Goal: Task Accomplishment & Management: Manage account settings

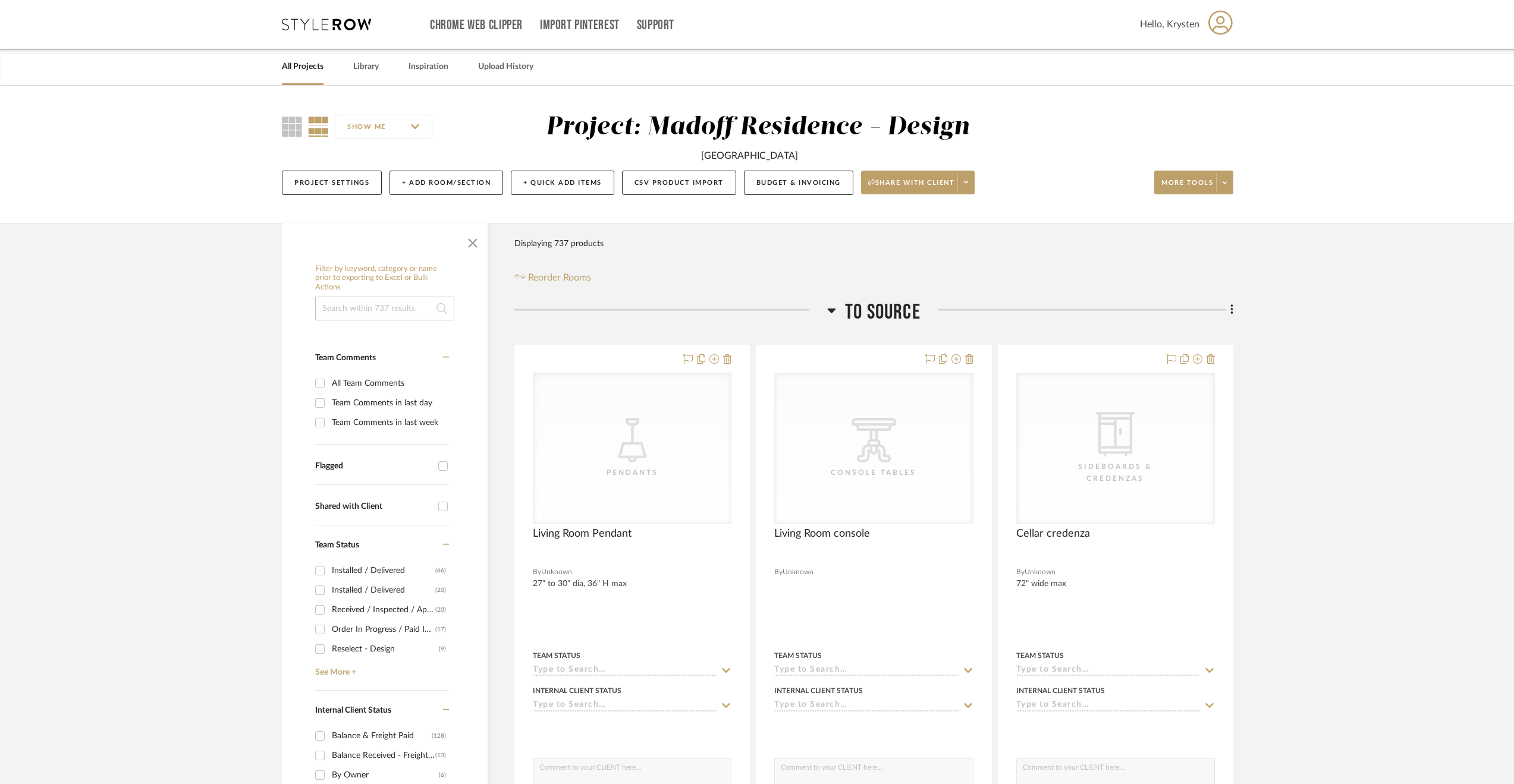
click at [898, 311] on span "To Source" at bounding box center [882, 312] width 75 height 26
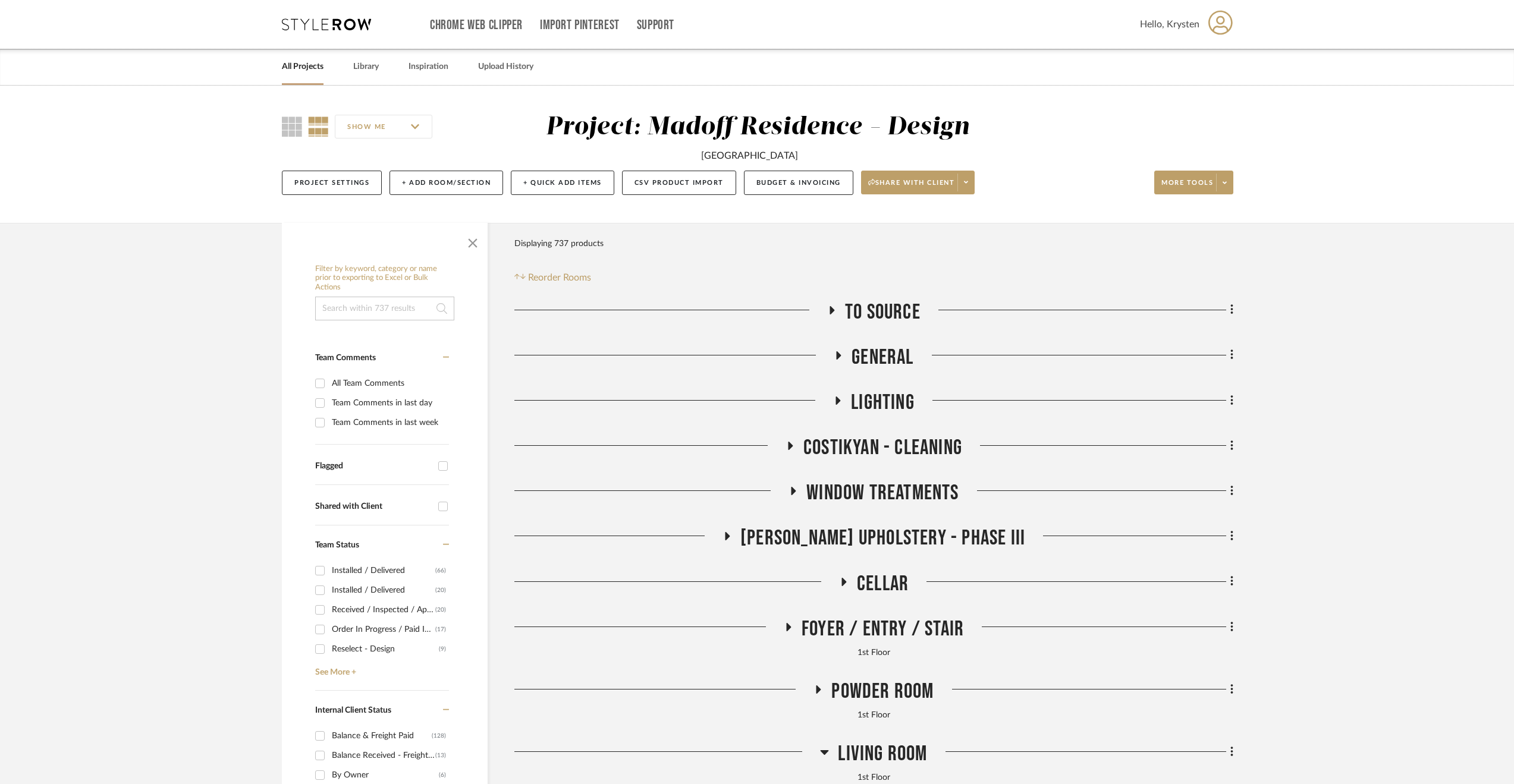
click at [862, 437] on span "Costikyan - Cleaning" at bounding box center [882, 448] width 159 height 26
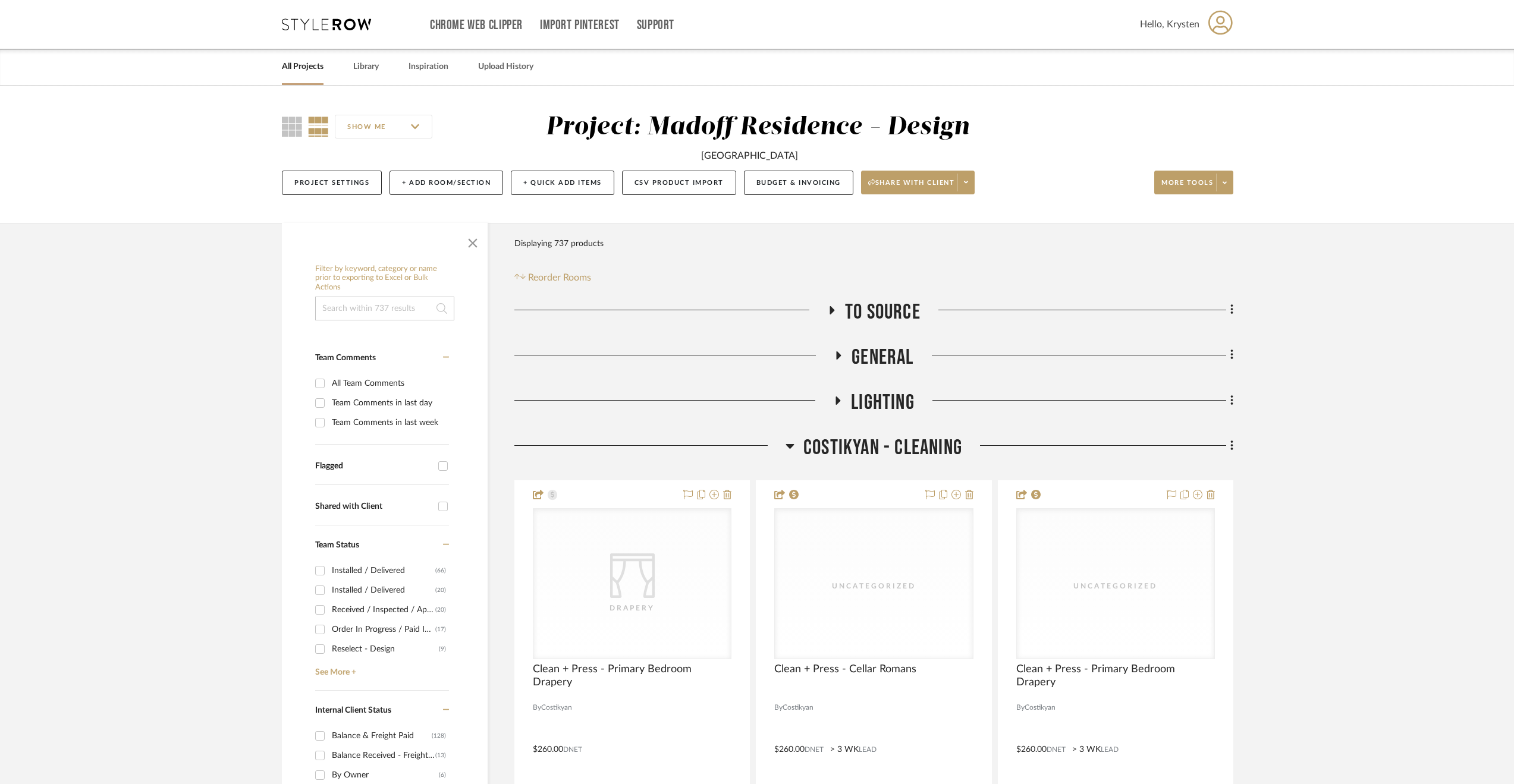
click at [851, 435] on span "Costikyan - Cleaning" at bounding box center [882, 448] width 159 height 26
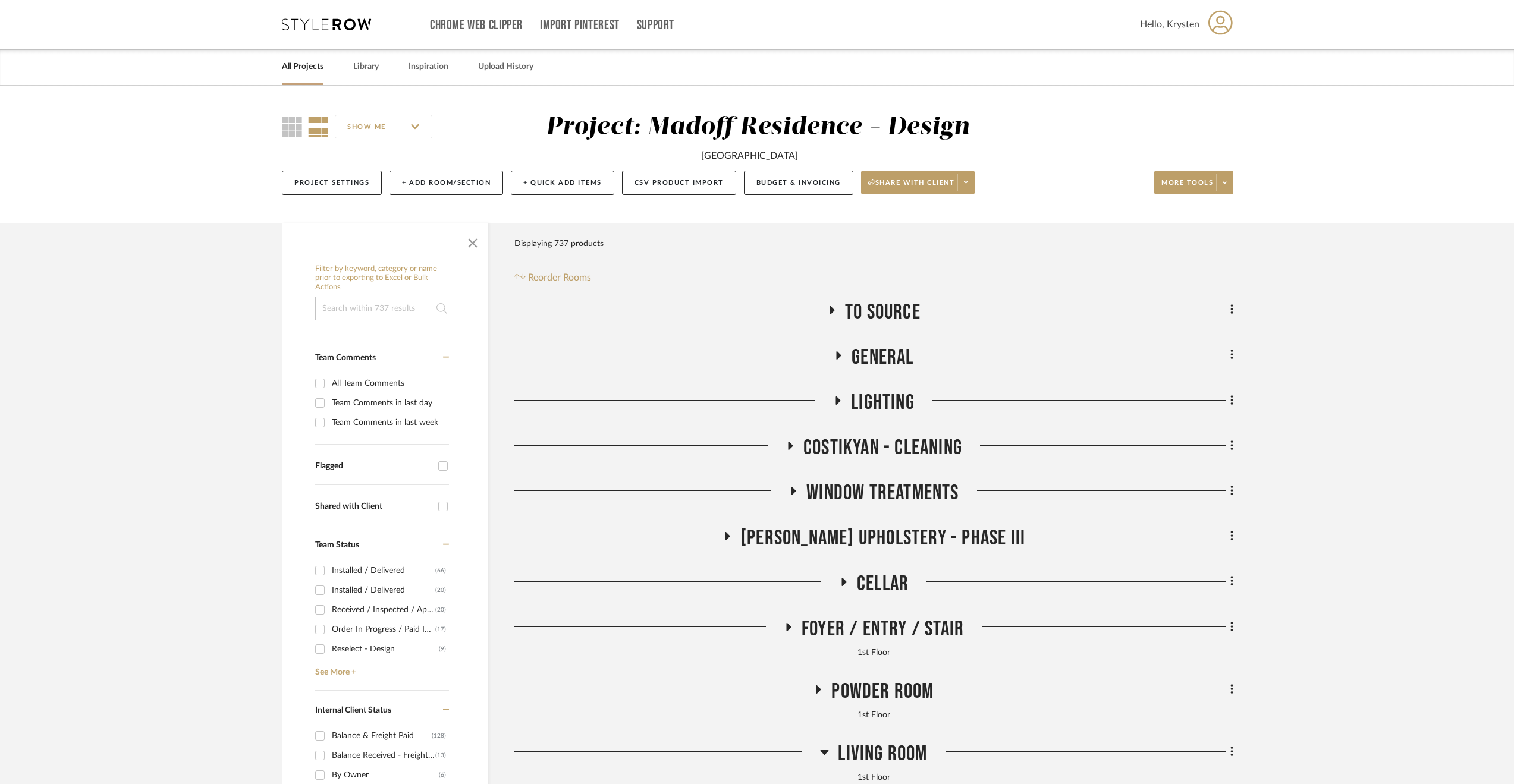
click at [847, 494] on span "Window Treatments" at bounding box center [882, 493] width 152 height 26
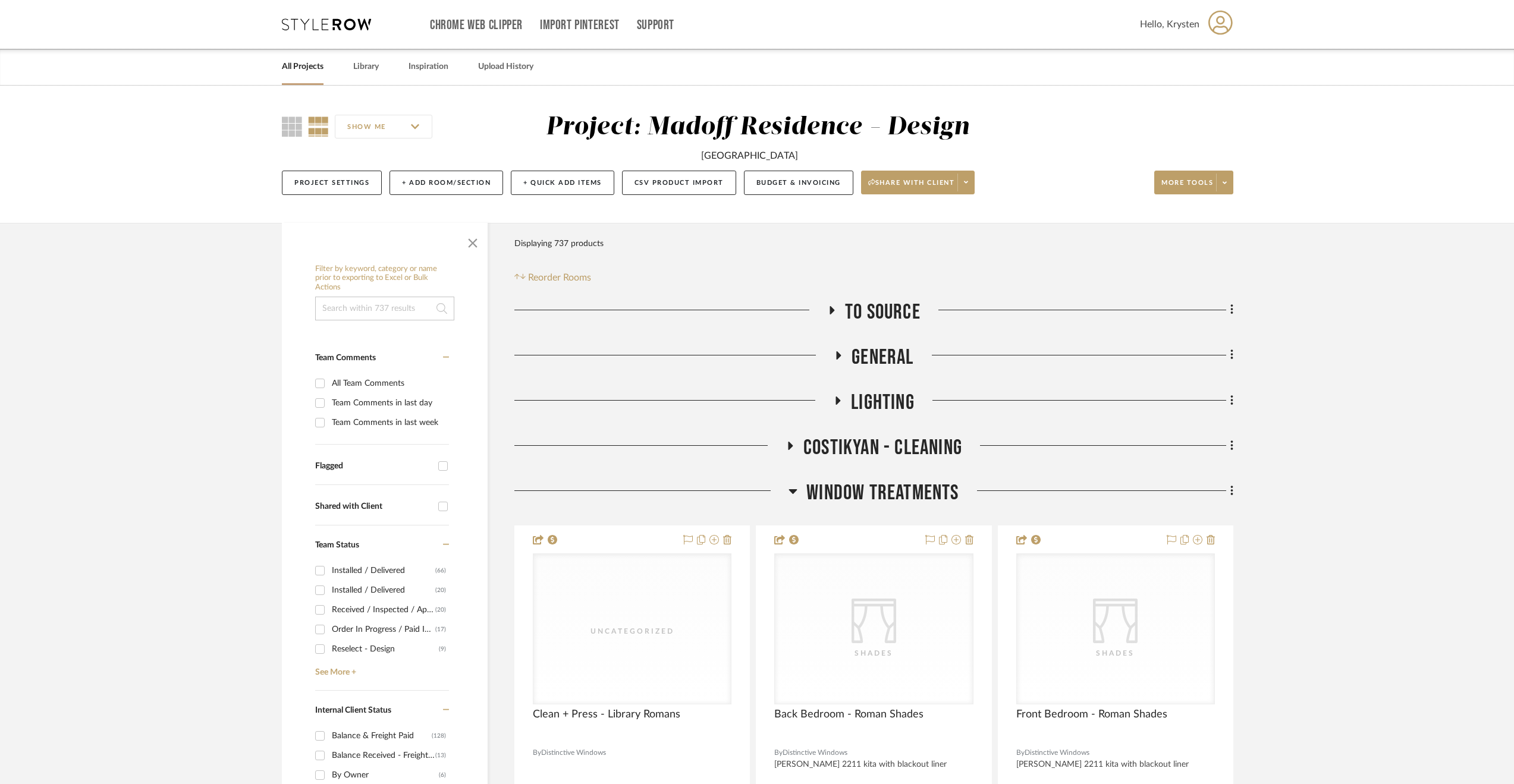
click at [838, 487] on span "Window Treatments" at bounding box center [882, 493] width 152 height 26
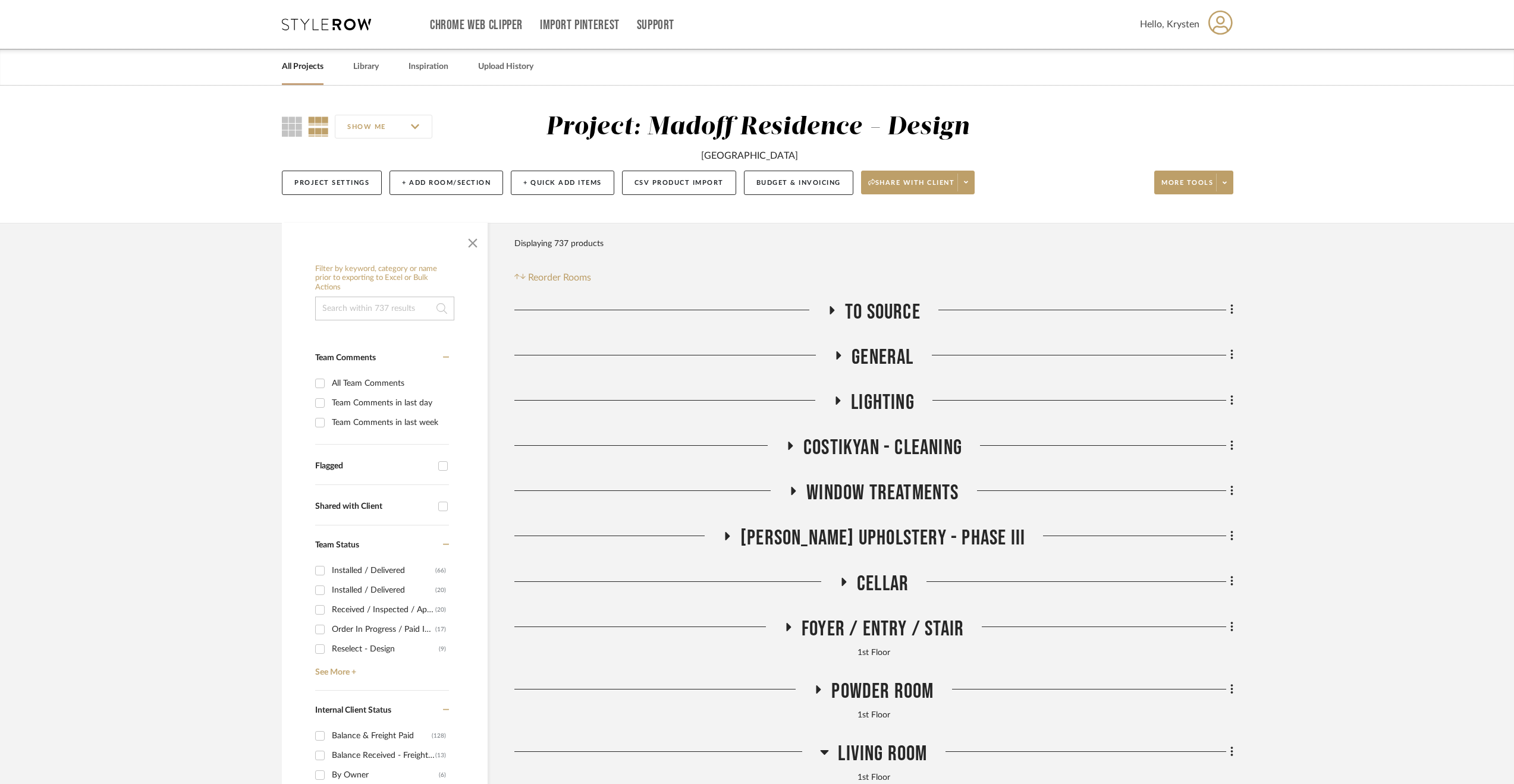
click at [843, 528] on span "[PERSON_NAME] Upholstery - Phase III" at bounding box center [882, 539] width 285 height 26
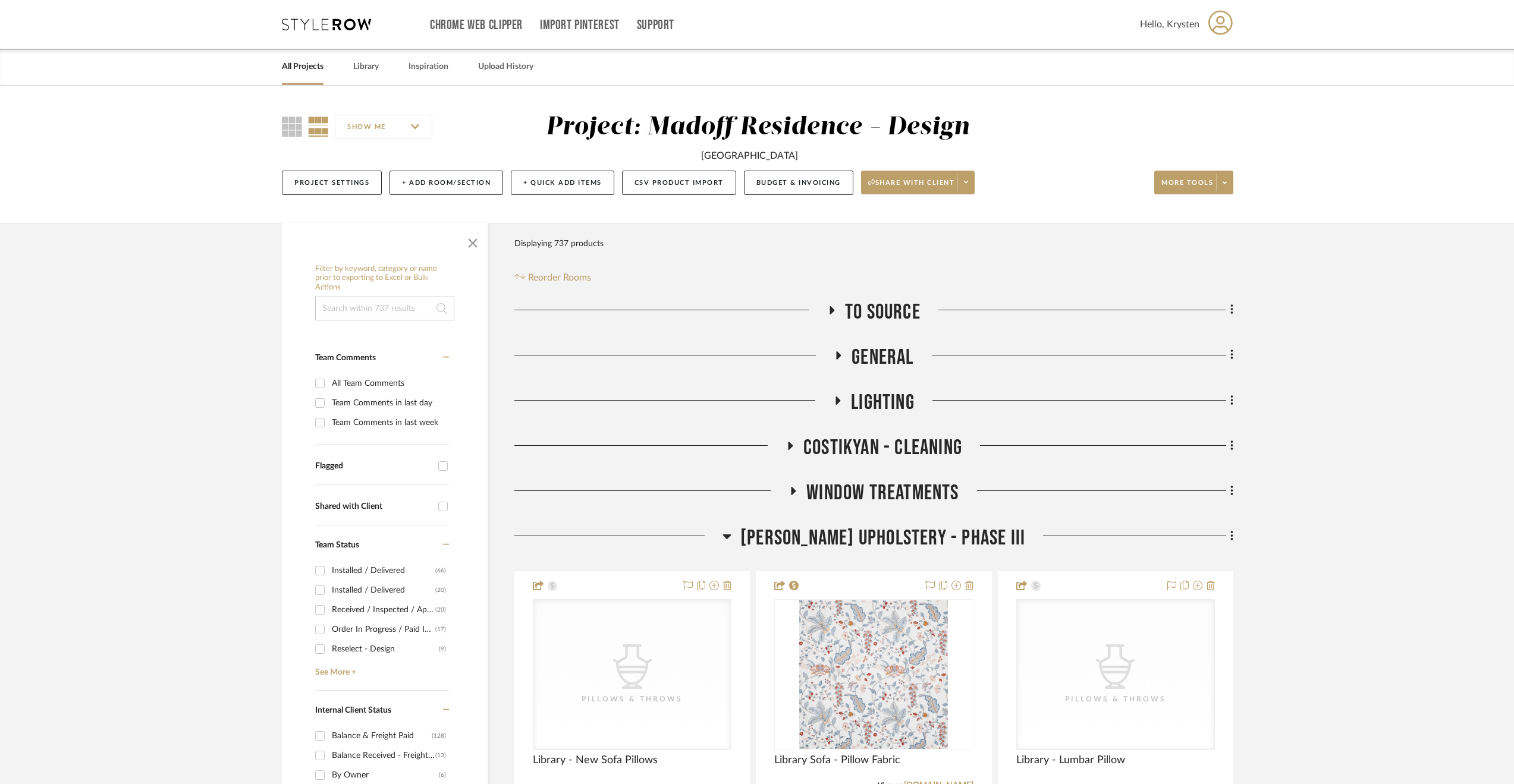
click at [833, 527] on span "[PERSON_NAME] Upholstery - Phase III" at bounding box center [882, 539] width 285 height 26
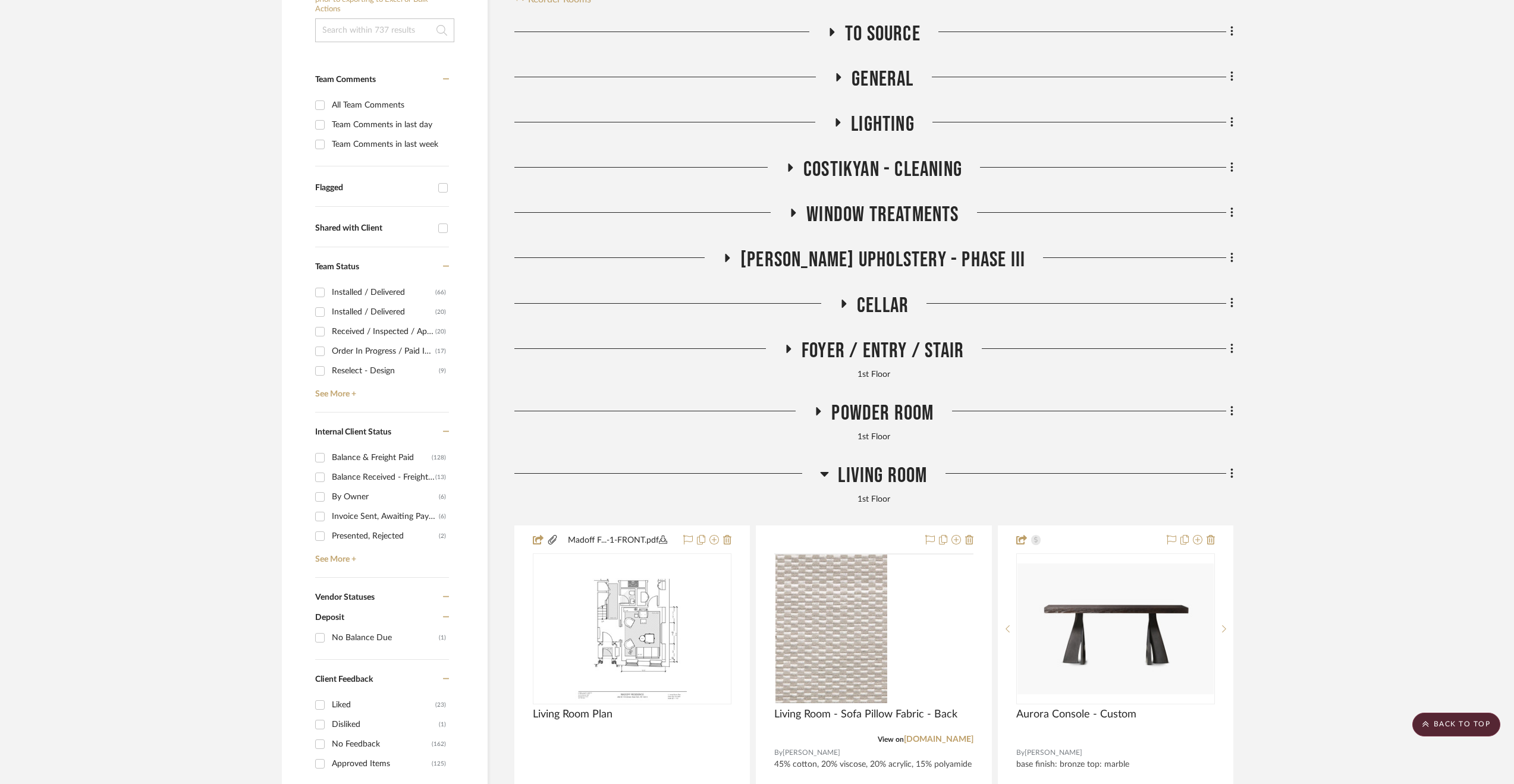
scroll to position [297, 0]
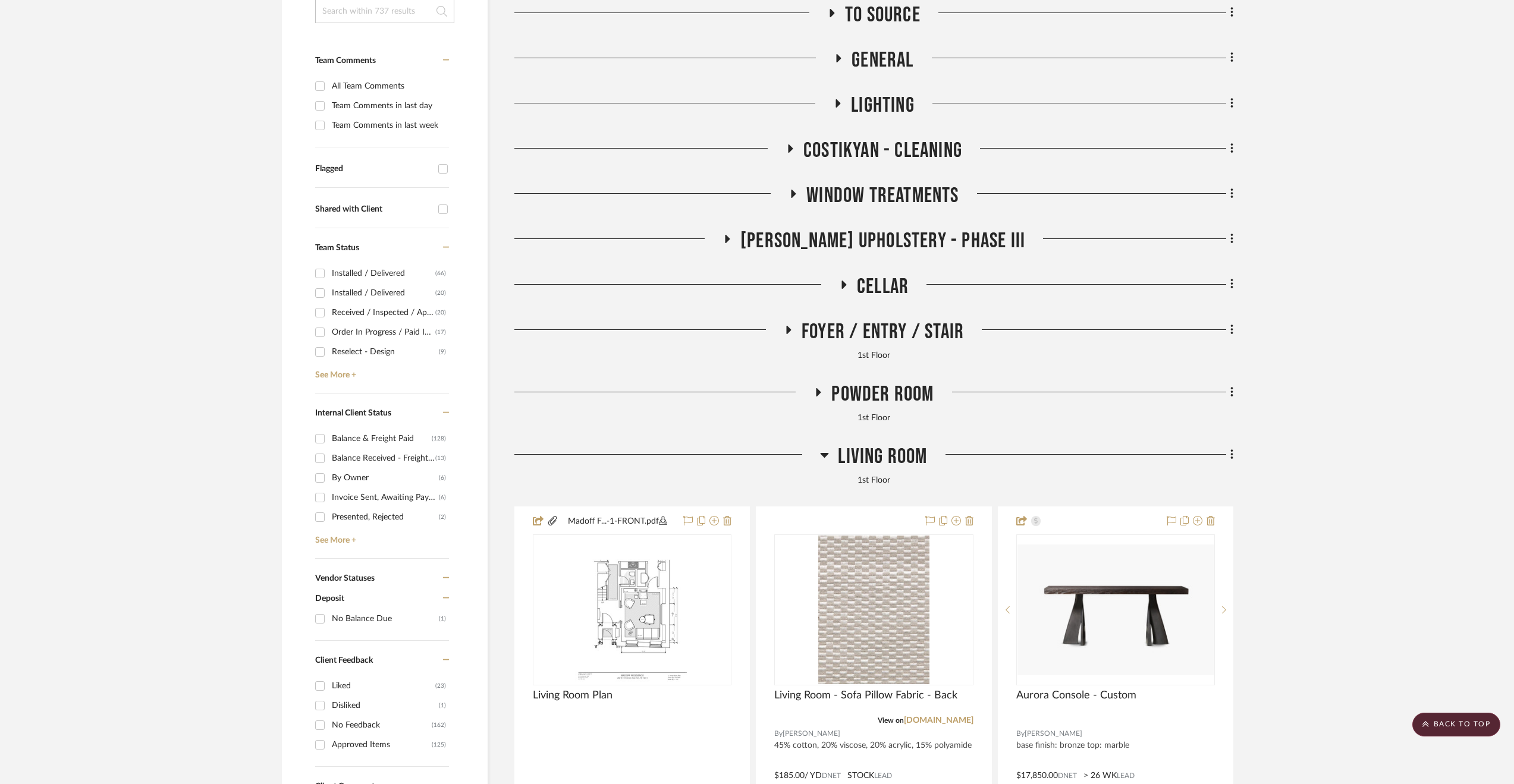
click at [838, 463] on span "Living Room" at bounding box center [882, 457] width 89 height 26
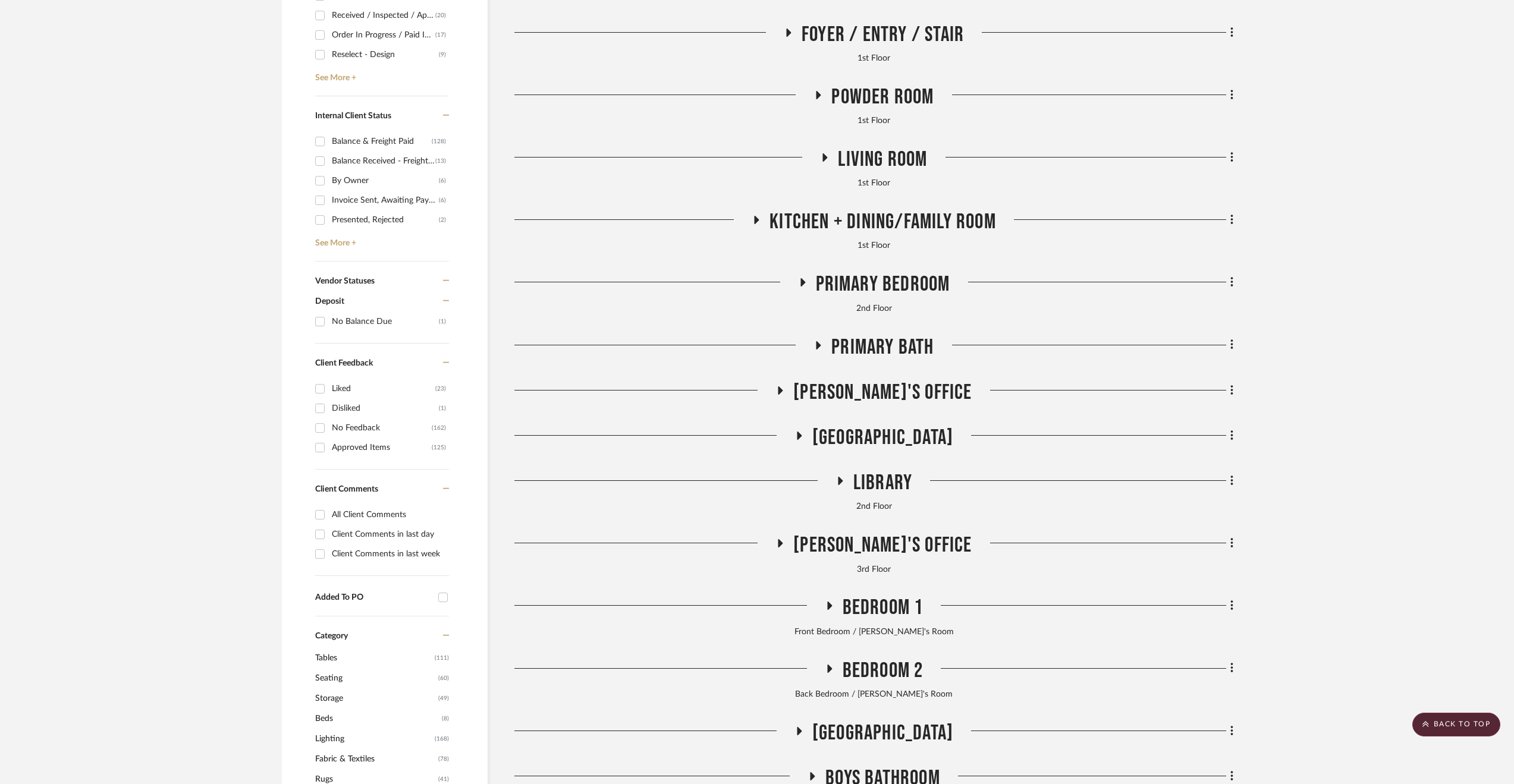
click at [863, 485] on span "Library" at bounding box center [882, 483] width 59 height 26
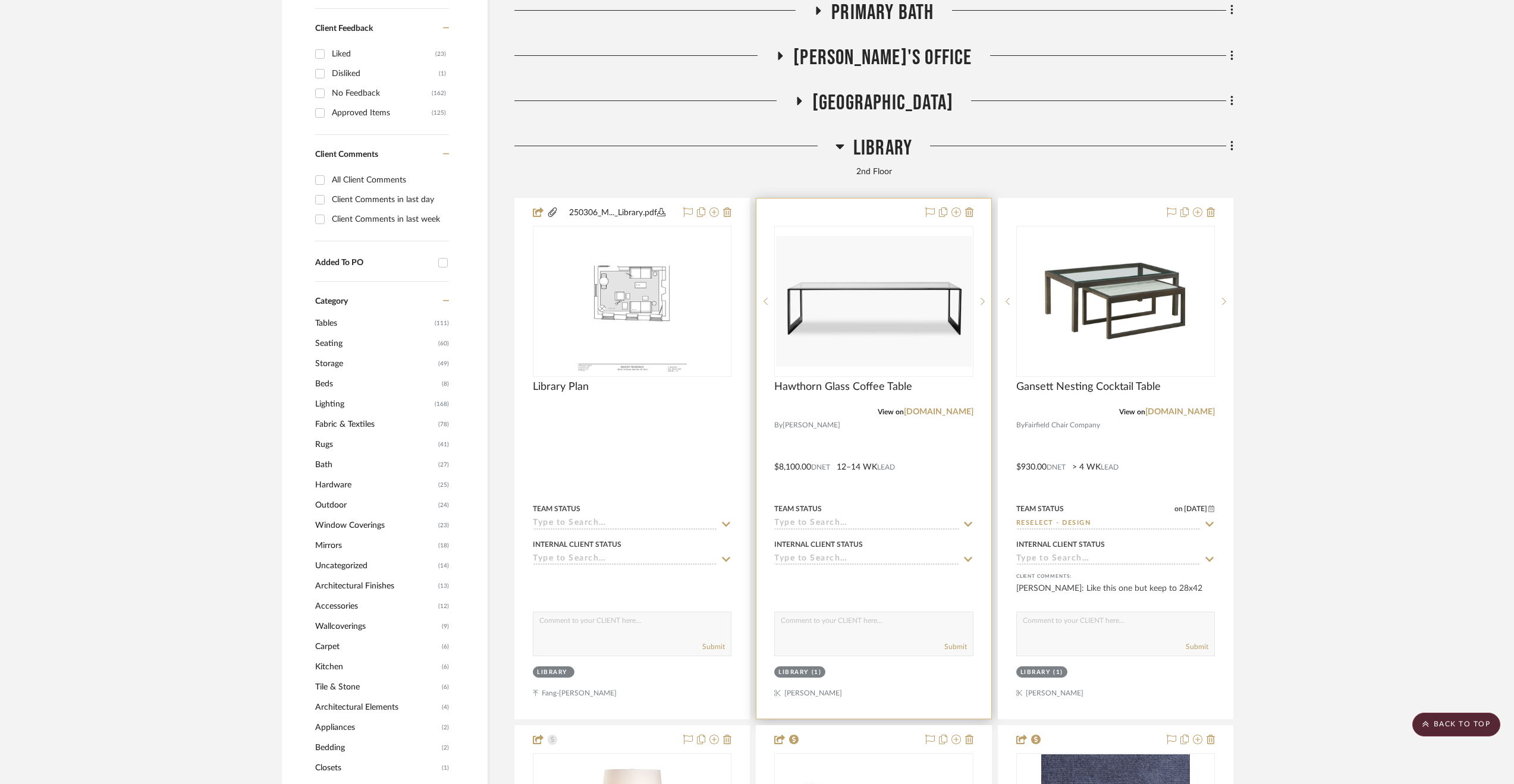
scroll to position [1010, 0]
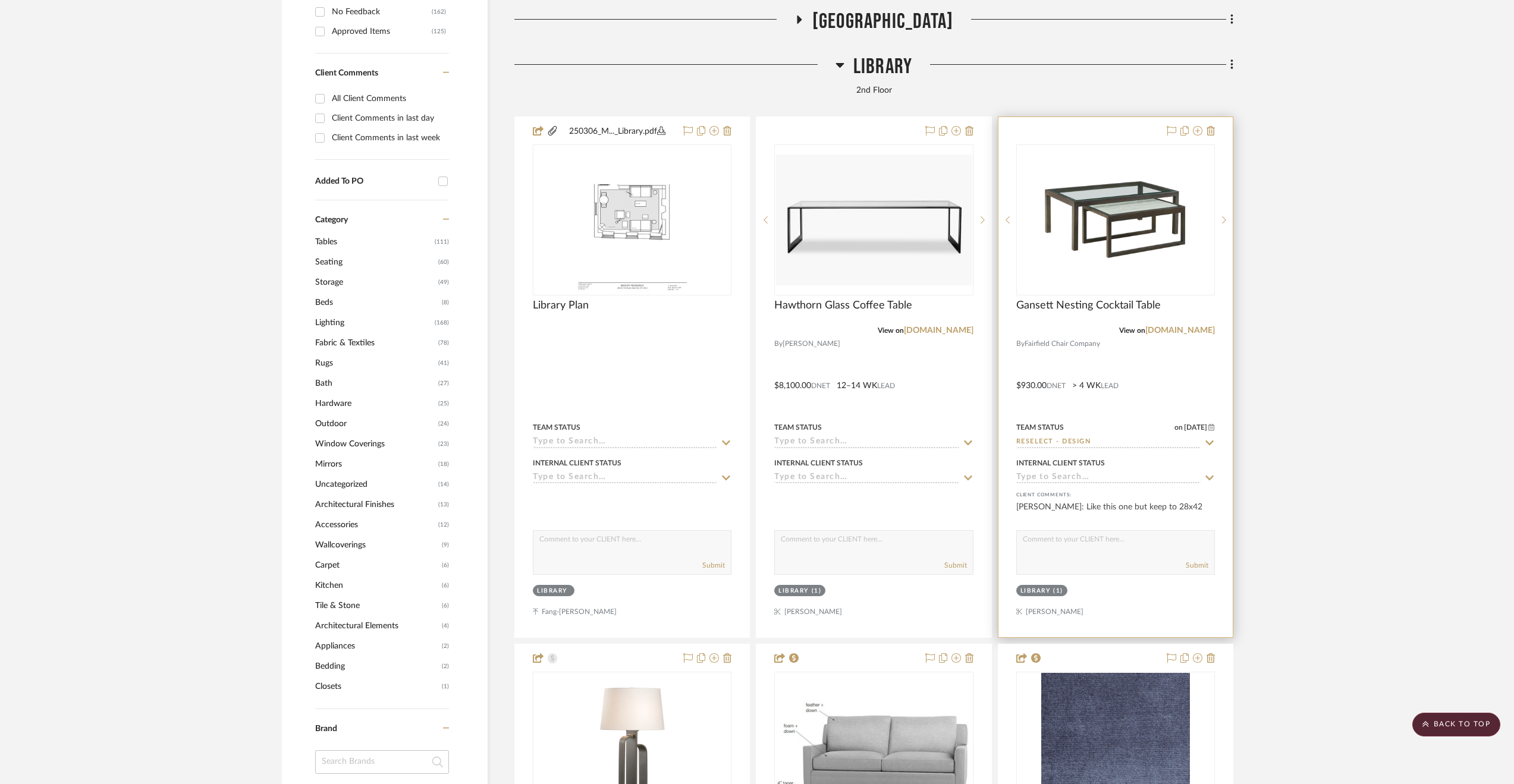
click at [1156, 384] on div at bounding box center [1116, 377] width 234 height 520
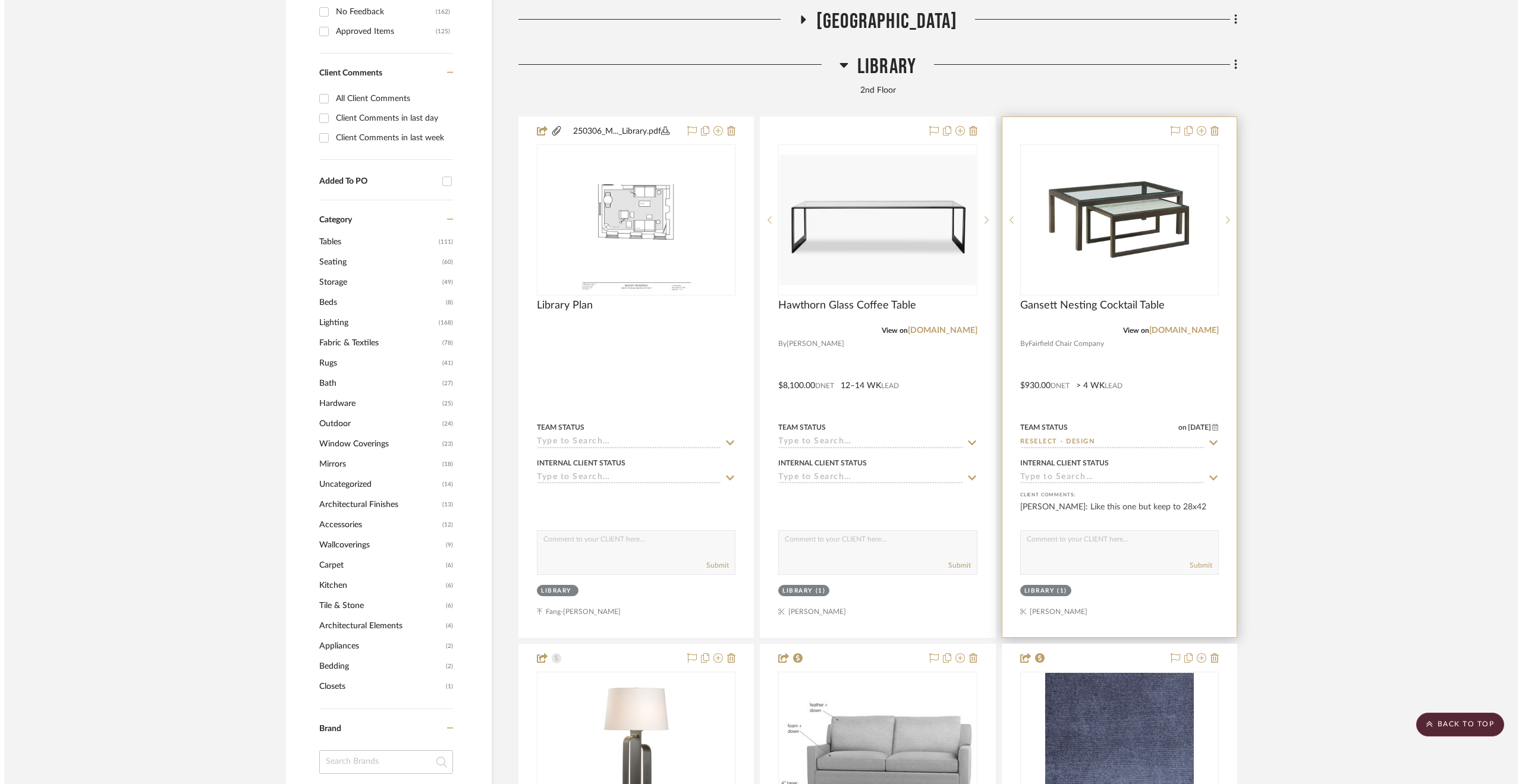
scroll to position [0, 0]
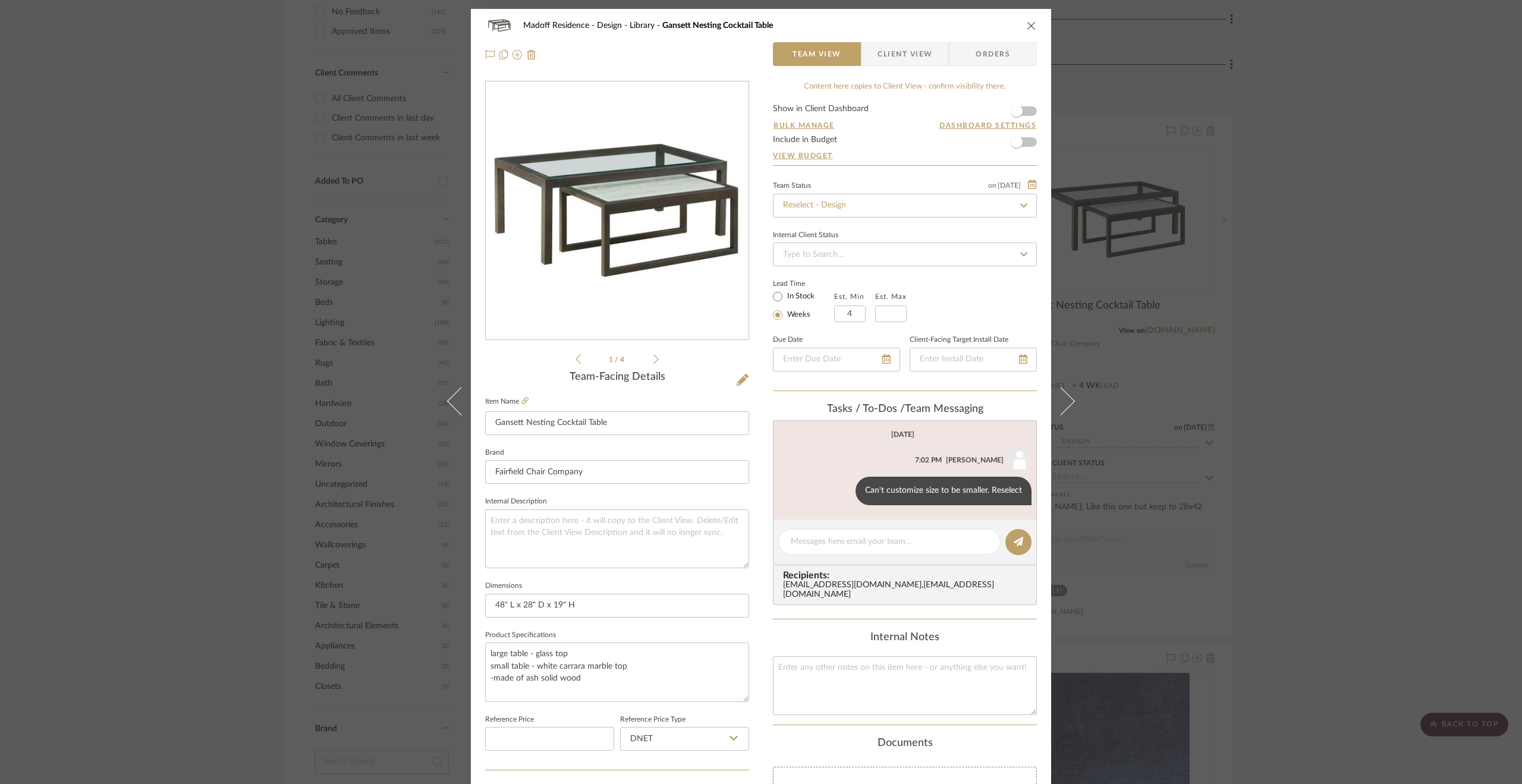
click at [907, 55] on span "Client View" at bounding box center [905, 54] width 55 height 24
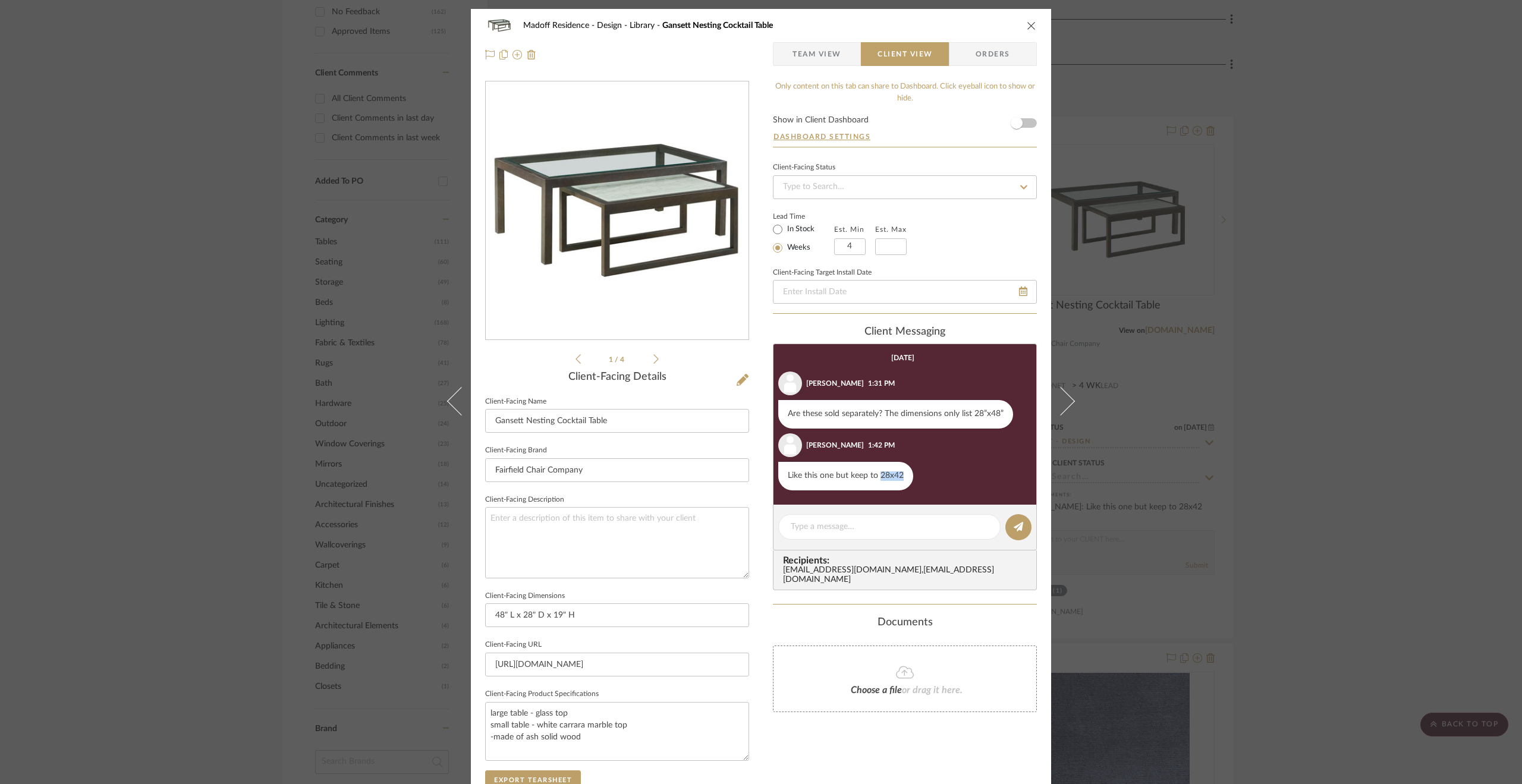
drag, startPoint x: 875, startPoint y: 476, endPoint x: 916, endPoint y: 474, distance: 41.0
click at [916, 474] on div "Like this one but keep to 28x42" at bounding box center [904, 476] width 253 height 29
copy div "28x42"
click at [1329, 466] on div "Madoff Residence - Design Library Gansett Nesting Cocktail Table Team View Clie…" at bounding box center [761, 392] width 1522 height 784
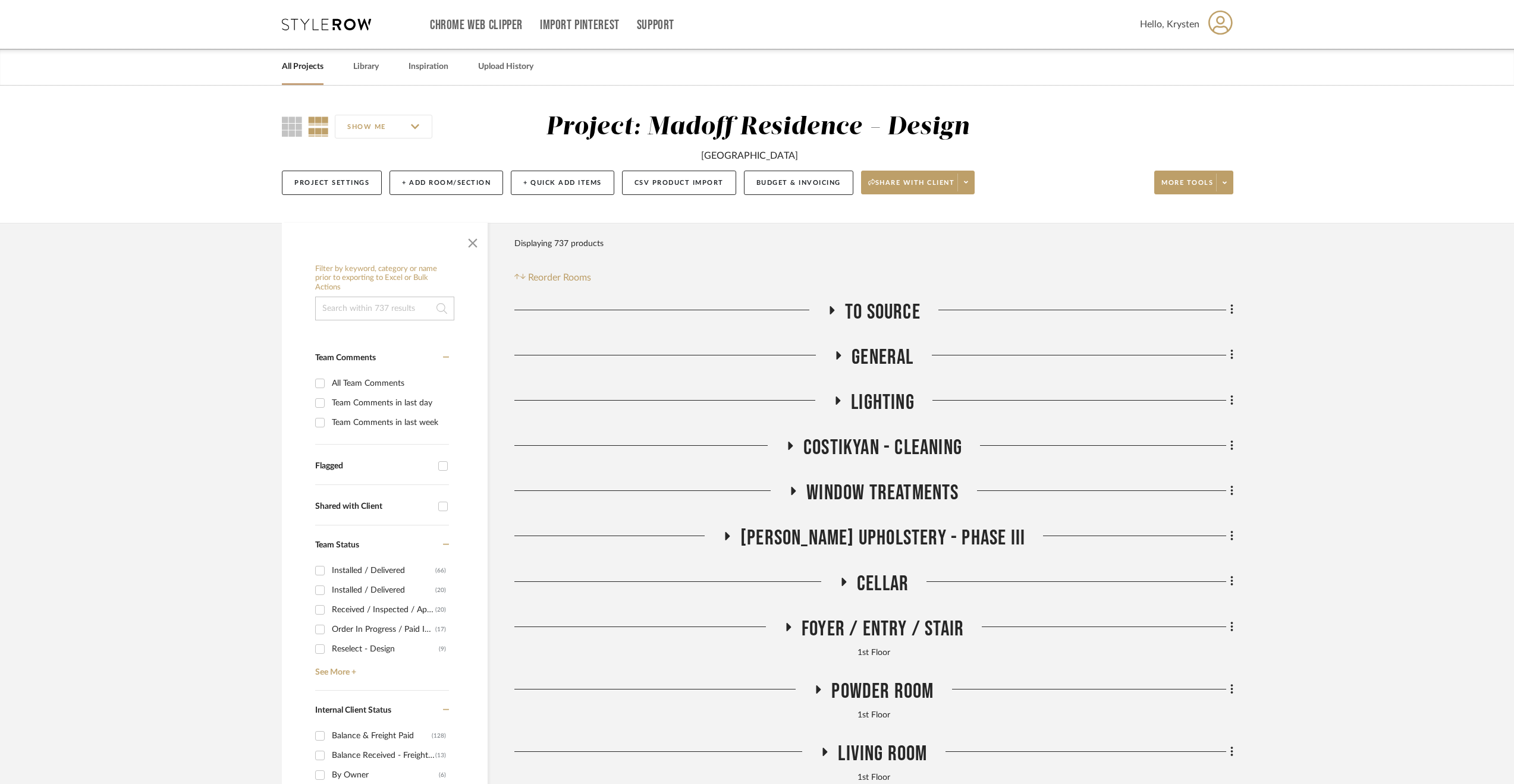
click at [886, 301] on span "To Source" at bounding box center [882, 312] width 75 height 26
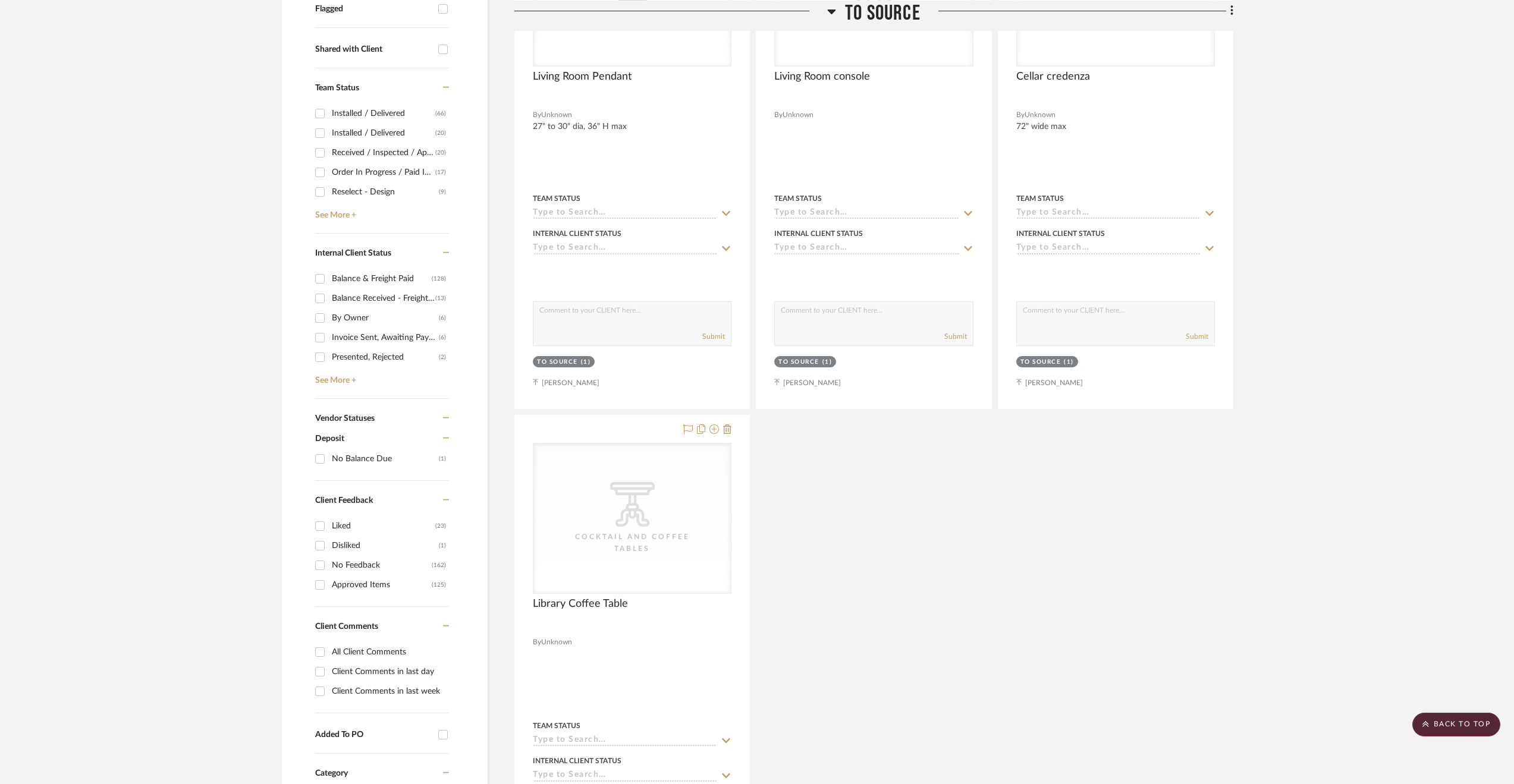
scroll to position [476, 0]
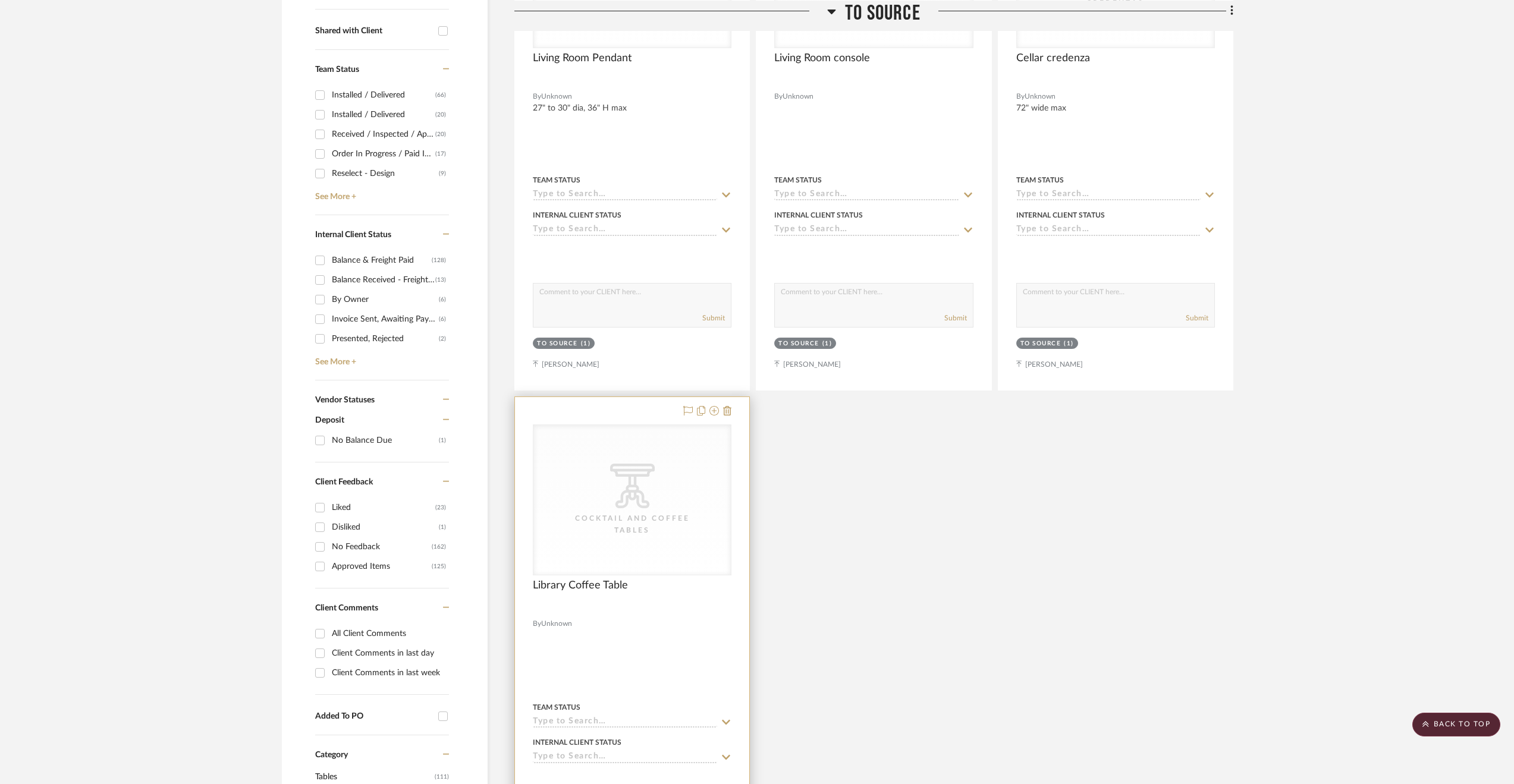
click at [688, 638] on div at bounding box center [632, 657] width 234 height 520
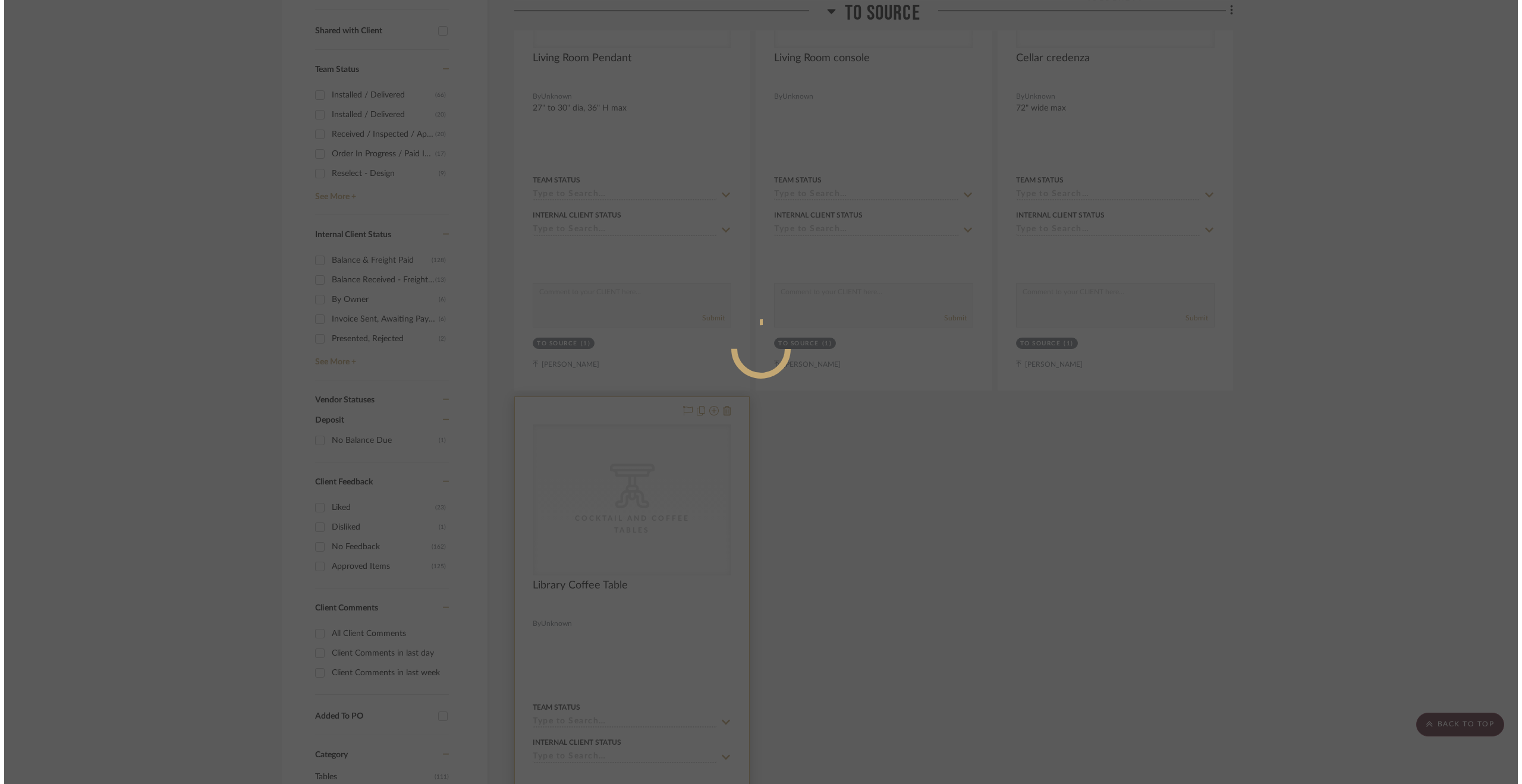
scroll to position [0, 0]
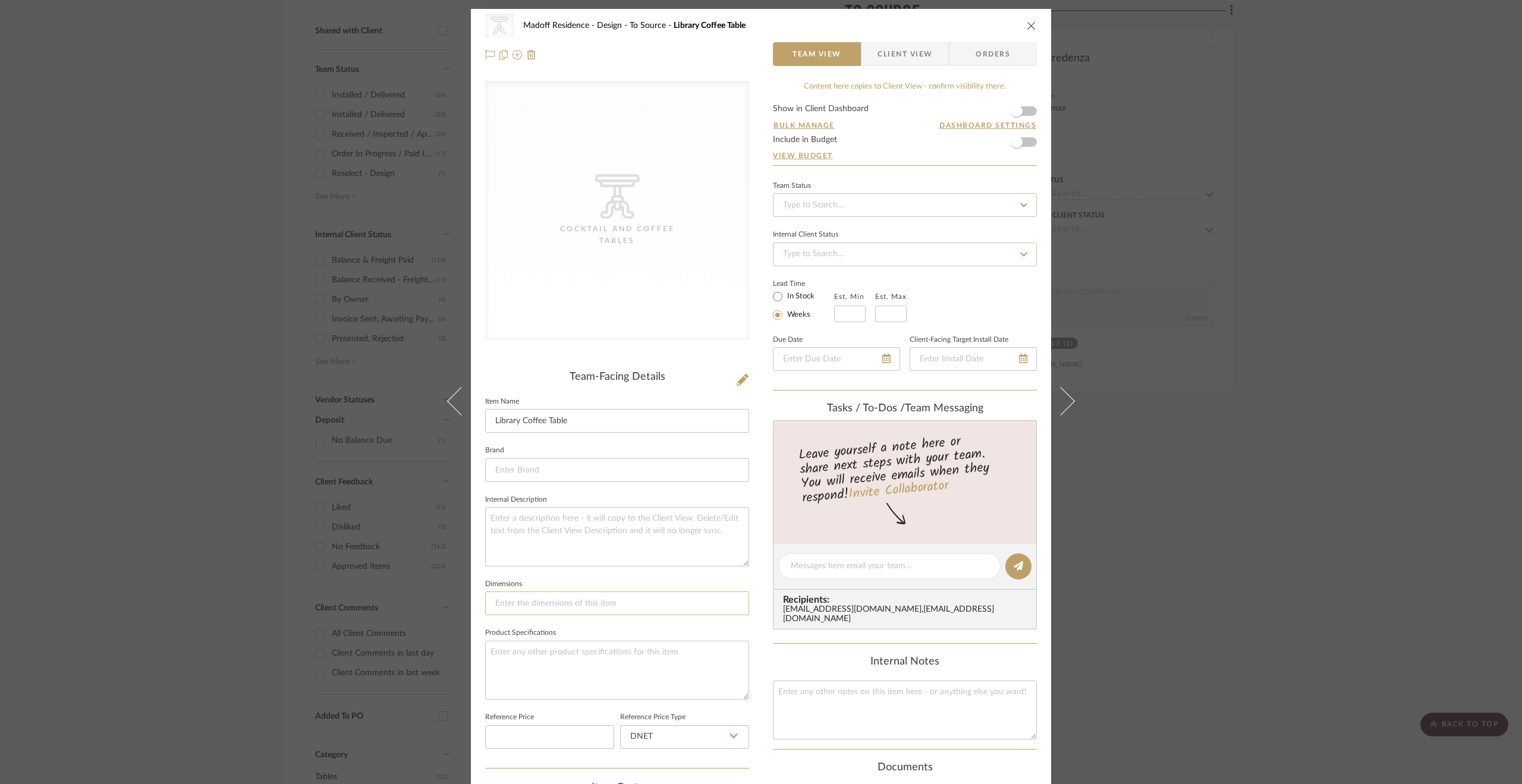
click at [566, 605] on input at bounding box center [616, 602] width 264 height 24
paste input "28x42"
type input "28x42"
click at [518, 557] on textarea at bounding box center [616, 536] width 264 height 58
paste textarea "28x42"
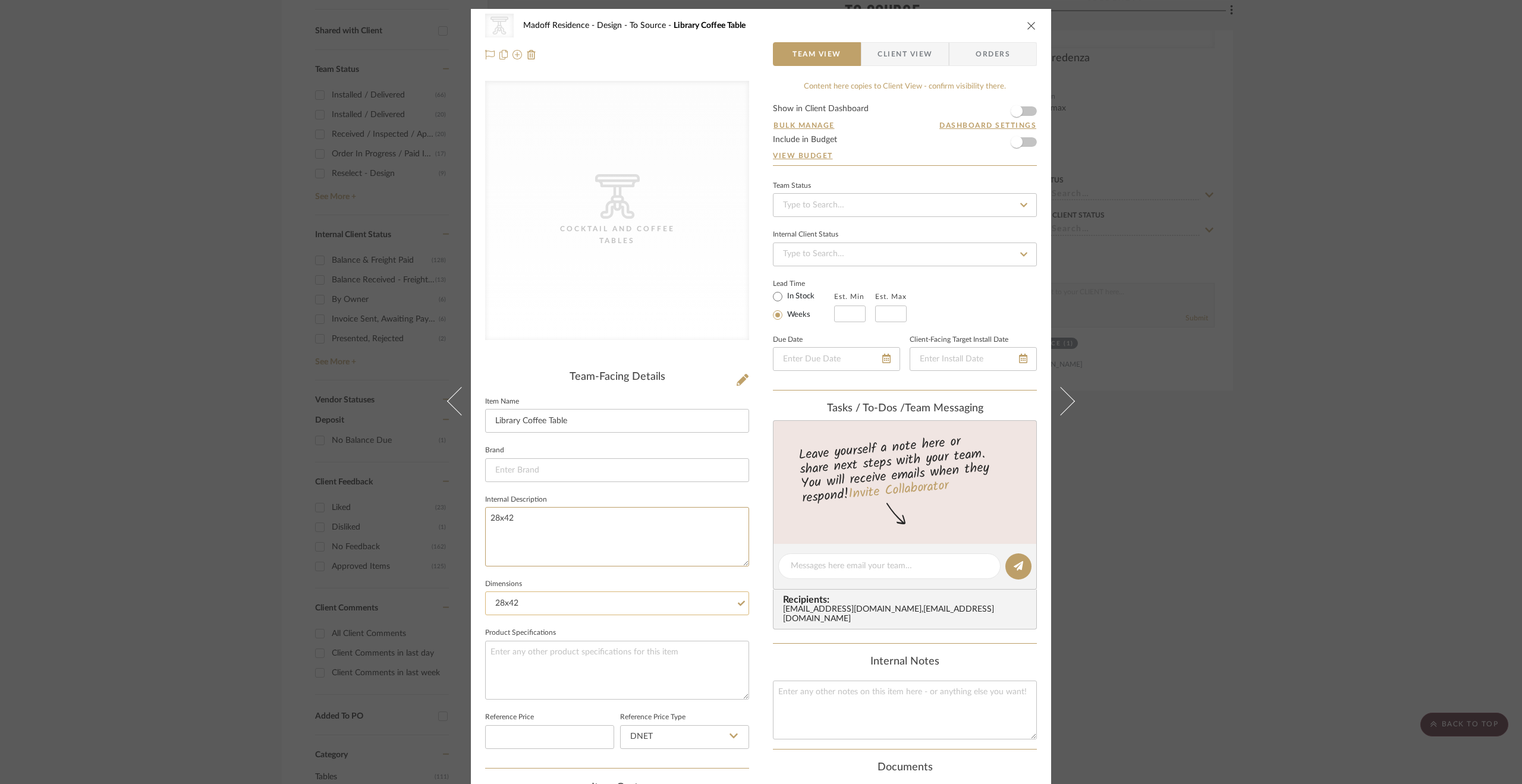
type textarea "28x42"
click at [518, 591] on input "28x42" at bounding box center [616, 602] width 264 height 24
click at [495, 517] on textarea "28x42" at bounding box center [616, 536] width 264 height 58
click at [526, 517] on textarea "28" x42" at bounding box center [616, 536] width 264 height 58
click at [507, 517] on textarea "28" x42"" at bounding box center [616, 536] width 264 height 58
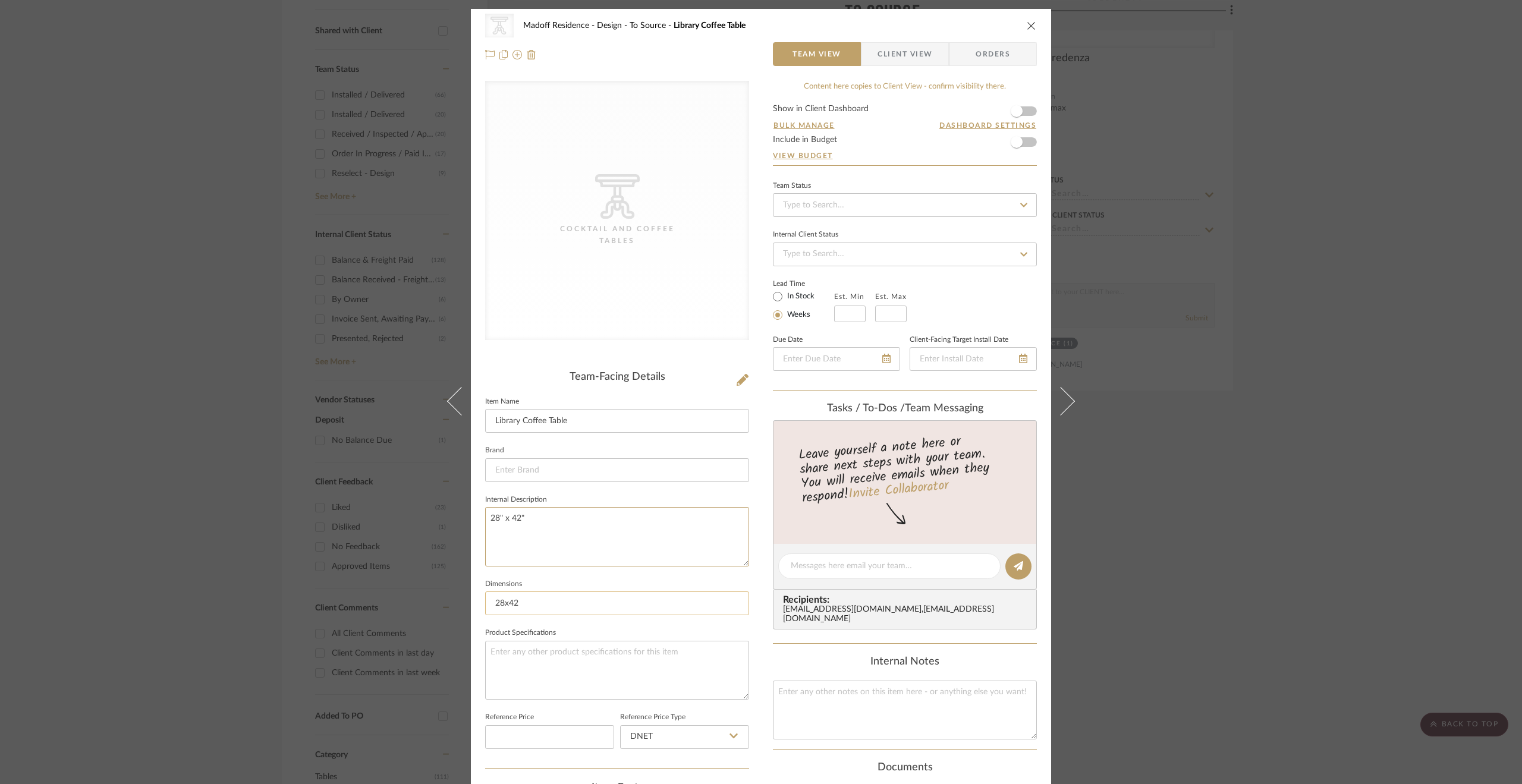
type textarea "28" x 42""
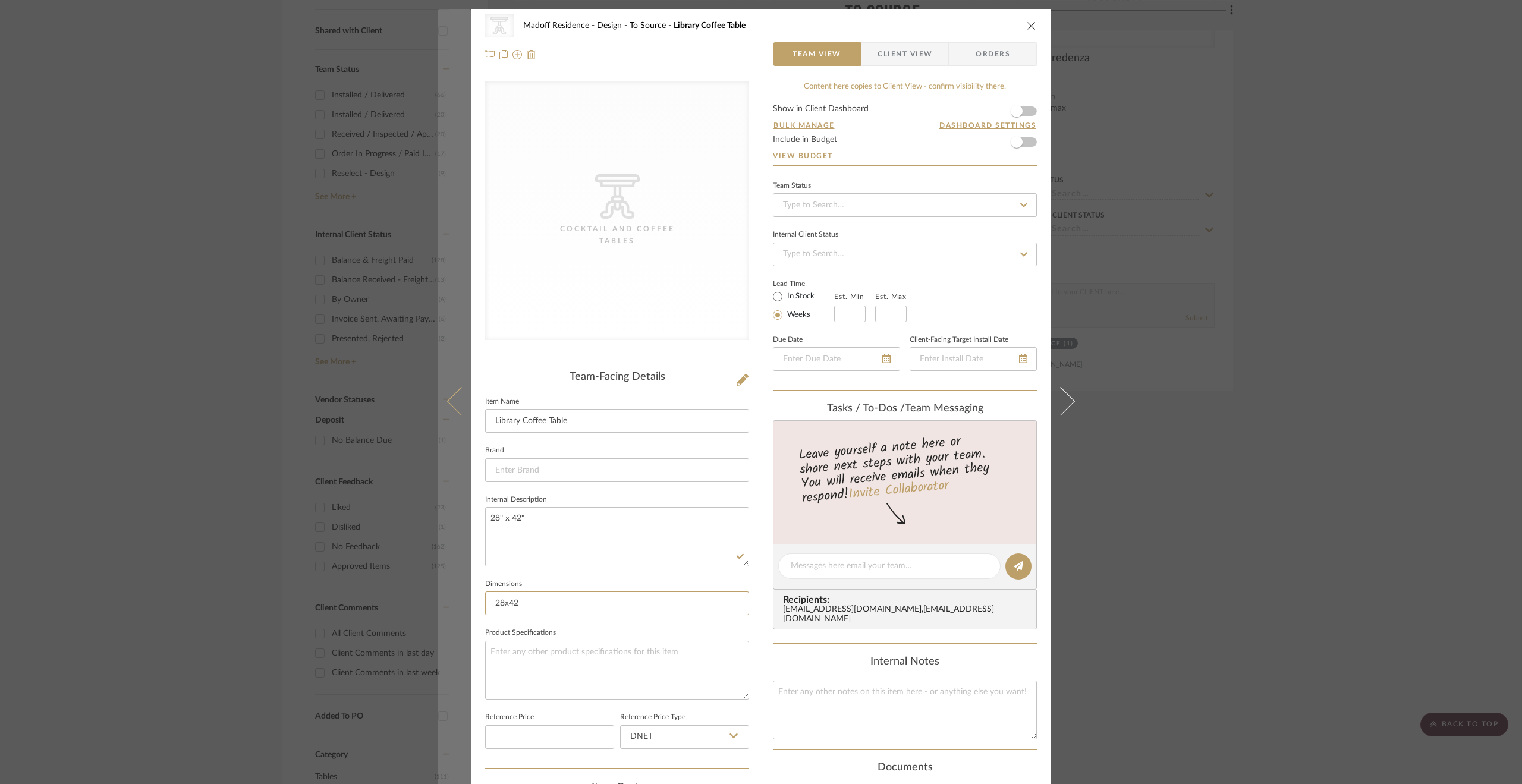
drag, startPoint x: 534, startPoint y: 601, endPoint x: 466, endPoint y: 601, distance: 68.0
click at [466, 601] on mat-dialog-content "CategoryIconTables Created with Sketch. Cocktail and Coffee Tables Madoff Resid…" at bounding box center [761, 557] width 647 height 1095
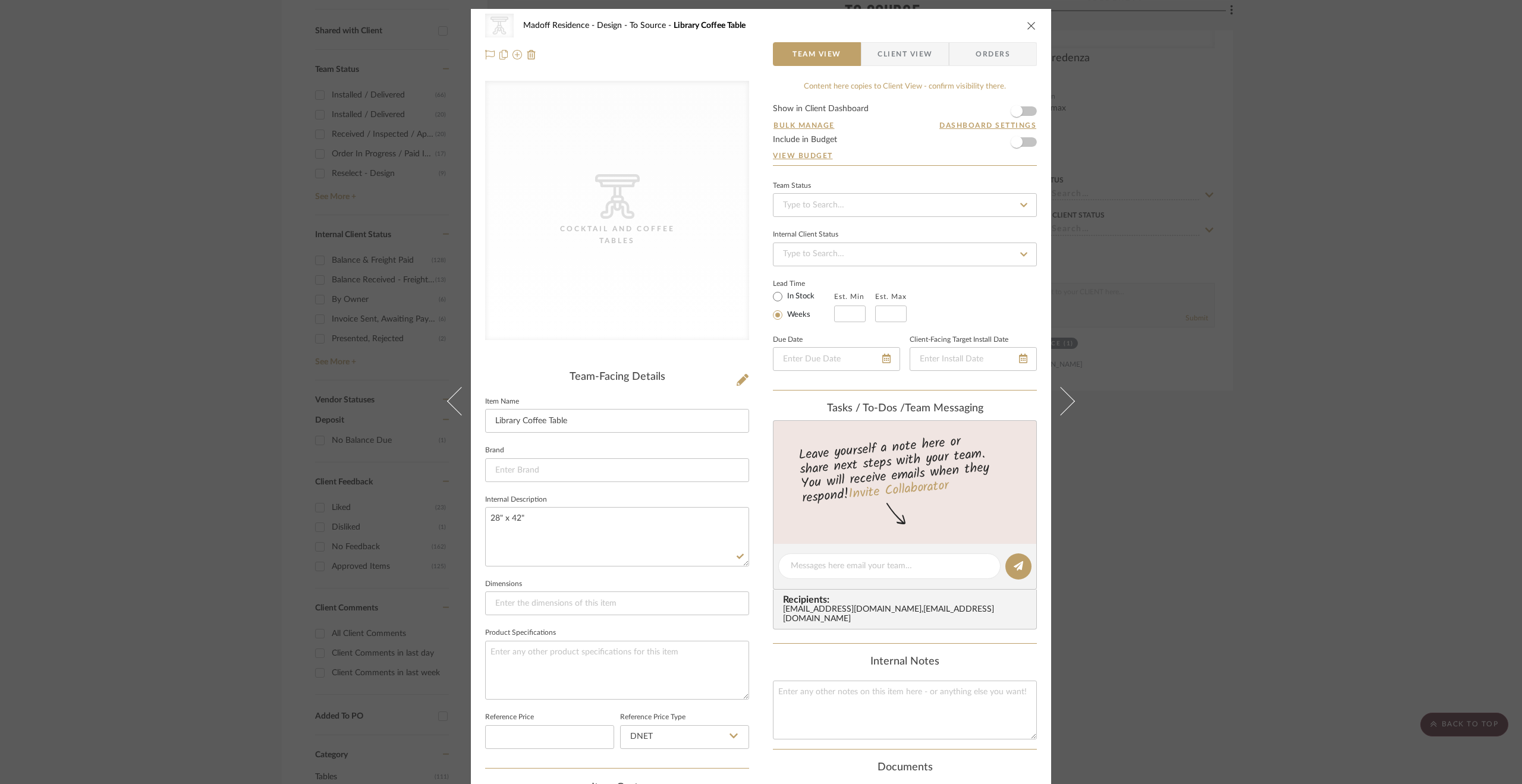
click at [742, 488] on sr-form-field "Brand" at bounding box center [616, 466] width 264 height 49
click at [564, 512] on textarea "28" x 42"" at bounding box center [616, 536] width 264 height 58
type textarea "28" x 42" is what we mocked up on site together"
click at [758, 493] on div "CategoryIconTables Created with Sketch. Cocktail and Coffee Tables Madoff Resid…" at bounding box center [761, 557] width 581 height 1095
click at [1390, 501] on div "CategoryIconTables Created with Sketch. Cocktail and Coffee Tables Madoff Resid…" at bounding box center [761, 392] width 1522 height 784
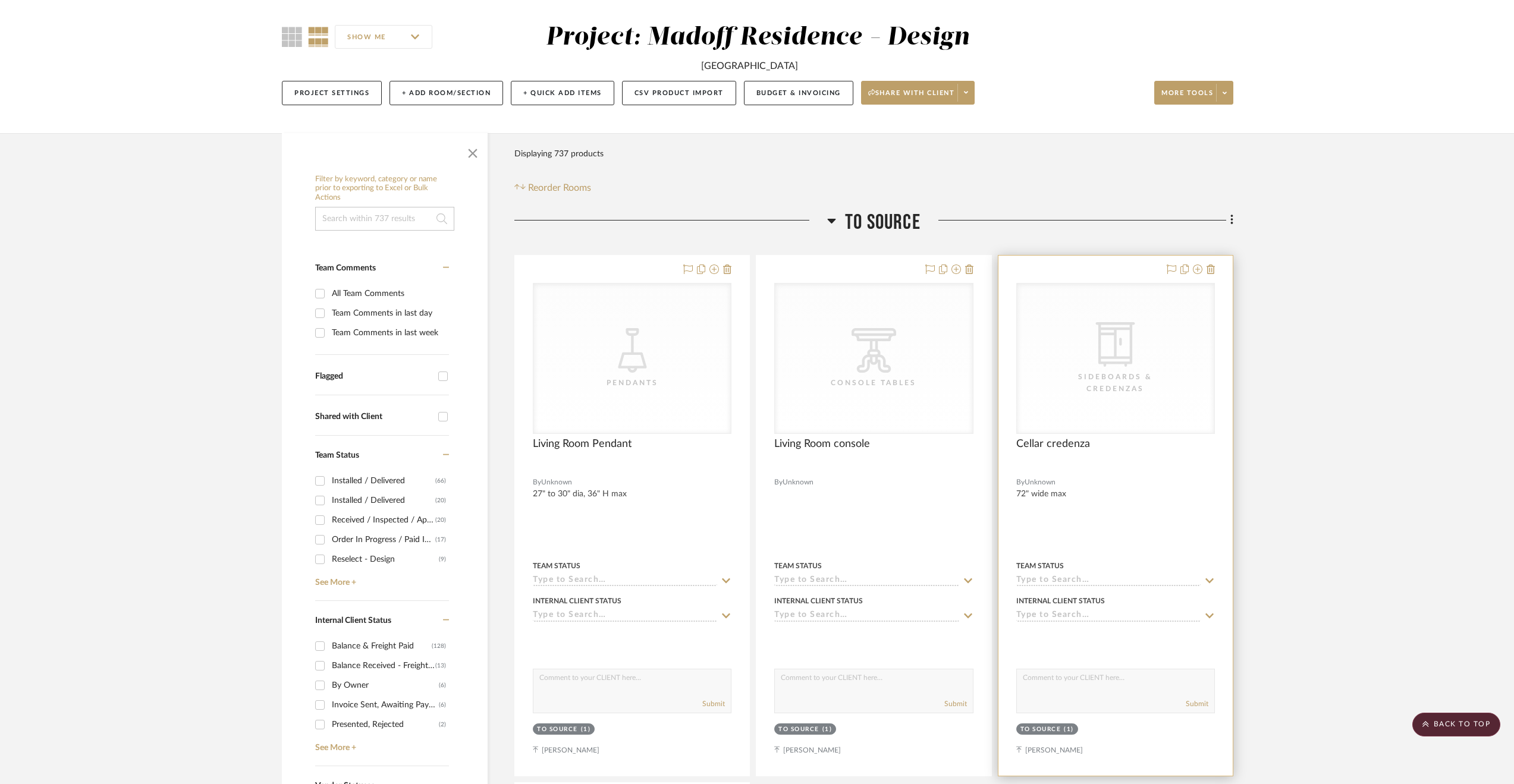
scroll to position [119, 0]
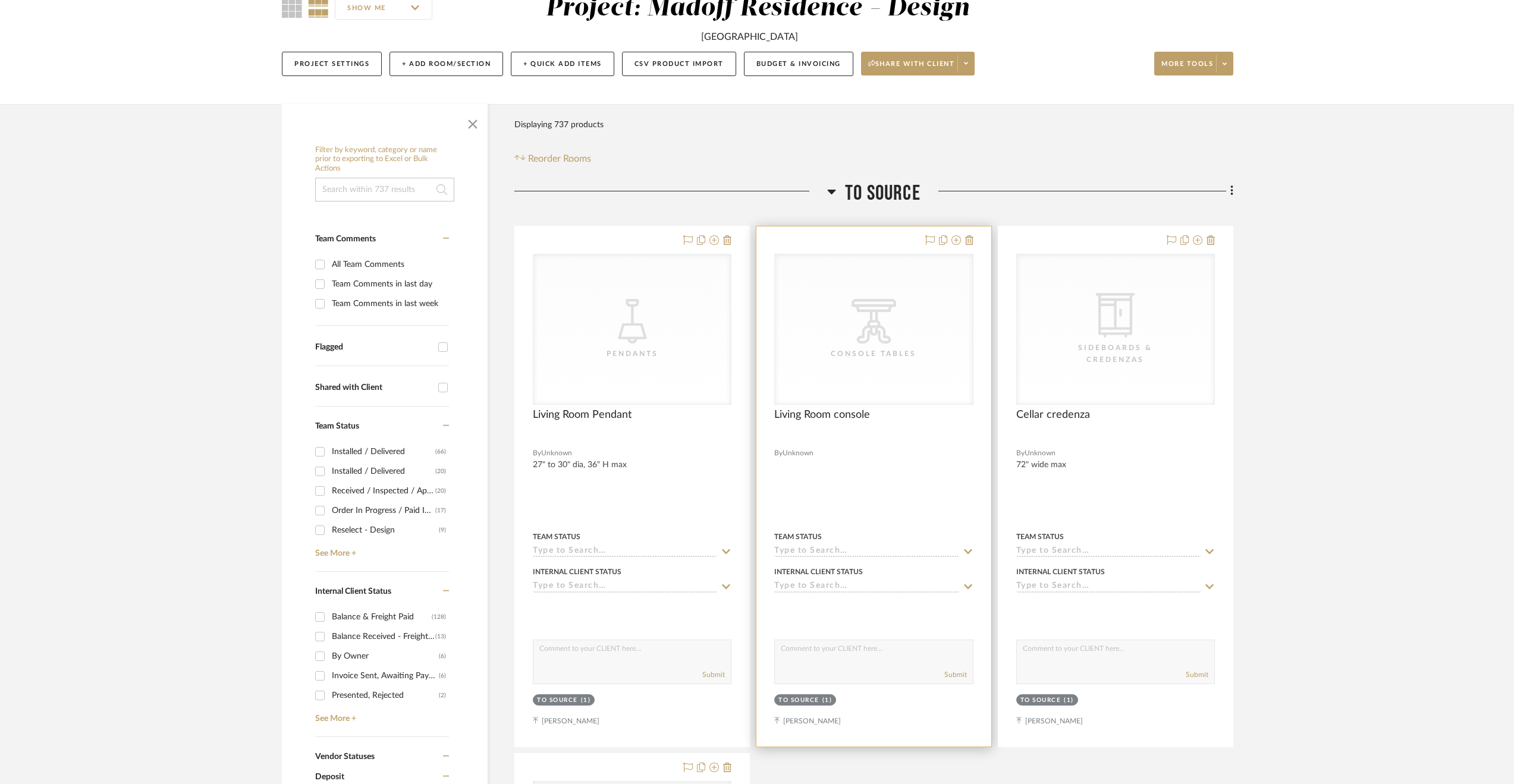
click at [875, 478] on div at bounding box center [873, 486] width 234 height 520
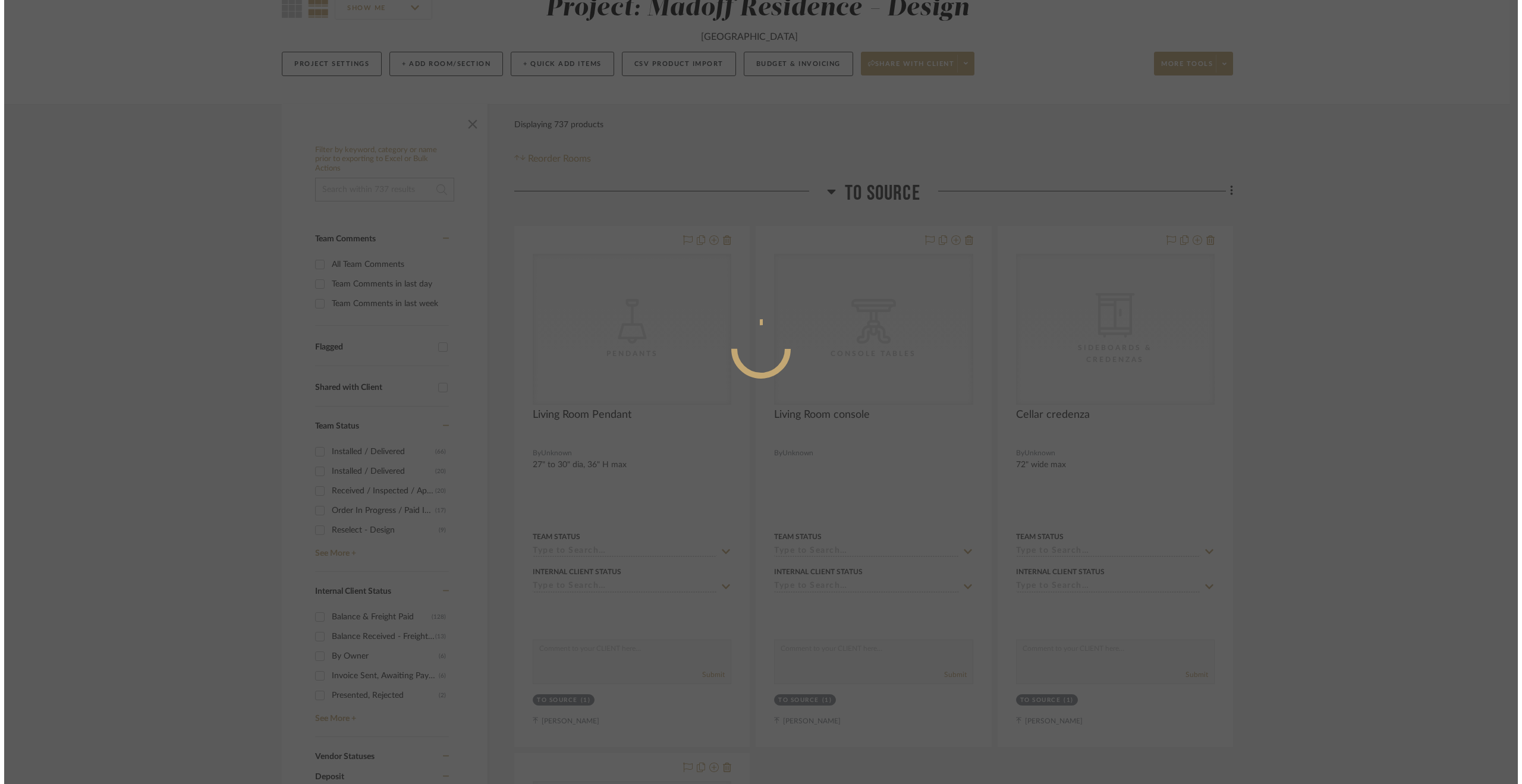
scroll to position [0, 0]
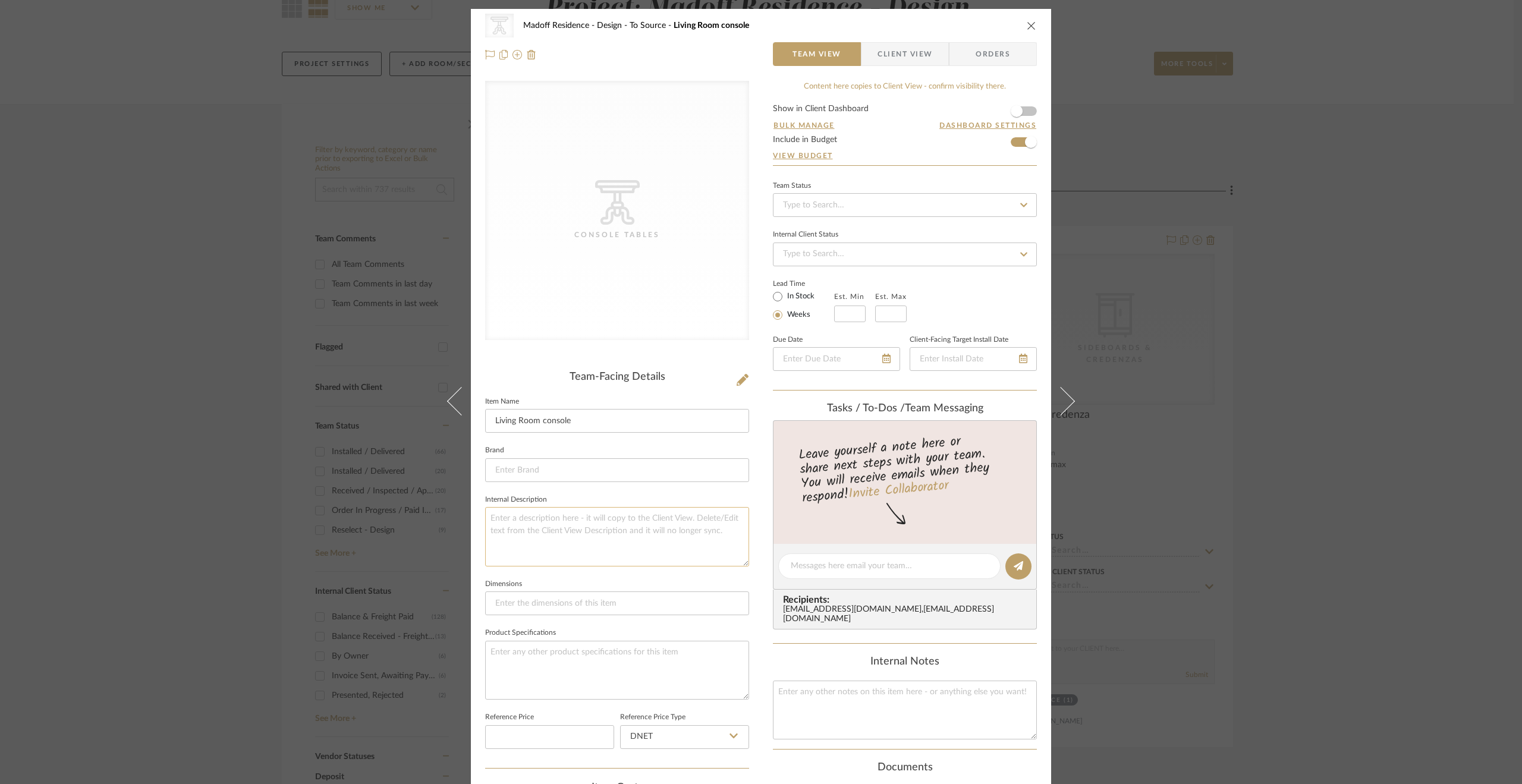
click at [626, 541] on textarea at bounding box center [616, 536] width 264 height 58
type textarea "50"-55" L x 15" D"
click at [612, 485] on sr-form-field "Brand" at bounding box center [616, 466] width 264 height 49
click at [585, 517] on textarea "50"-55" L x 15" D" at bounding box center [616, 536] width 264 height 58
click at [552, 517] on textarea "50"-55" L x 15" D was mocked up on site" at bounding box center [616, 536] width 264 height 58
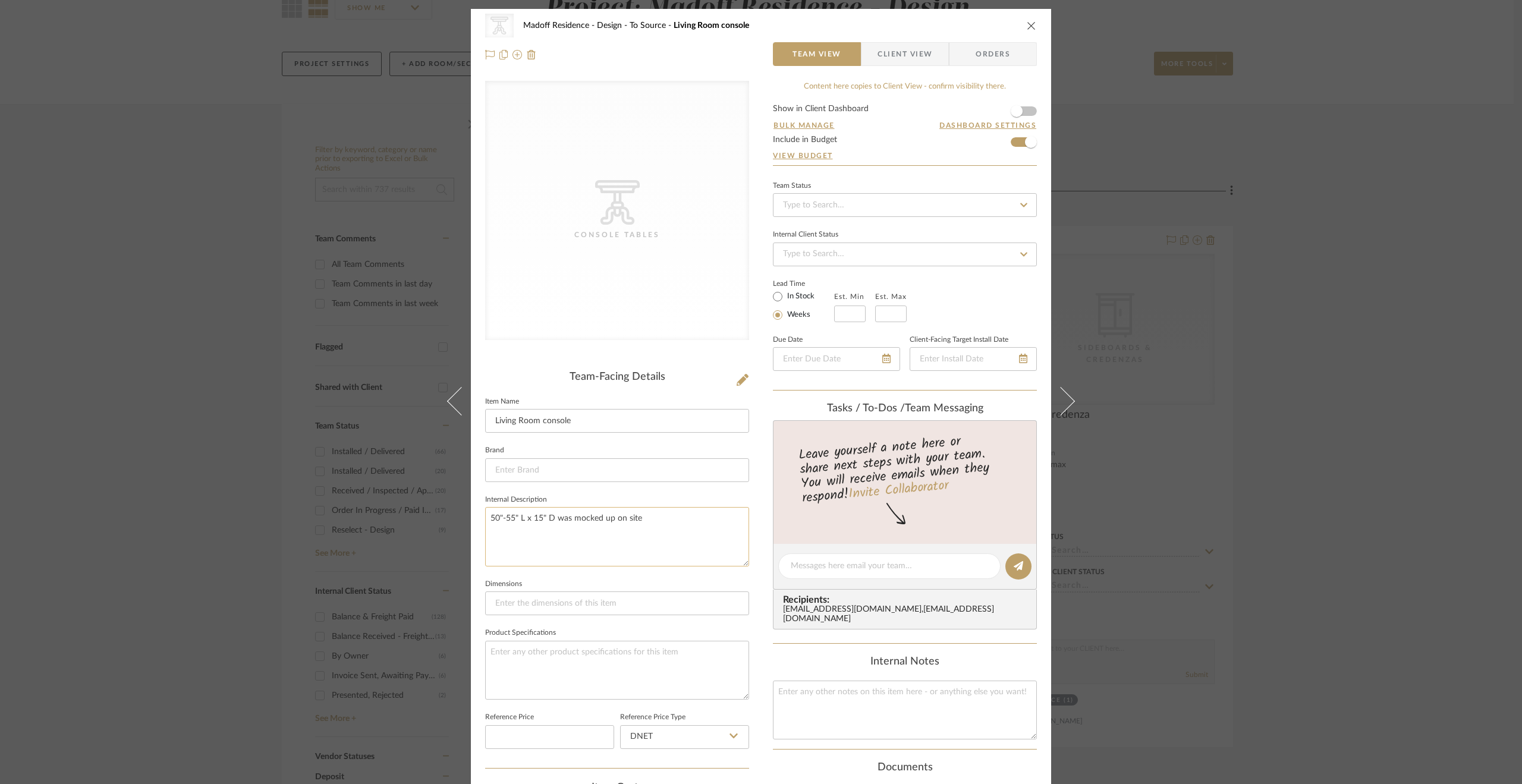
click at [645, 520] on textarea "50"-55" L x 15" D was mocked up on site" at bounding box center [616, 536] width 264 height 58
type textarea "50"-55" L x 15" D was mocked up on site 42" D is too small"
click at [676, 492] on fieldset "Internal Description 50"-55" L x 15" D was mocked up on site 42" D is too small" at bounding box center [616, 529] width 264 height 75
click at [1341, 461] on div "CategoryIconTables Created with Sketch. Console Tables Madoff Residence - Desig…" at bounding box center [761, 392] width 1522 height 784
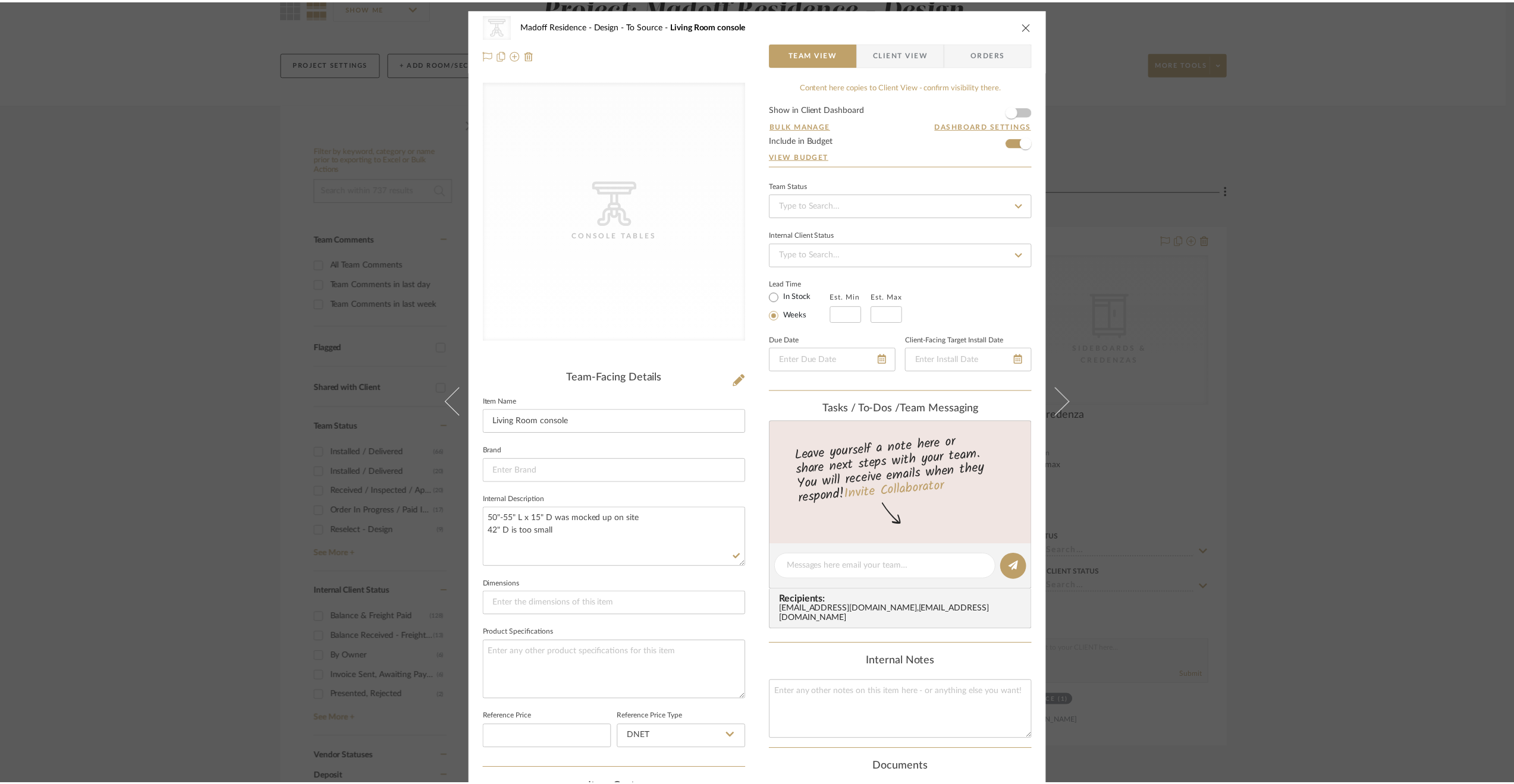
scroll to position [119, 0]
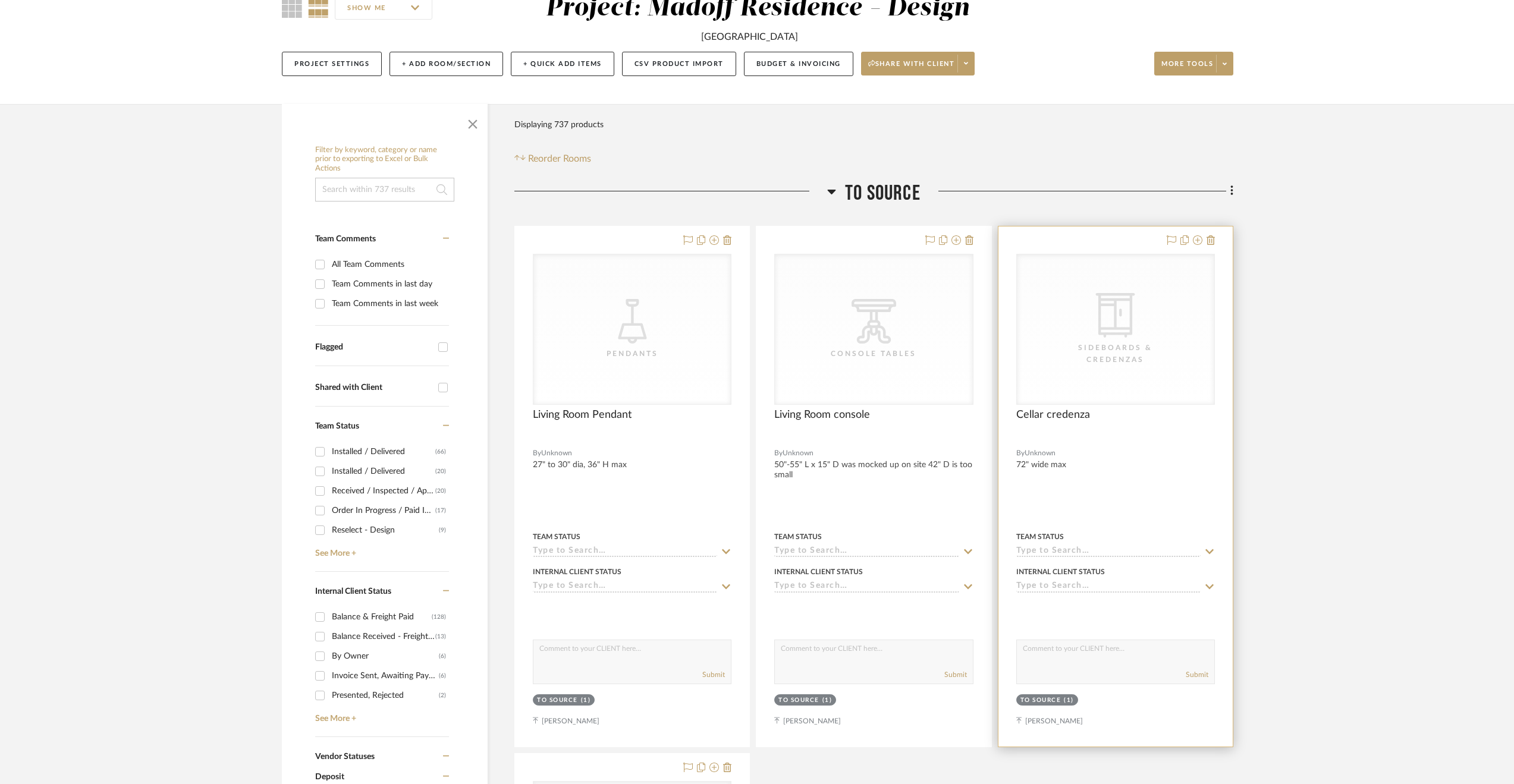
click at [1116, 466] on div at bounding box center [1116, 486] width 234 height 520
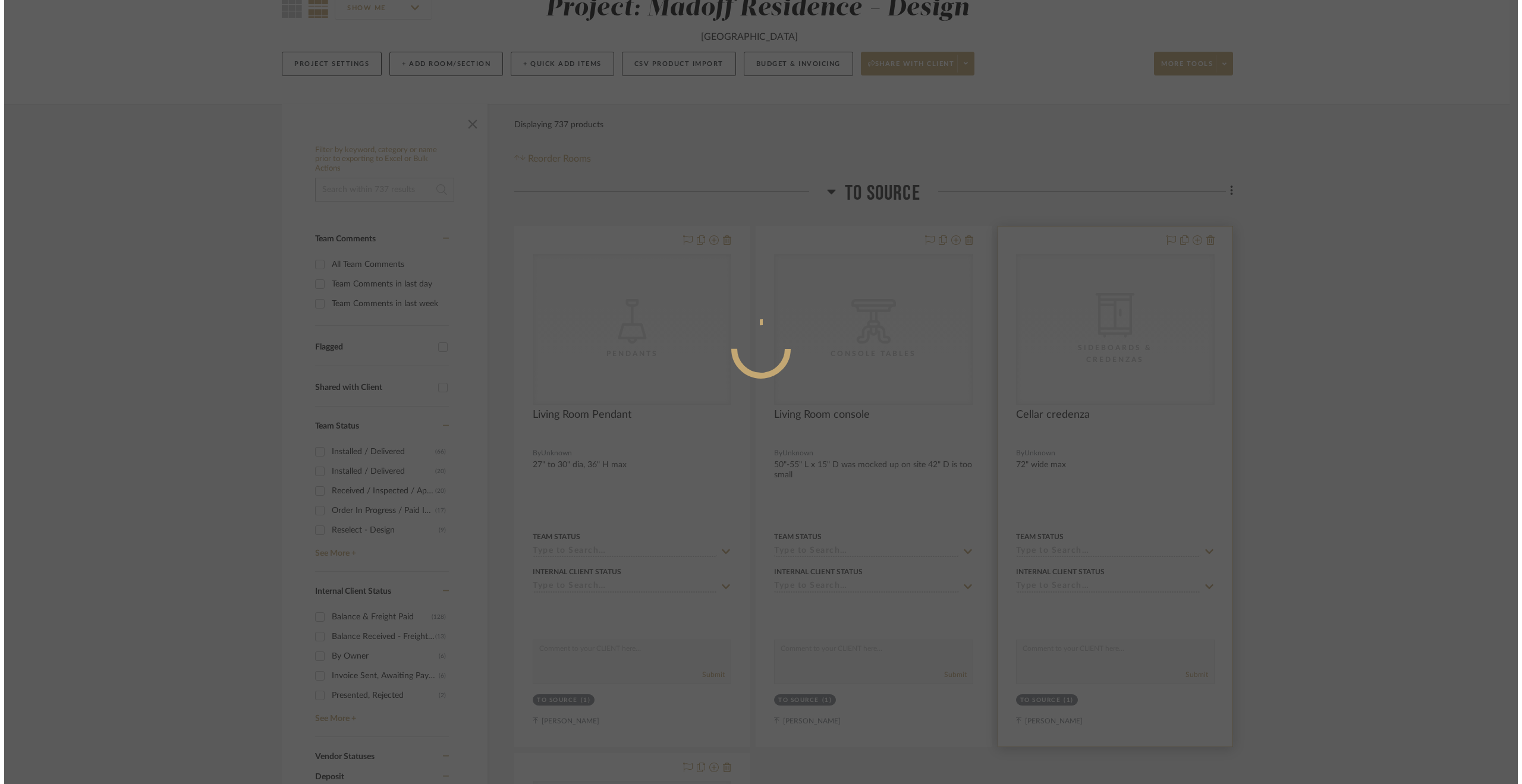
scroll to position [0, 0]
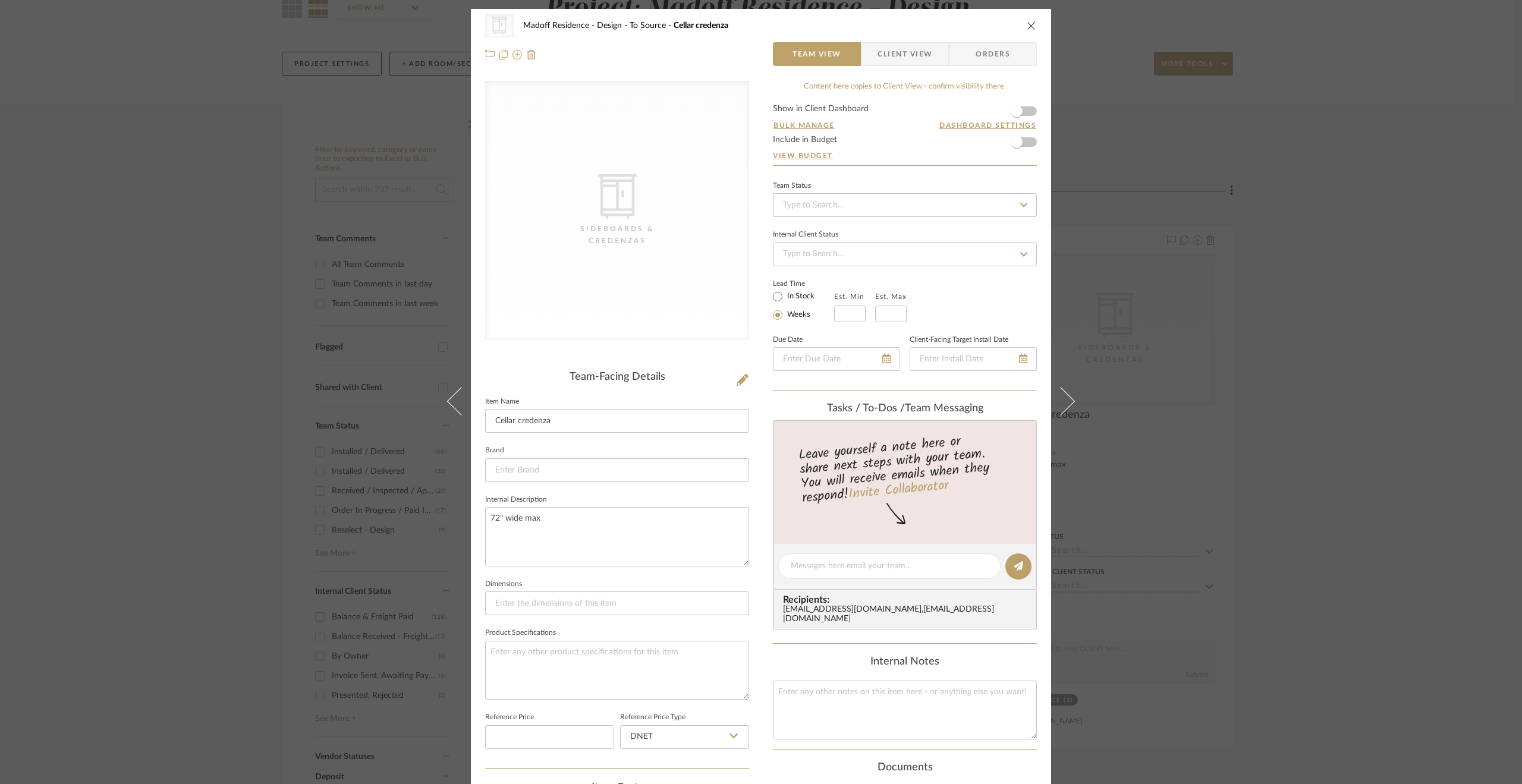
click at [1328, 476] on div "CategoryIconStorage Created with Sketch. Sideboards & Credenzas Madoff Residenc…" at bounding box center [761, 392] width 1522 height 784
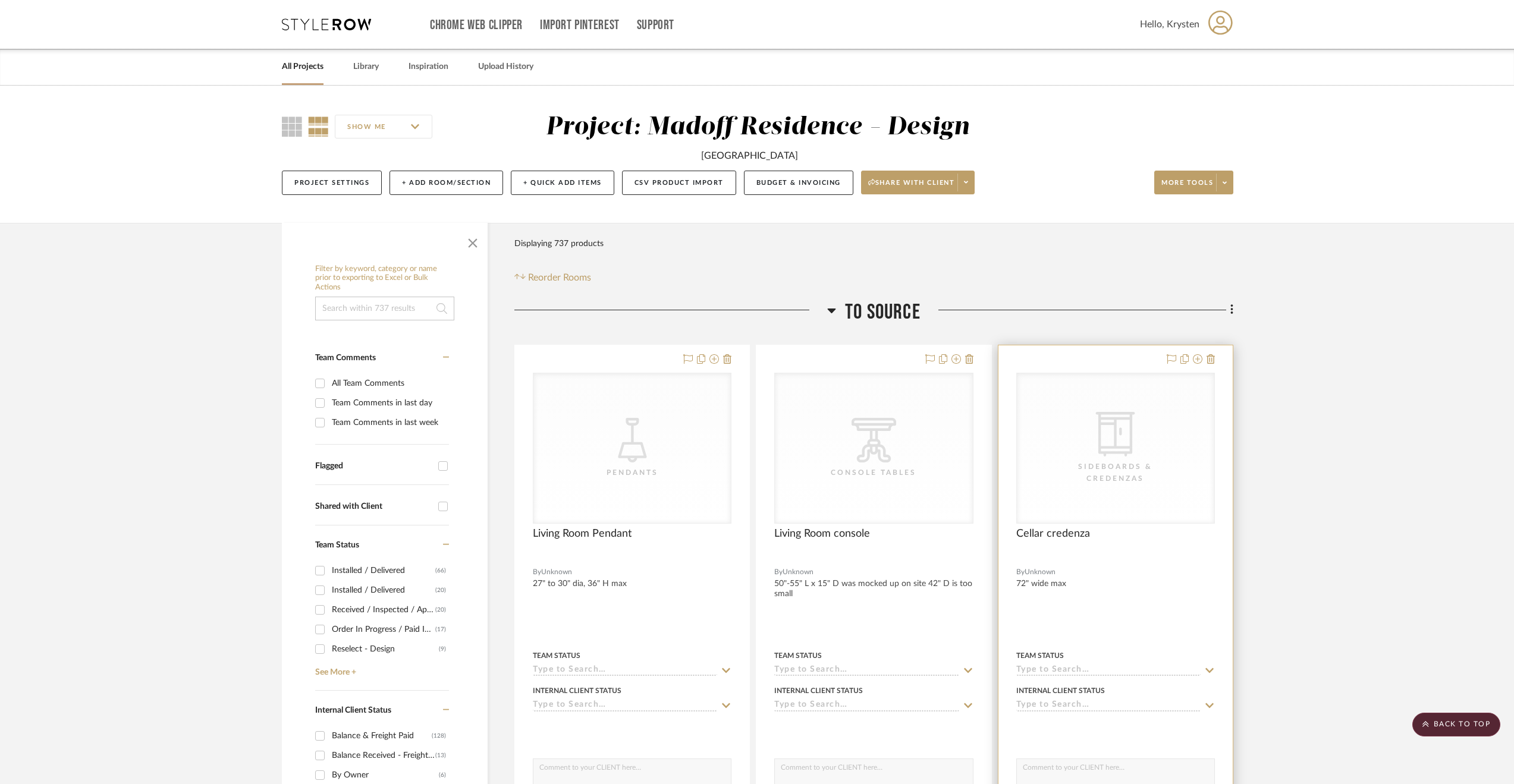
scroll to position [59, 0]
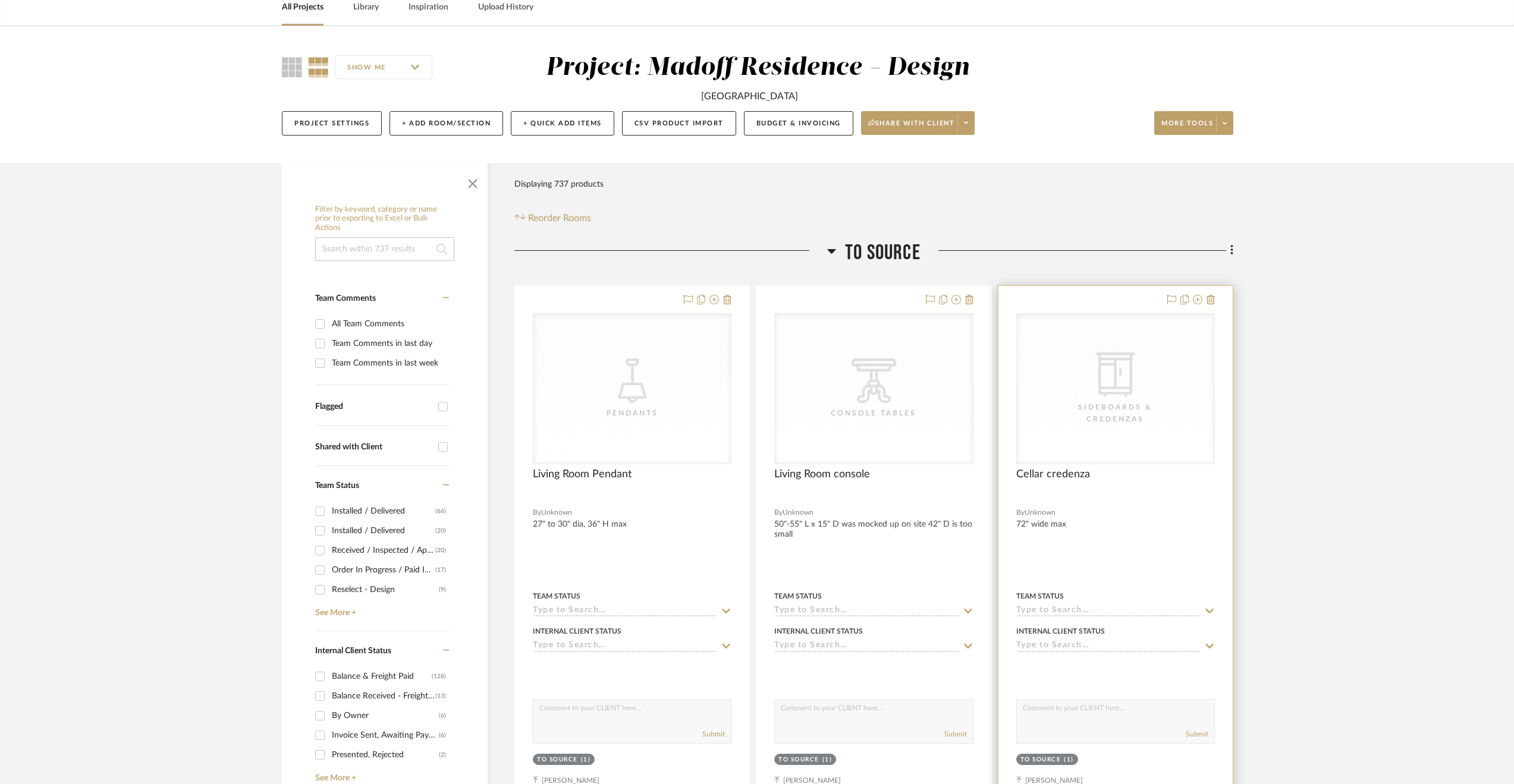
click at [1155, 538] on div at bounding box center [1116, 545] width 234 height 520
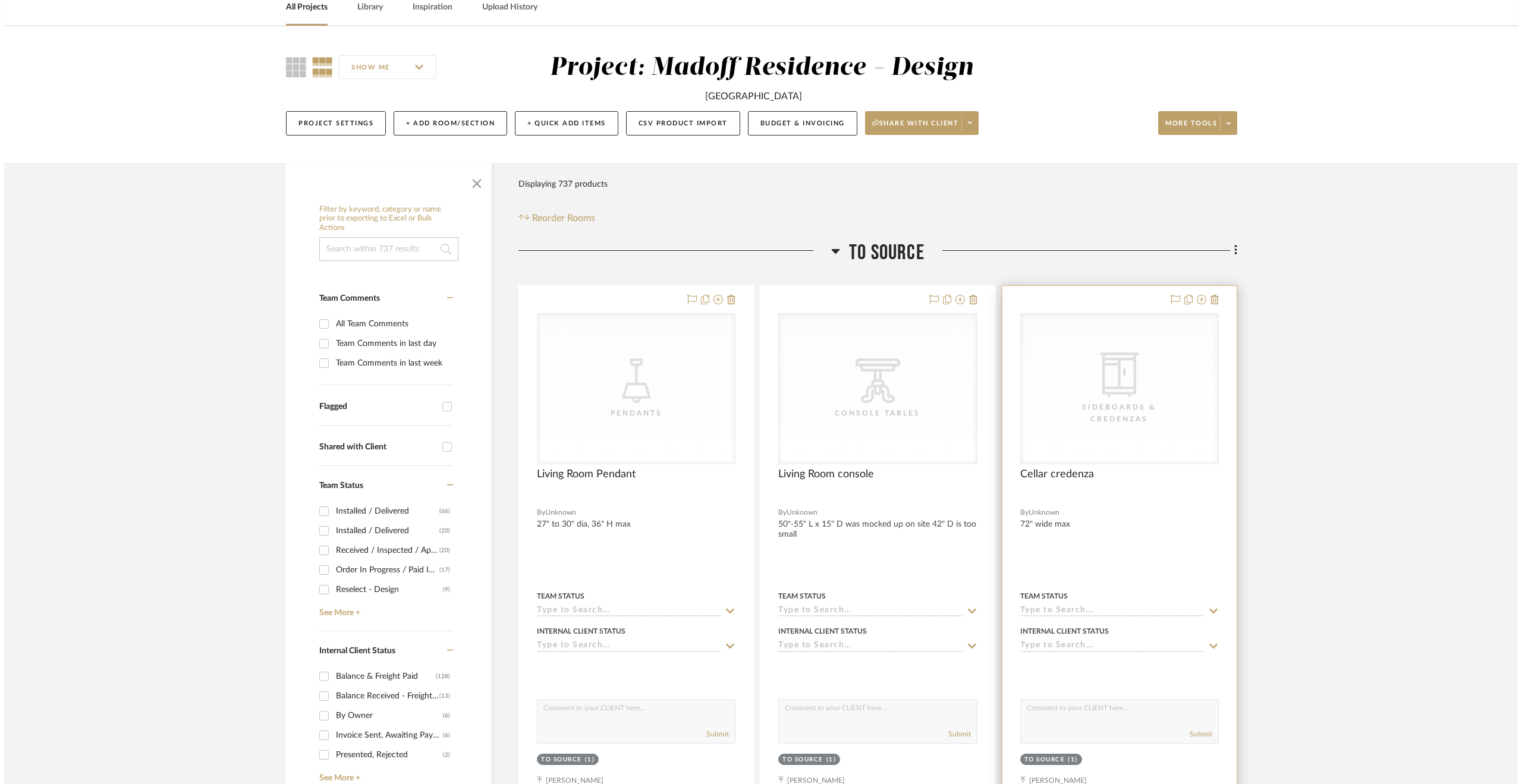
scroll to position [0, 0]
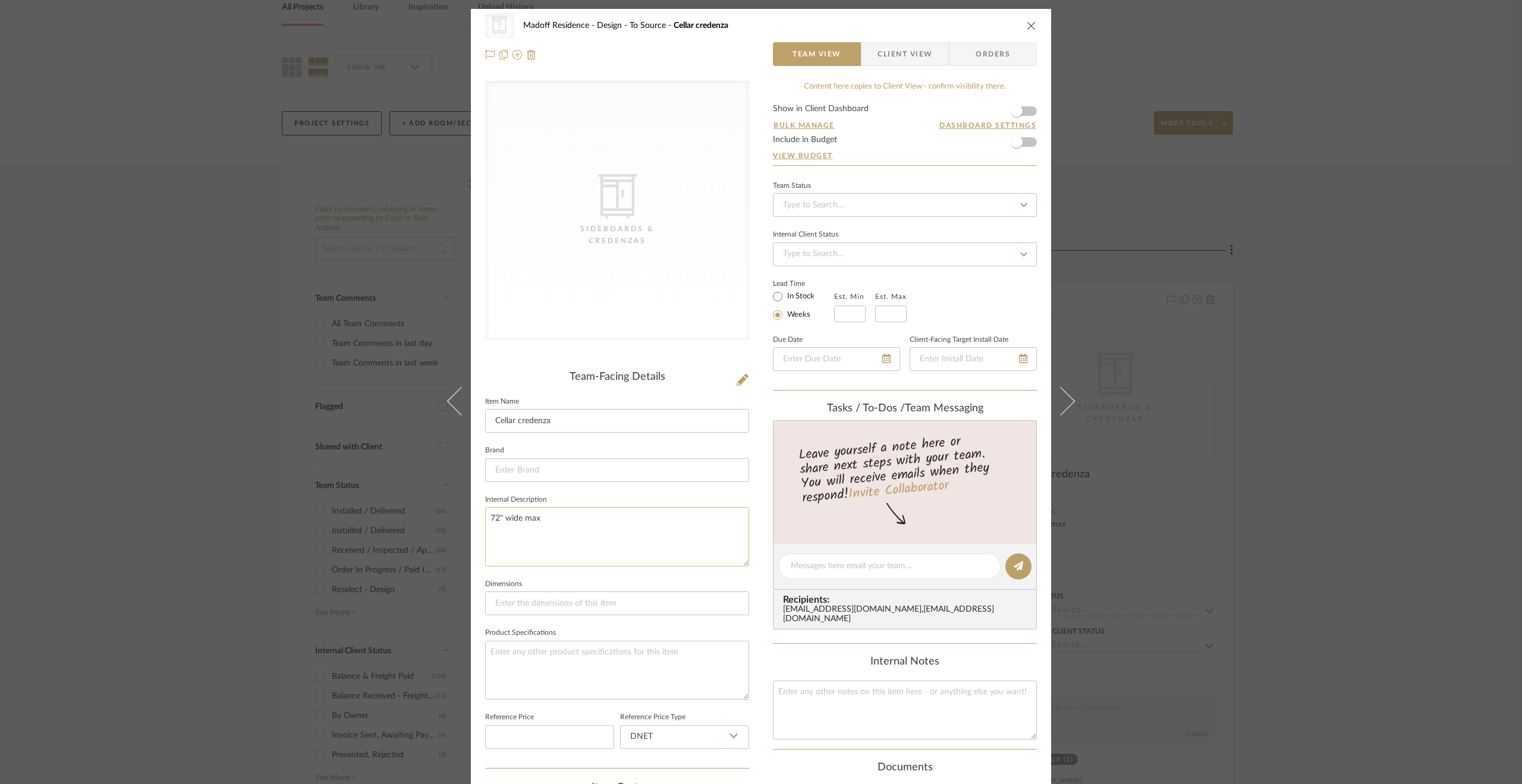
click at [631, 551] on textarea "72" wide max" at bounding box center [616, 536] width 264 height 58
type textarea "72" wide max x 33" H maximum"
click at [604, 498] on fieldset "Internal Description 72" wide max x 33" H maximum" at bounding box center [616, 529] width 264 height 75
drag, startPoint x: 608, startPoint y: 512, endPoint x: 581, endPoint y: 517, distance: 27.5
click at [581, 517] on textarea "72" wide max x 33" H maximum" at bounding box center [616, 536] width 264 height 58
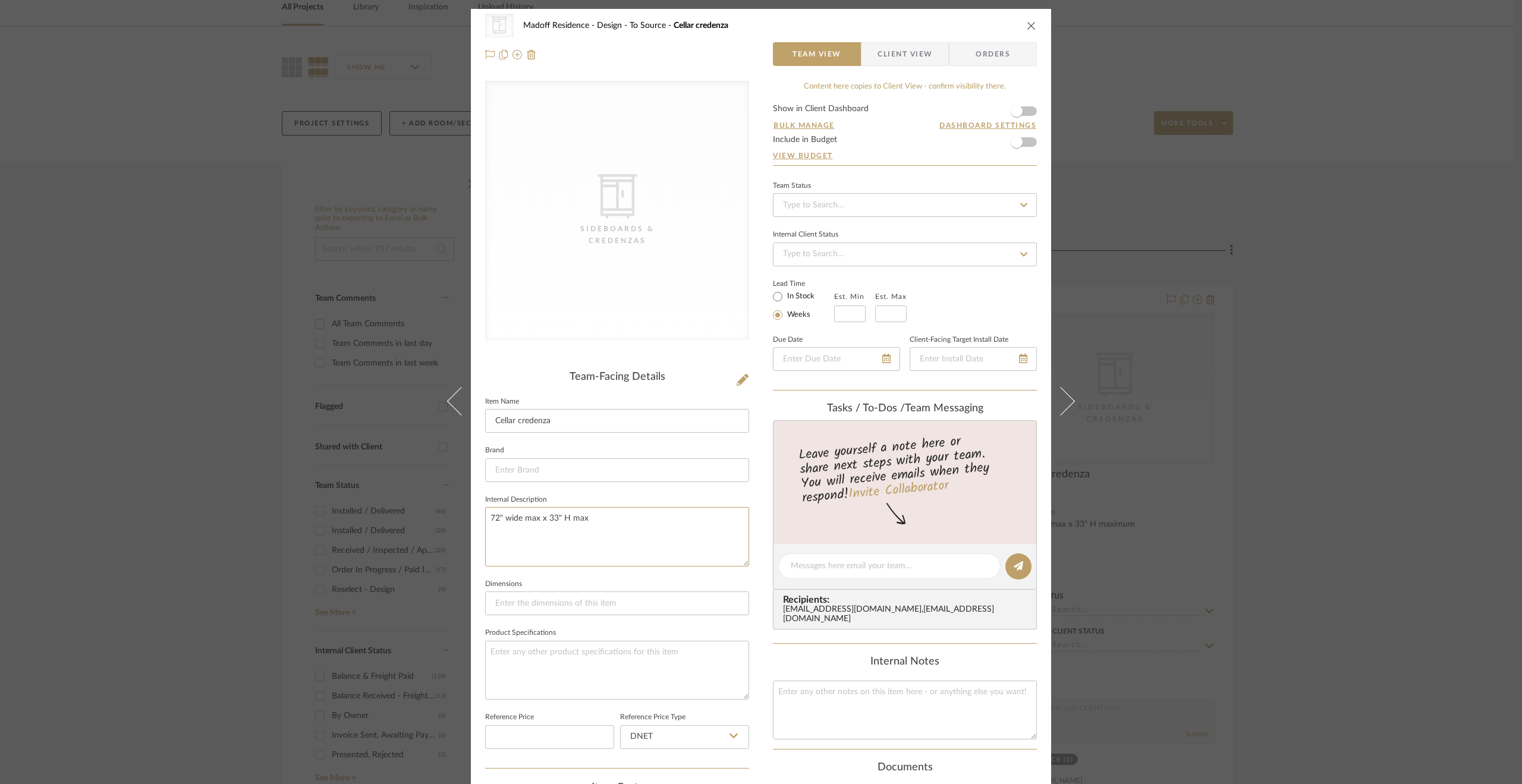
type textarea "72" wide max x 33" H max"
click at [562, 495] on fieldset "Internal Description 72" wide max x 33" H max" at bounding box center [616, 529] width 264 height 75
click at [1263, 495] on div "CategoryIconStorage Created with Sketch. Sideboards & Credenzas Madoff Residenc…" at bounding box center [761, 392] width 1522 height 784
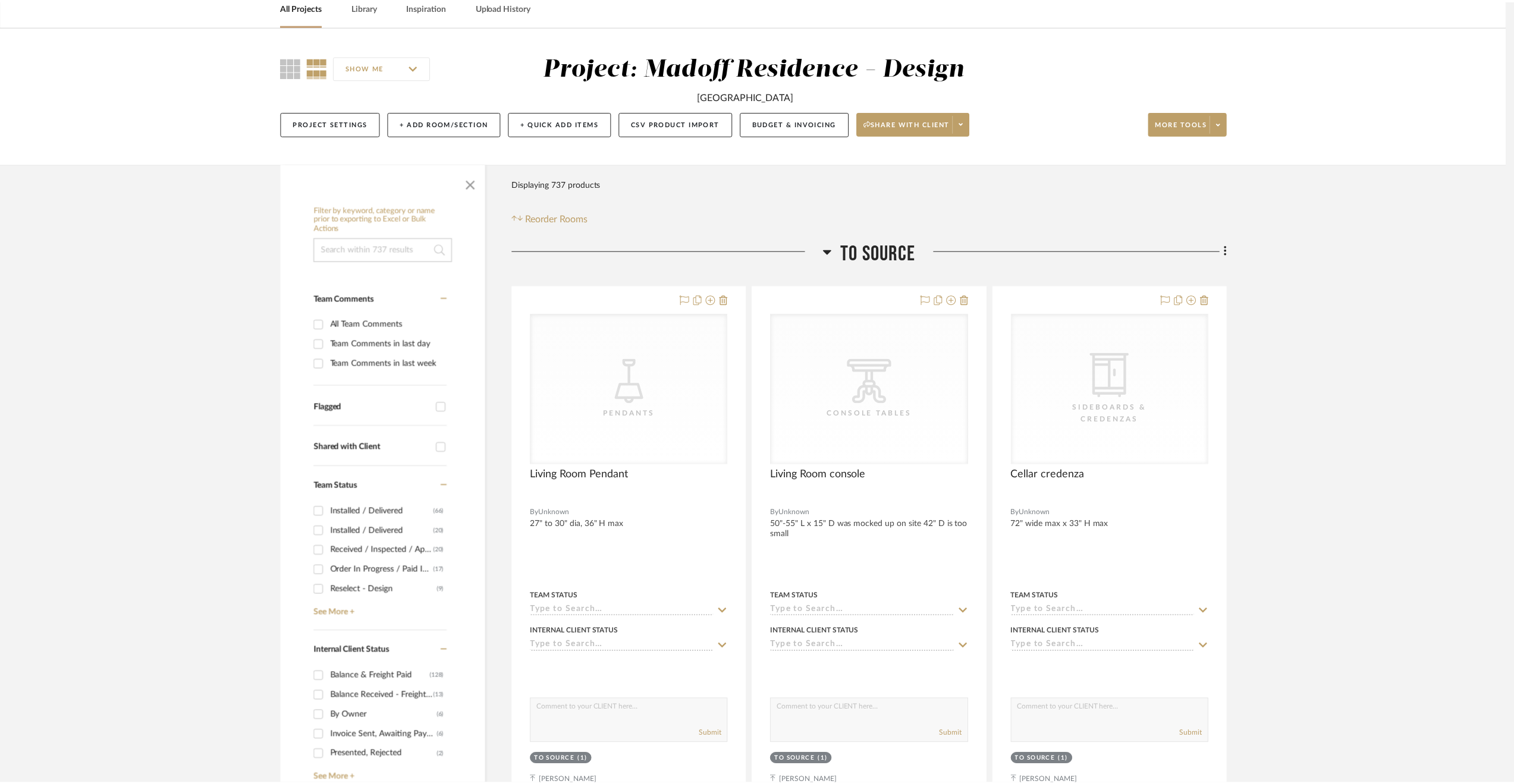
scroll to position [59, 0]
click at [854, 244] on span "To Source" at bounding box center [882, 253] width 75 height 26
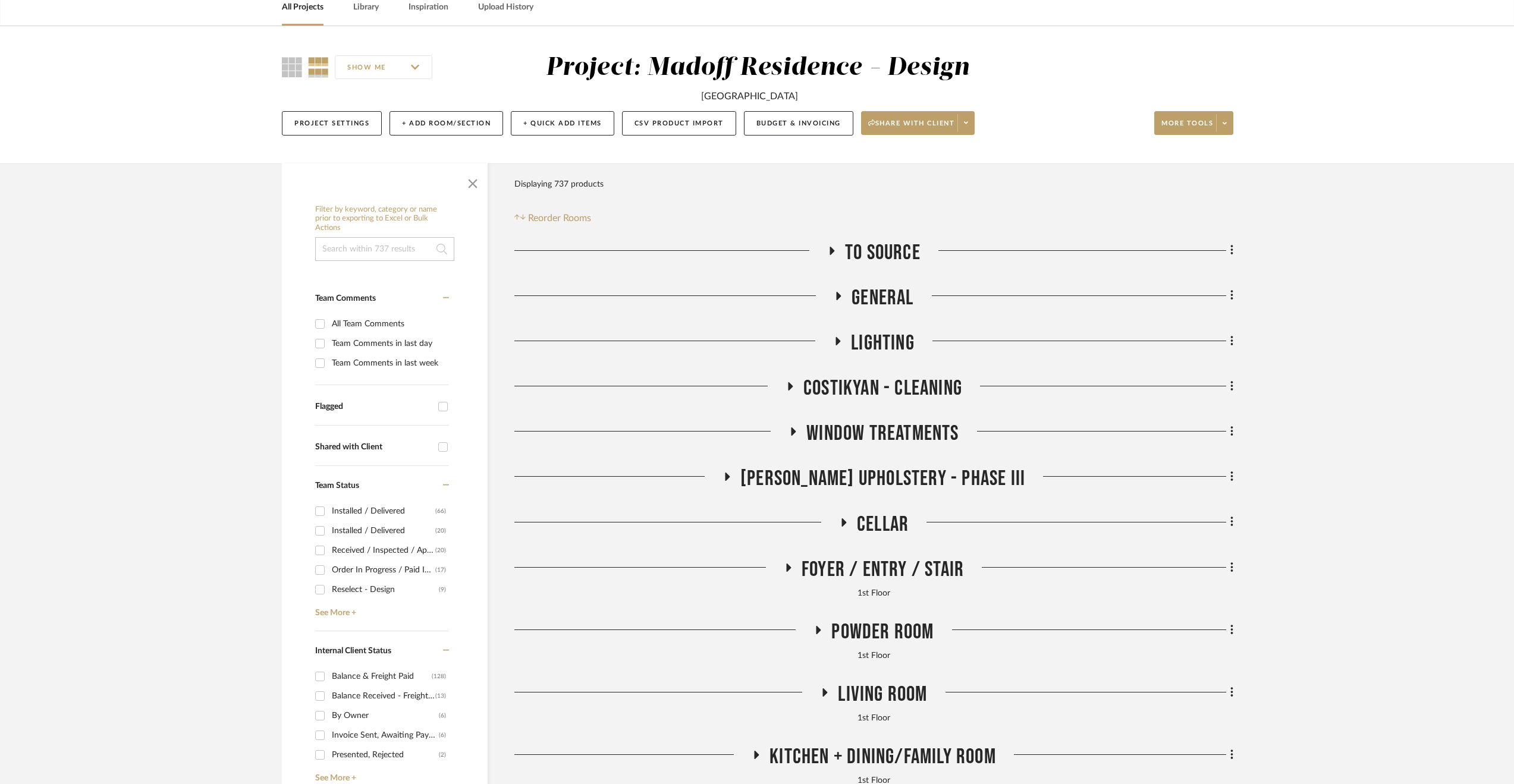
click at [861, 517] on span "Cellar" at bounding box center [882, 525] width 52 height 26
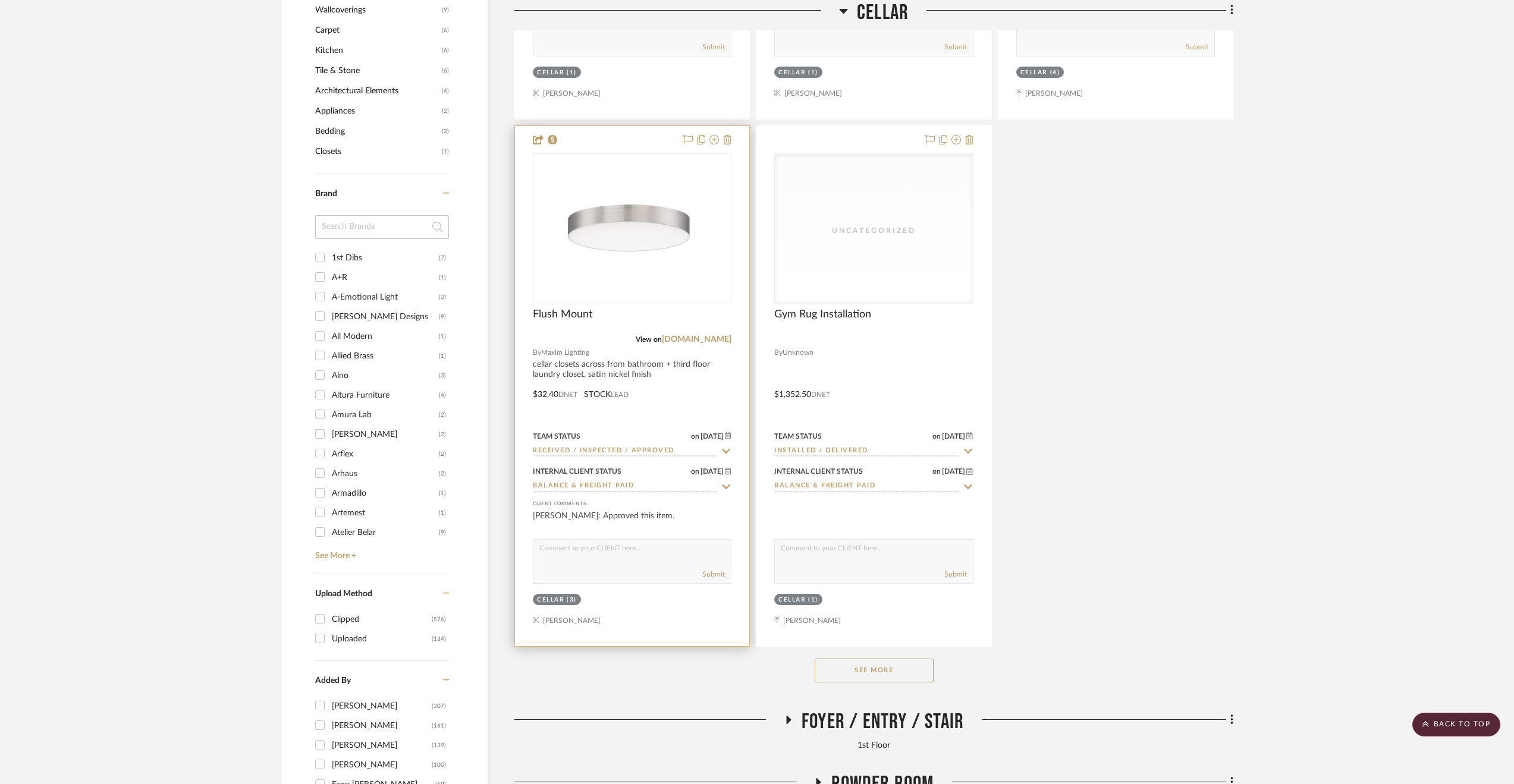
scroll to position [1604, 0]
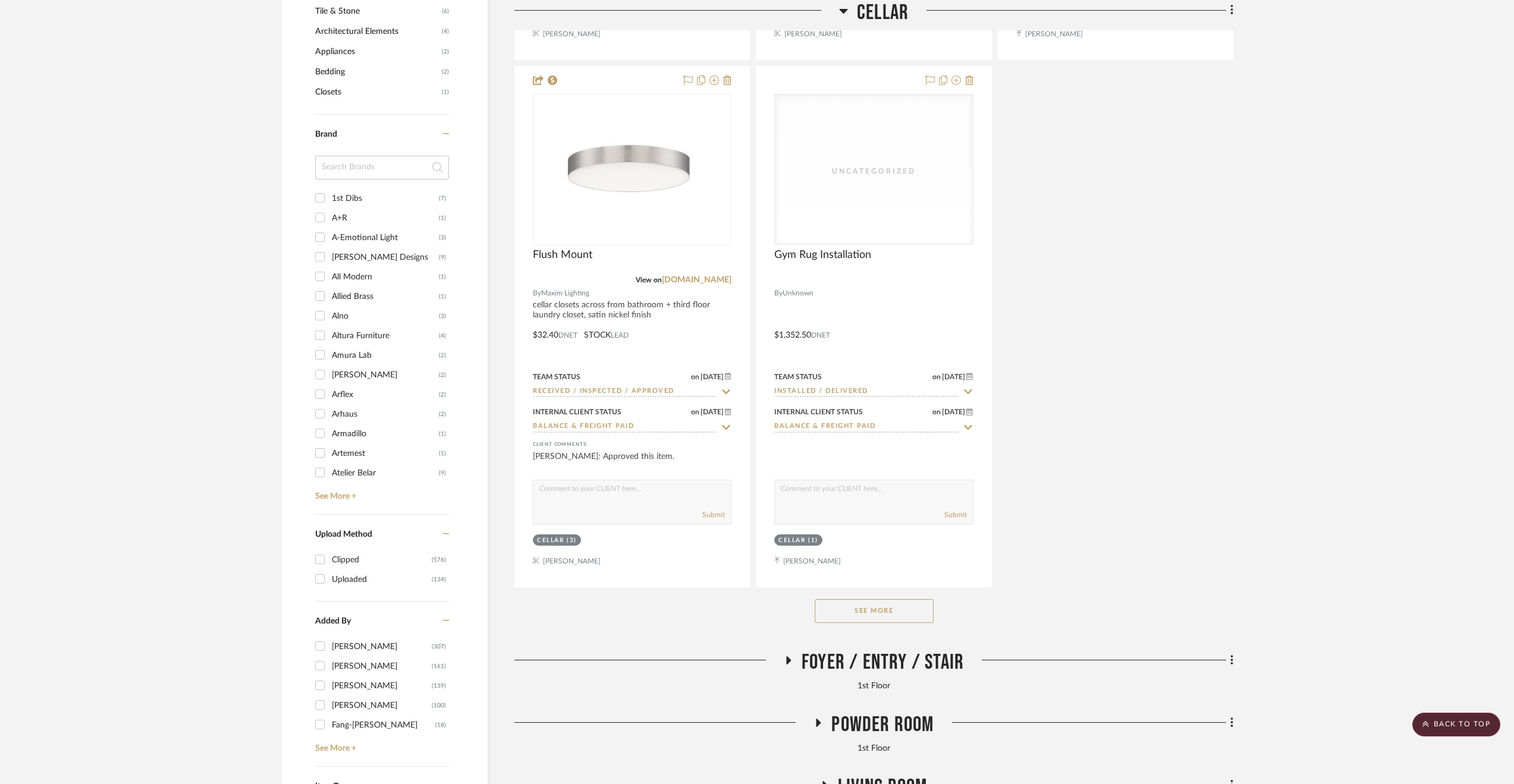
click at [868, 613] on button "See More" at bounding box center [874, 611] width 119 height 24
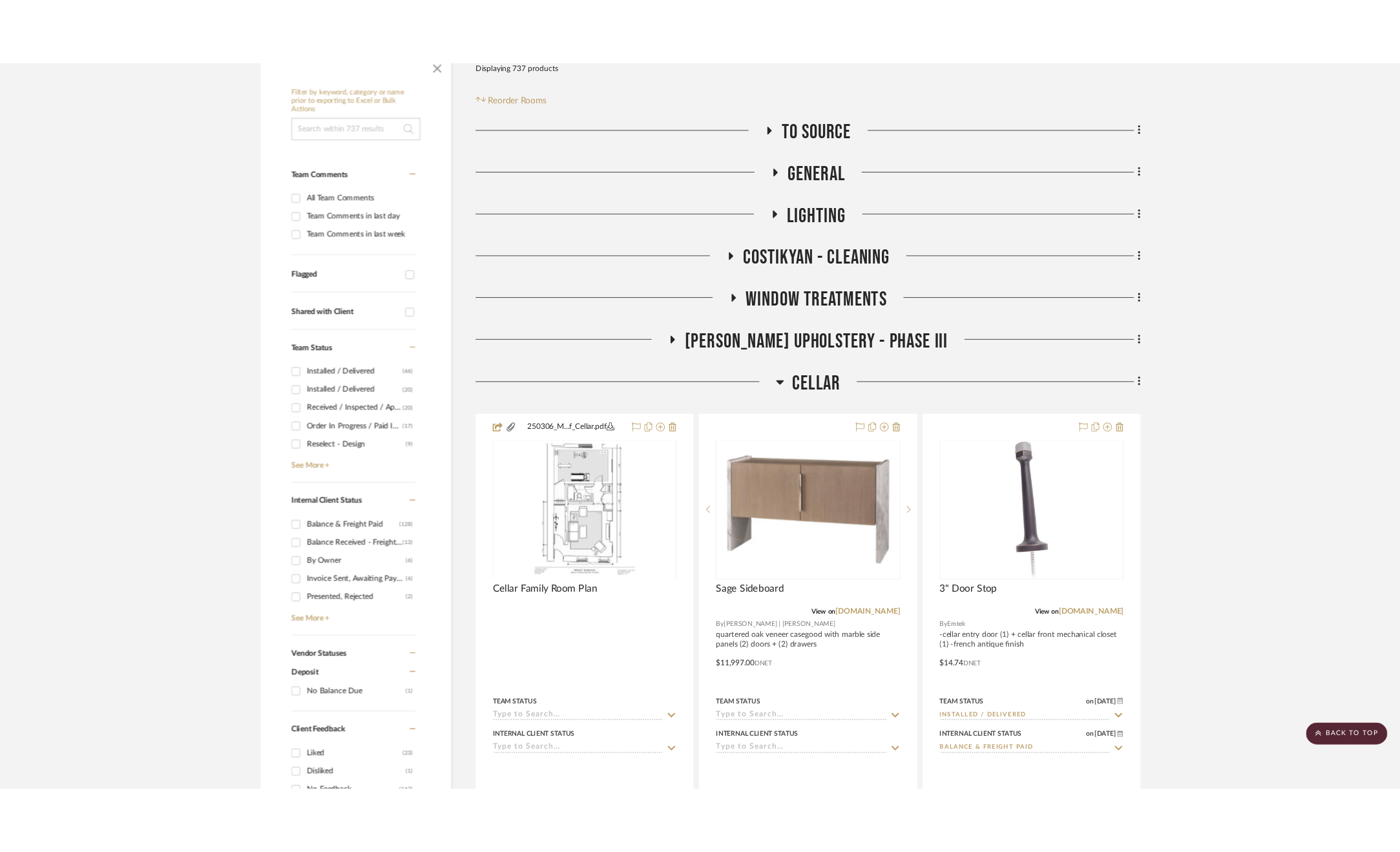
scroll to position [0, 0]
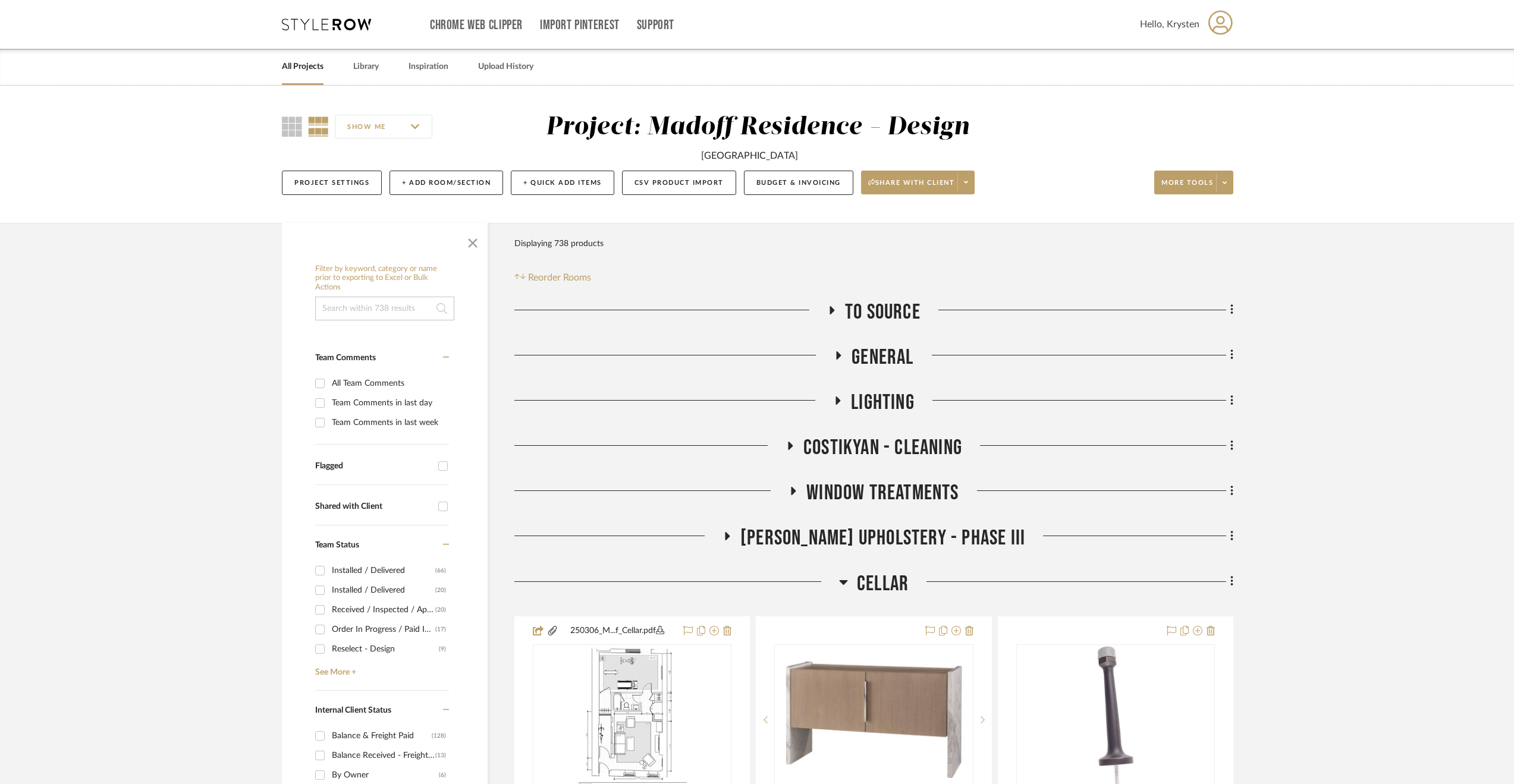
click at [864, 586] on span "Cellar" at bounding box center [882, 584] width 52 height 26
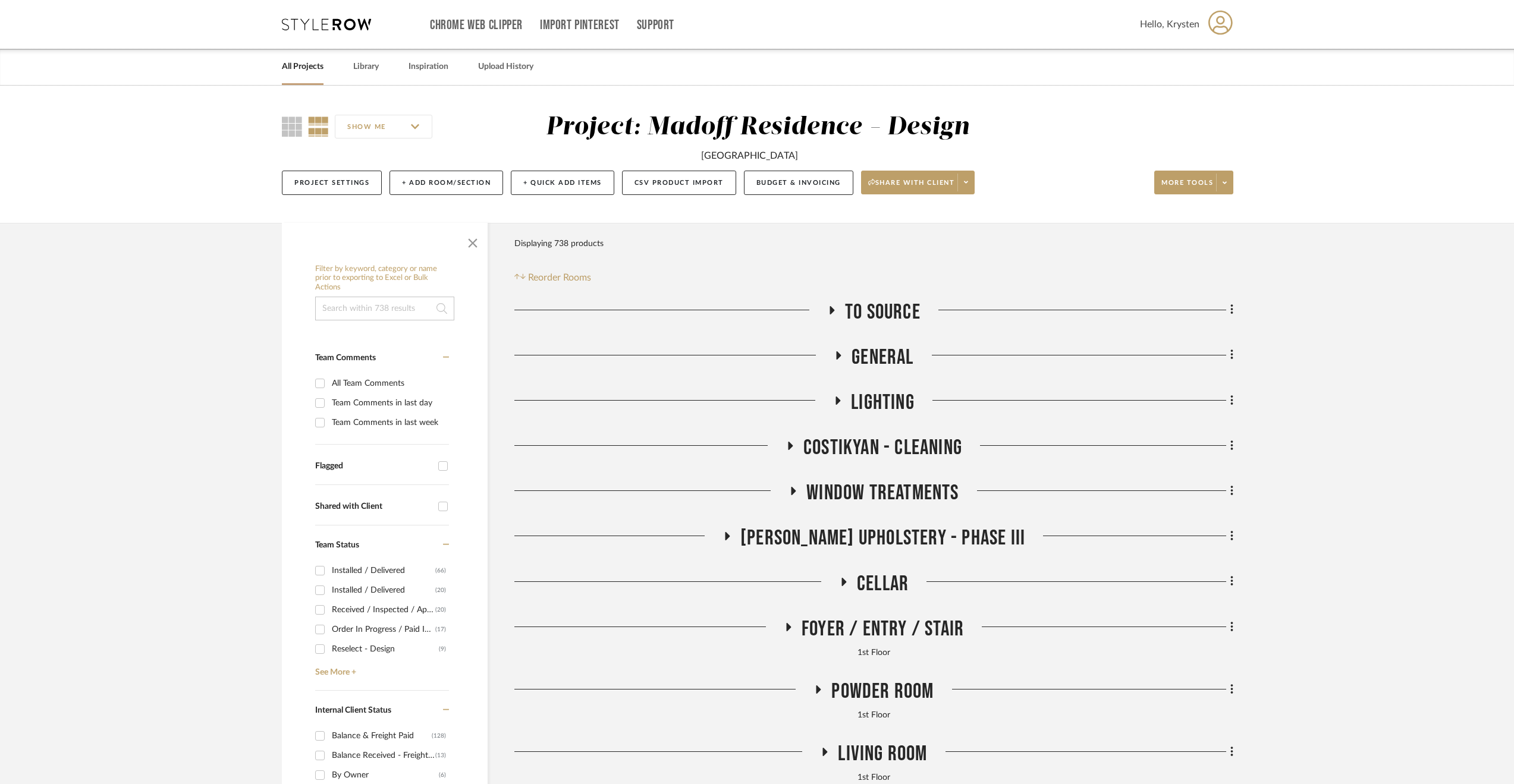
click at [863, 580] on span "Cellar" at bounding box center [882, 584] width 52 height 26
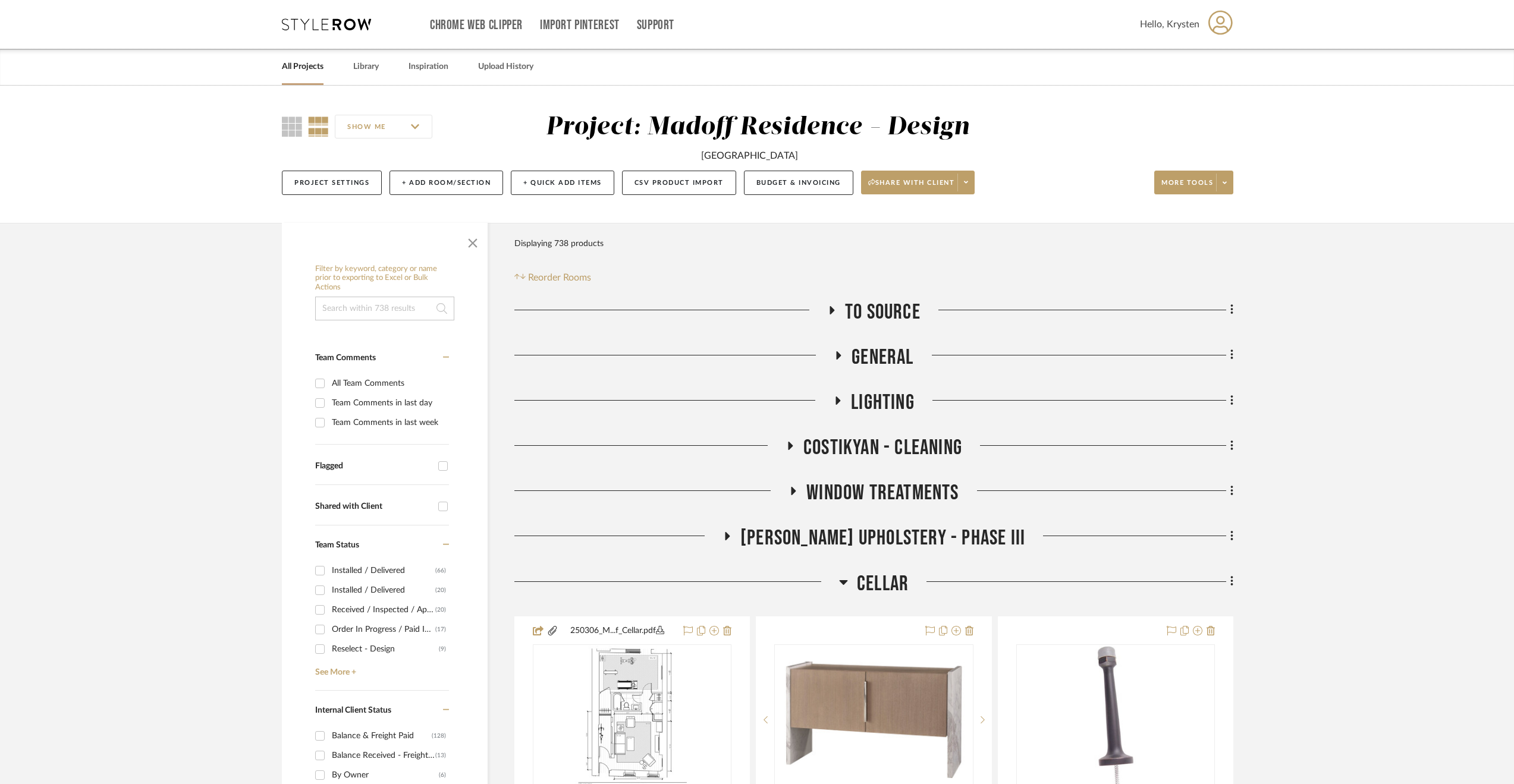
click at [862, 577] on span "Cellar" at bounding box center [882, 584] width 52 height 26
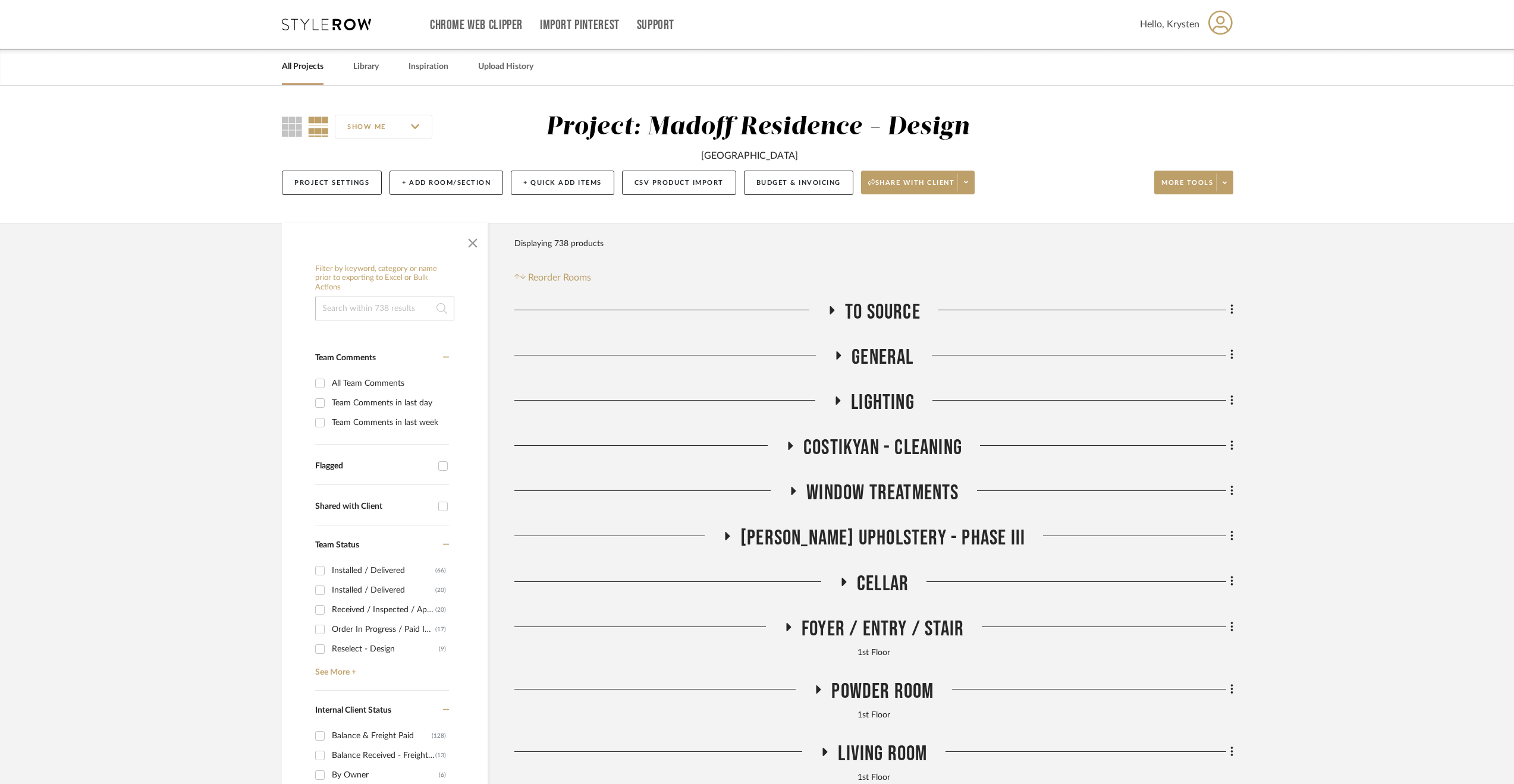
click at [857, 305] on span "To Source" at bounding box center [882, 312] width 75 height 26
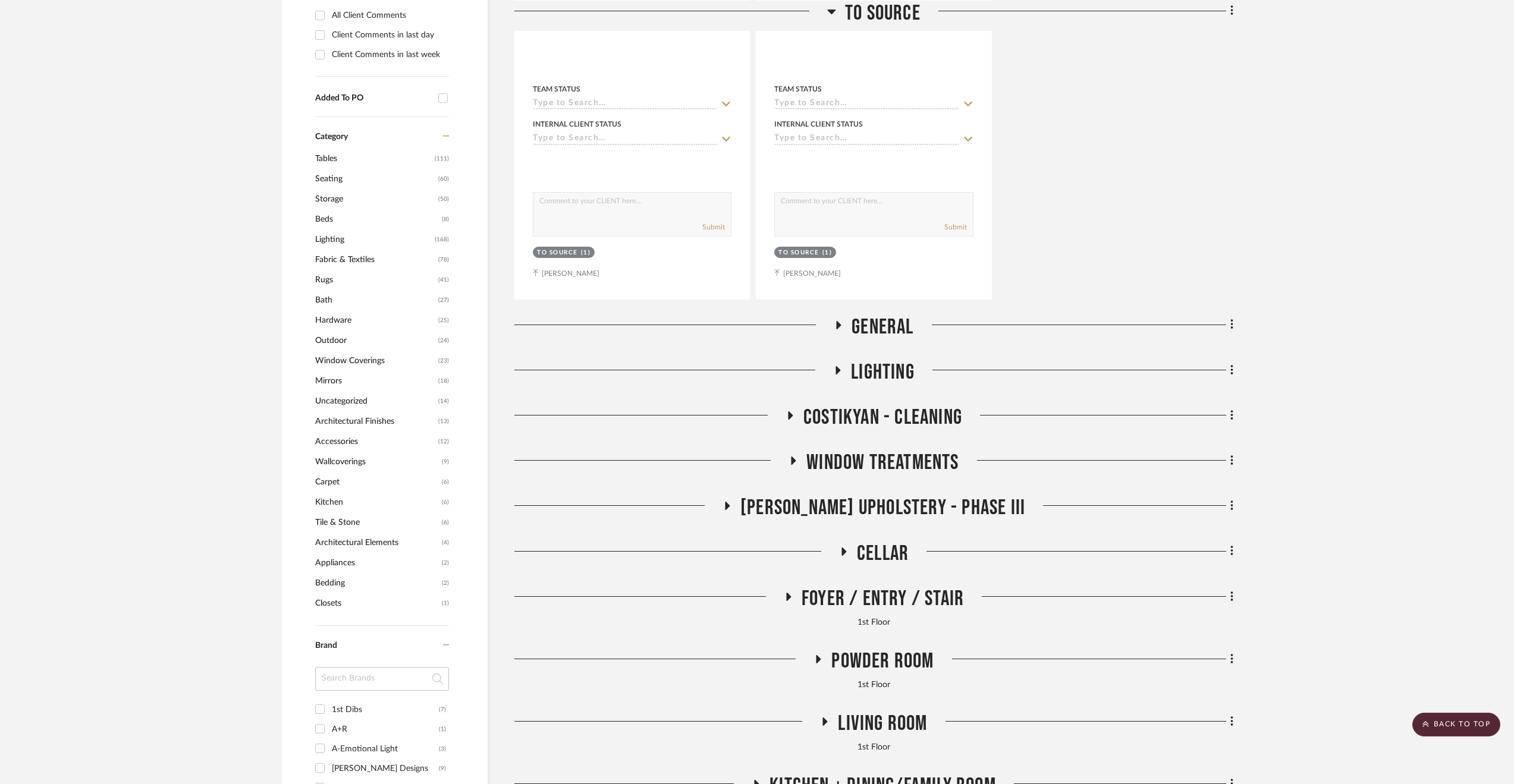
scroll to position [1153, 0]
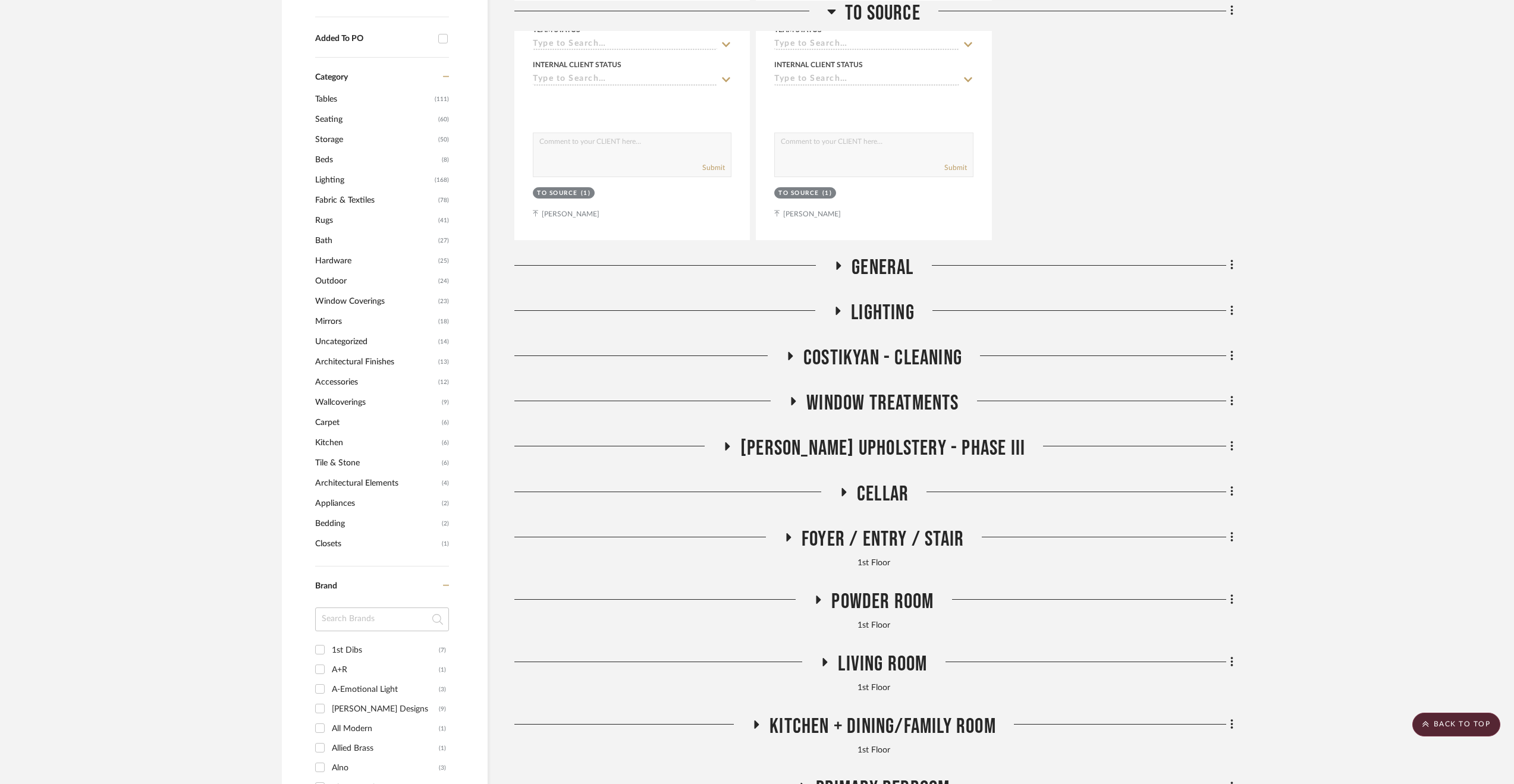
click at [908, 654] on span "Living Room" at bounding box center [882, 664] width 89 height 26
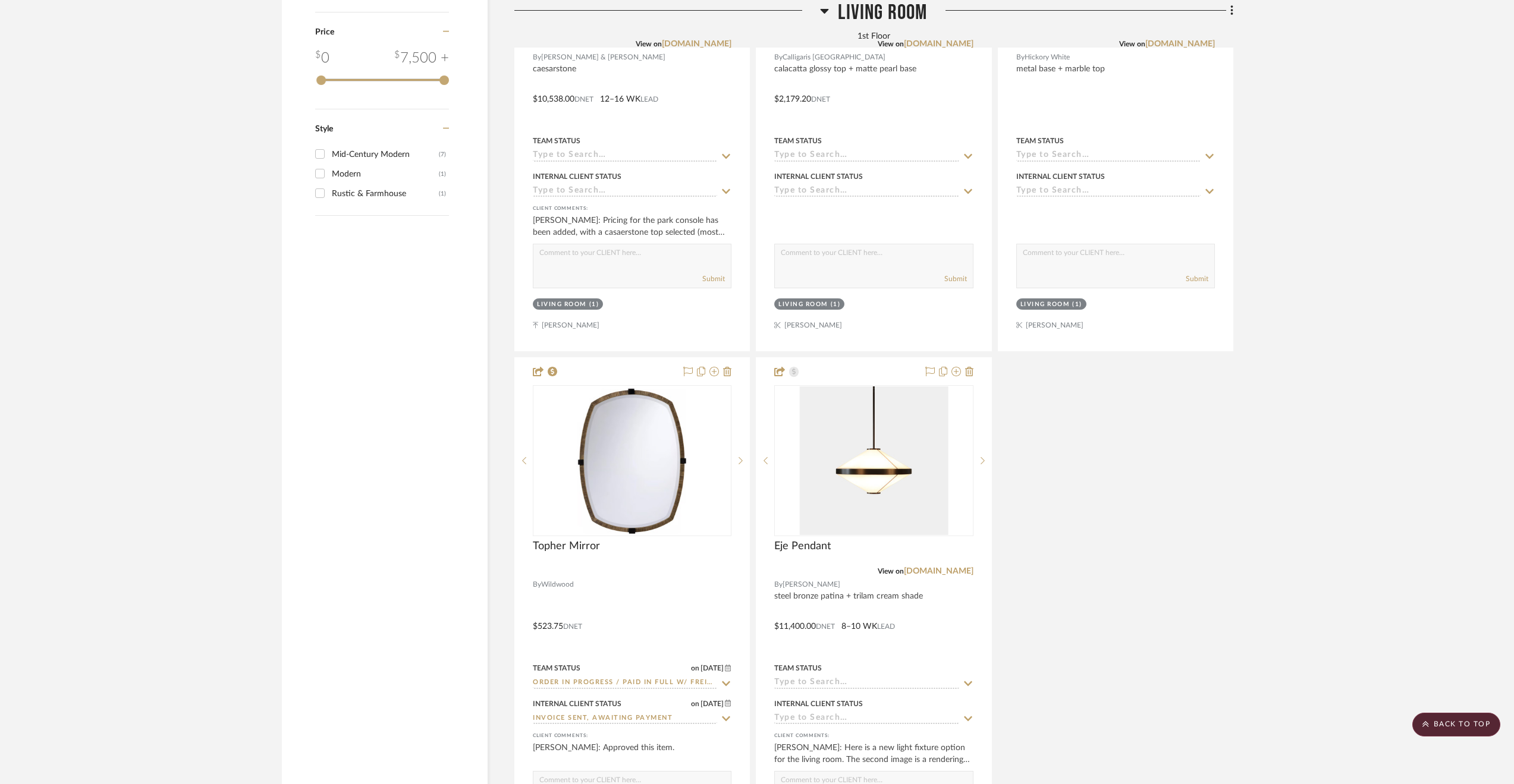
scroll to position [2401, 0]
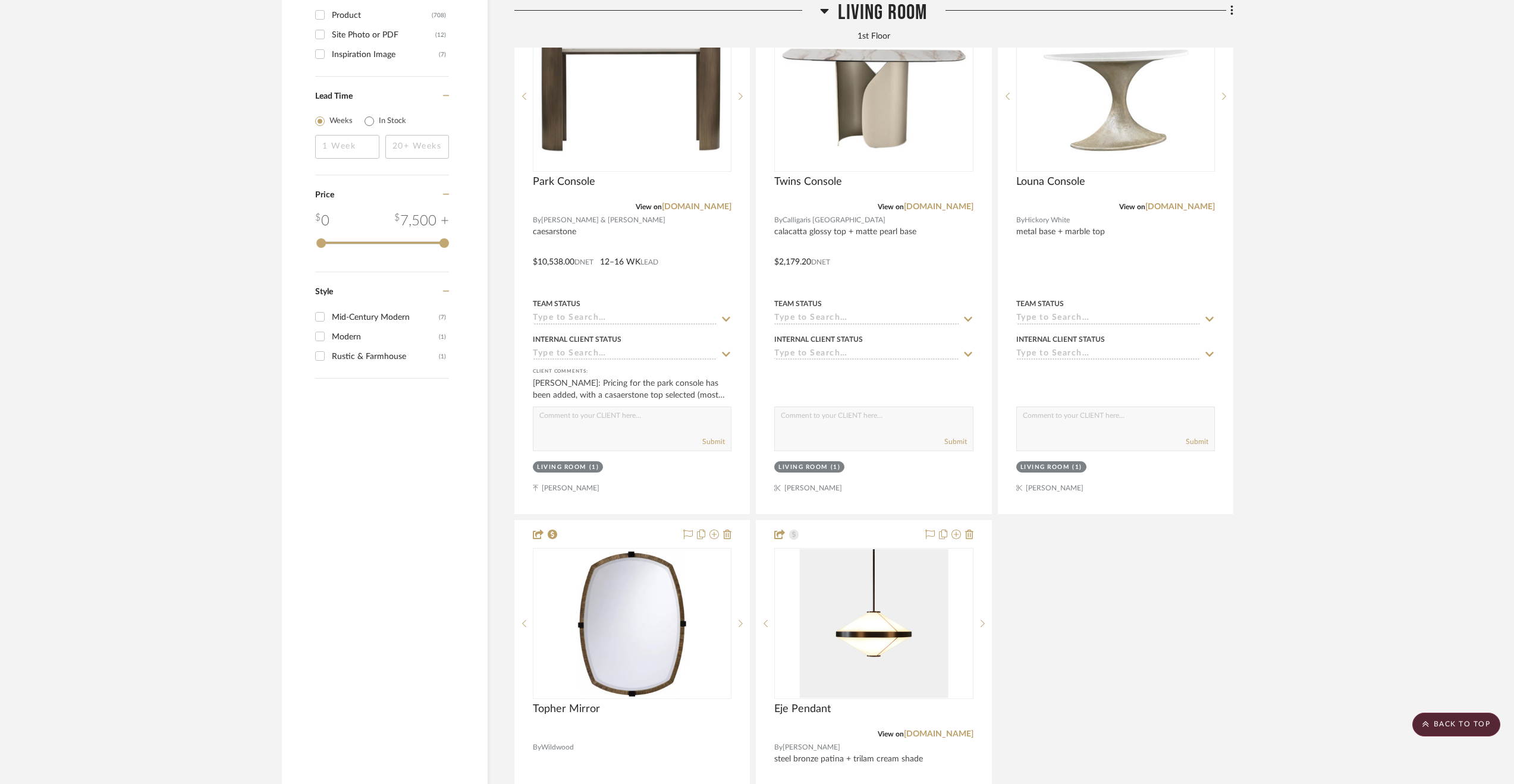
click at [1296, 711] on project-details-page "SHOW ME Project: Madoff Residence - Design [GEOGRAPHIC_DATA] Townhouse Project …" at bounding box center [757, 602] width 1514 height 5834
click at [1296, 721] on scroll-to-top-button "BACK TO TOP" at bounding box center [1456, 724] width 88 height 24
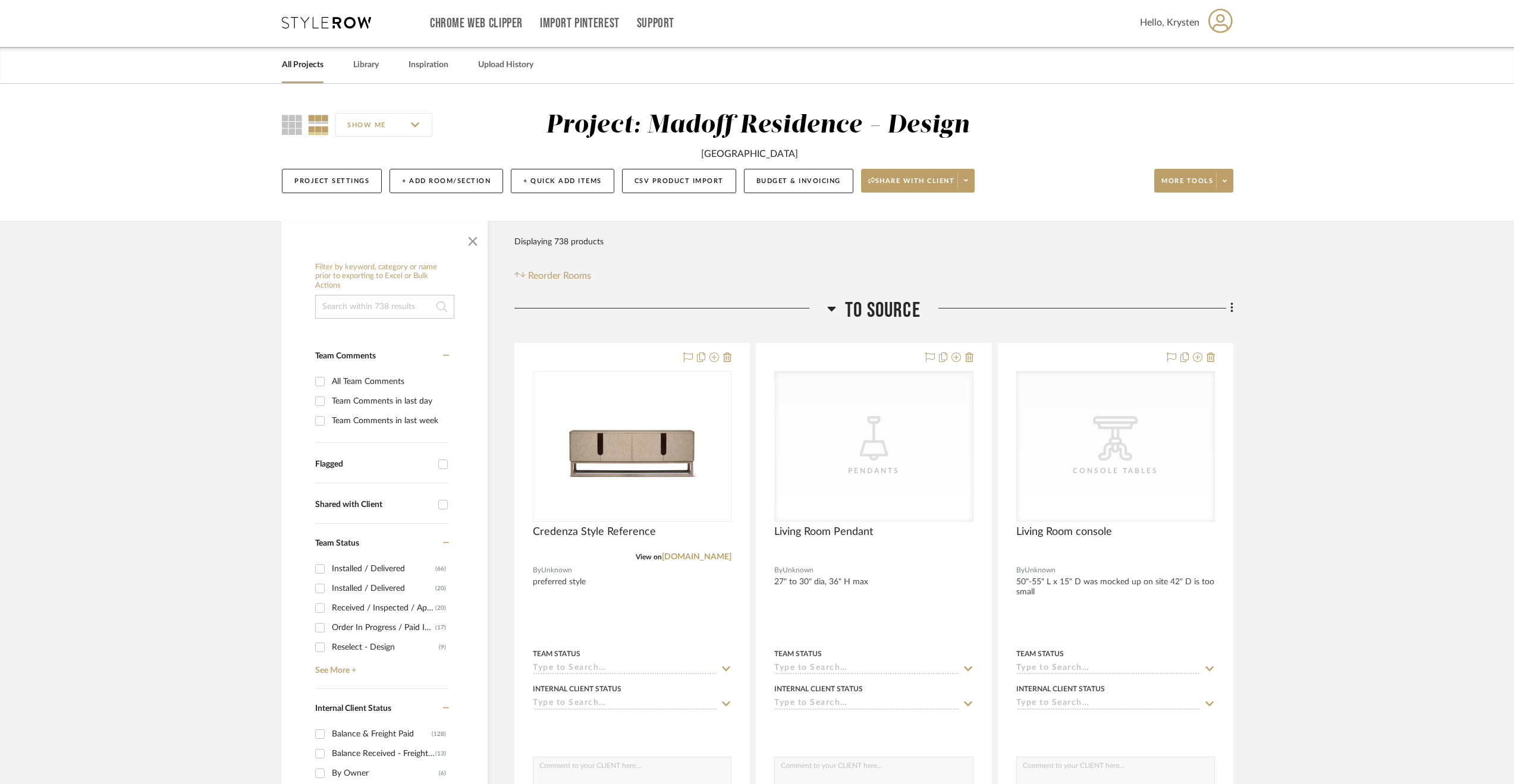
scroll to position [0, 0]
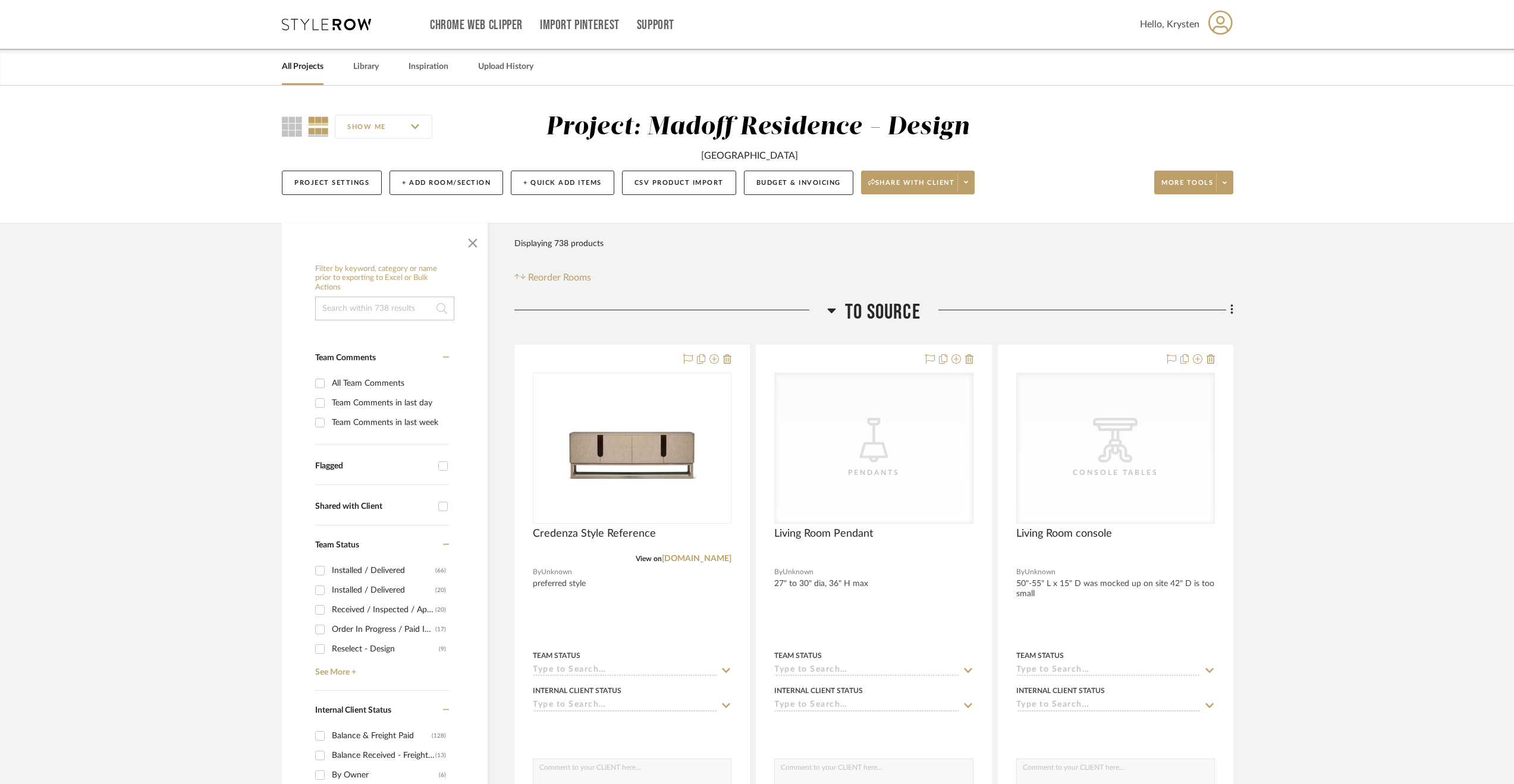
click at [889, 312] on span "To Source" at bounding box center [882, 312] width 75 height 26
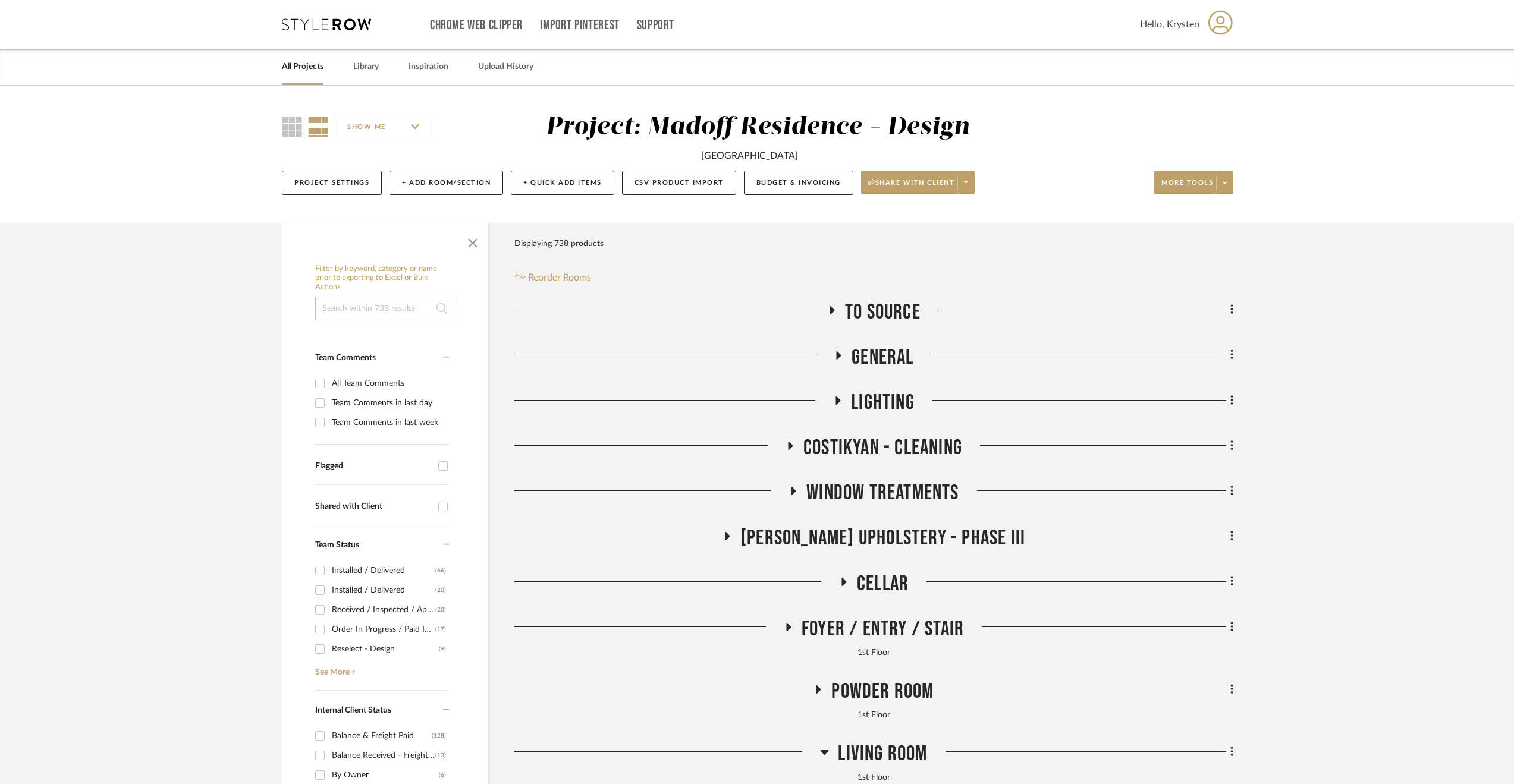
click at [876, 359] on span "General" at bounding box center [882, 358] width 62 height 26
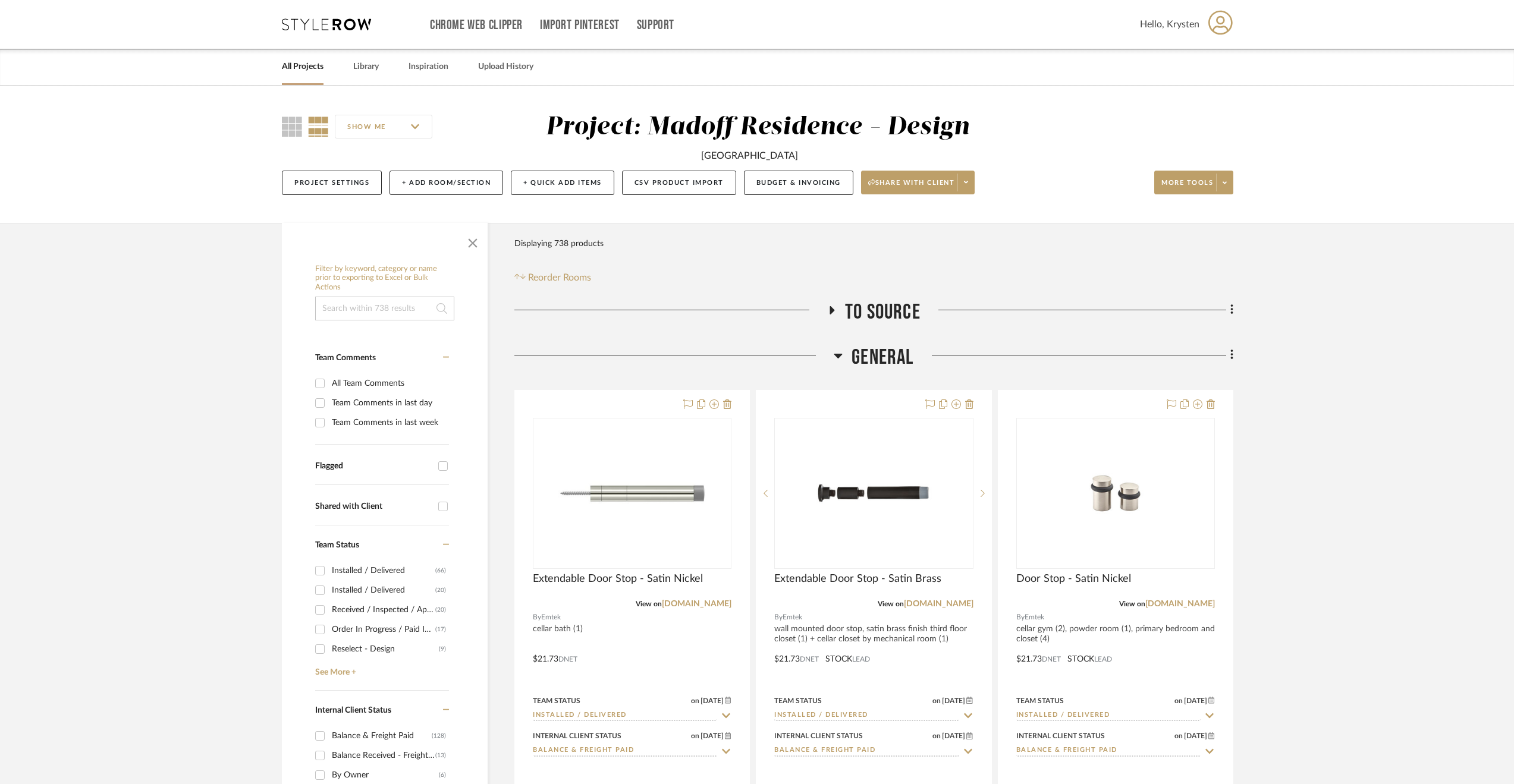
click at [873, 357] on span "General" at bounding box center [882, 358] width 62 height 26
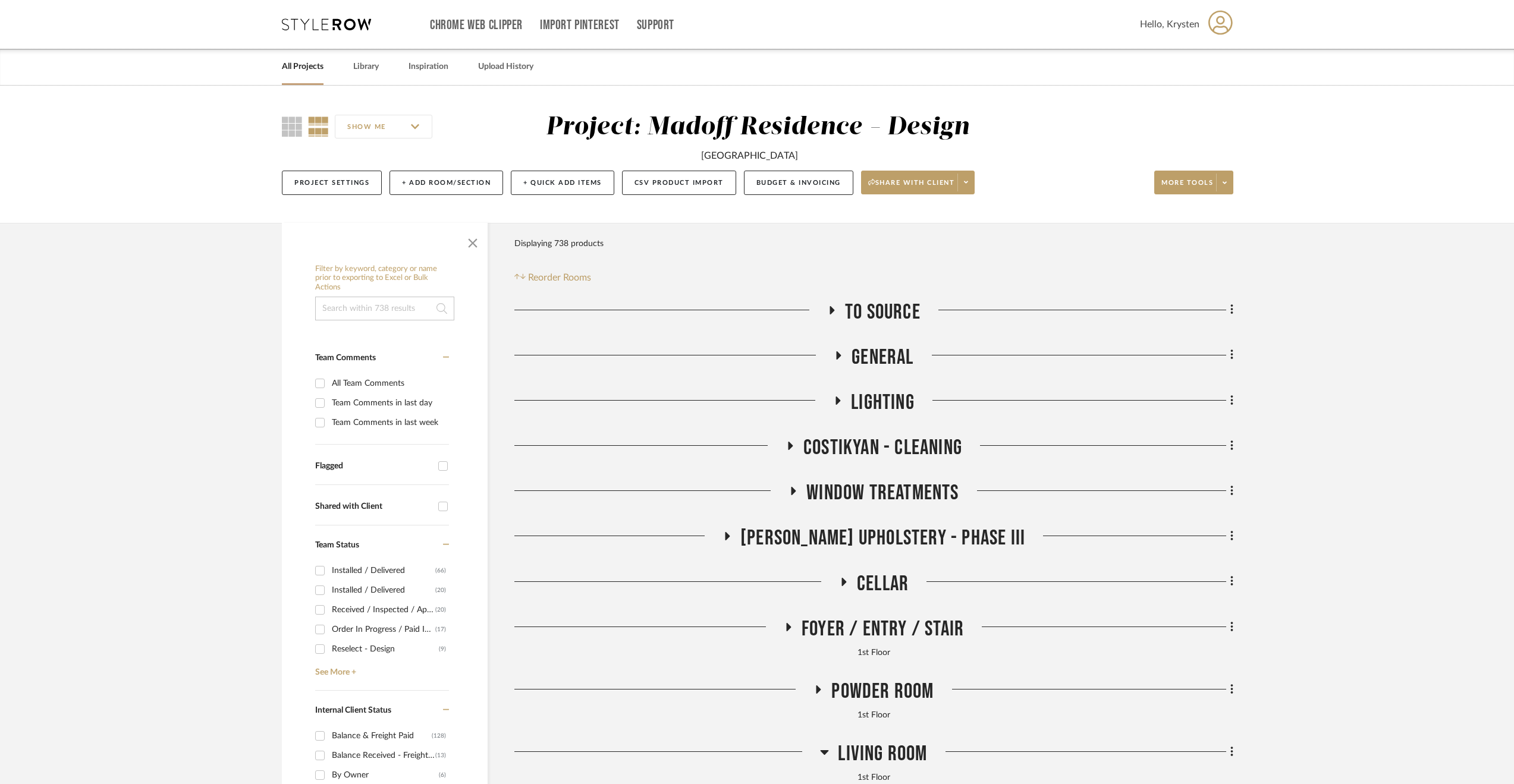
click at [873, 531] on span "[PERSON_NAME] Upholstery - Phase III" at bounding box center [882, 539] width 285 height 26
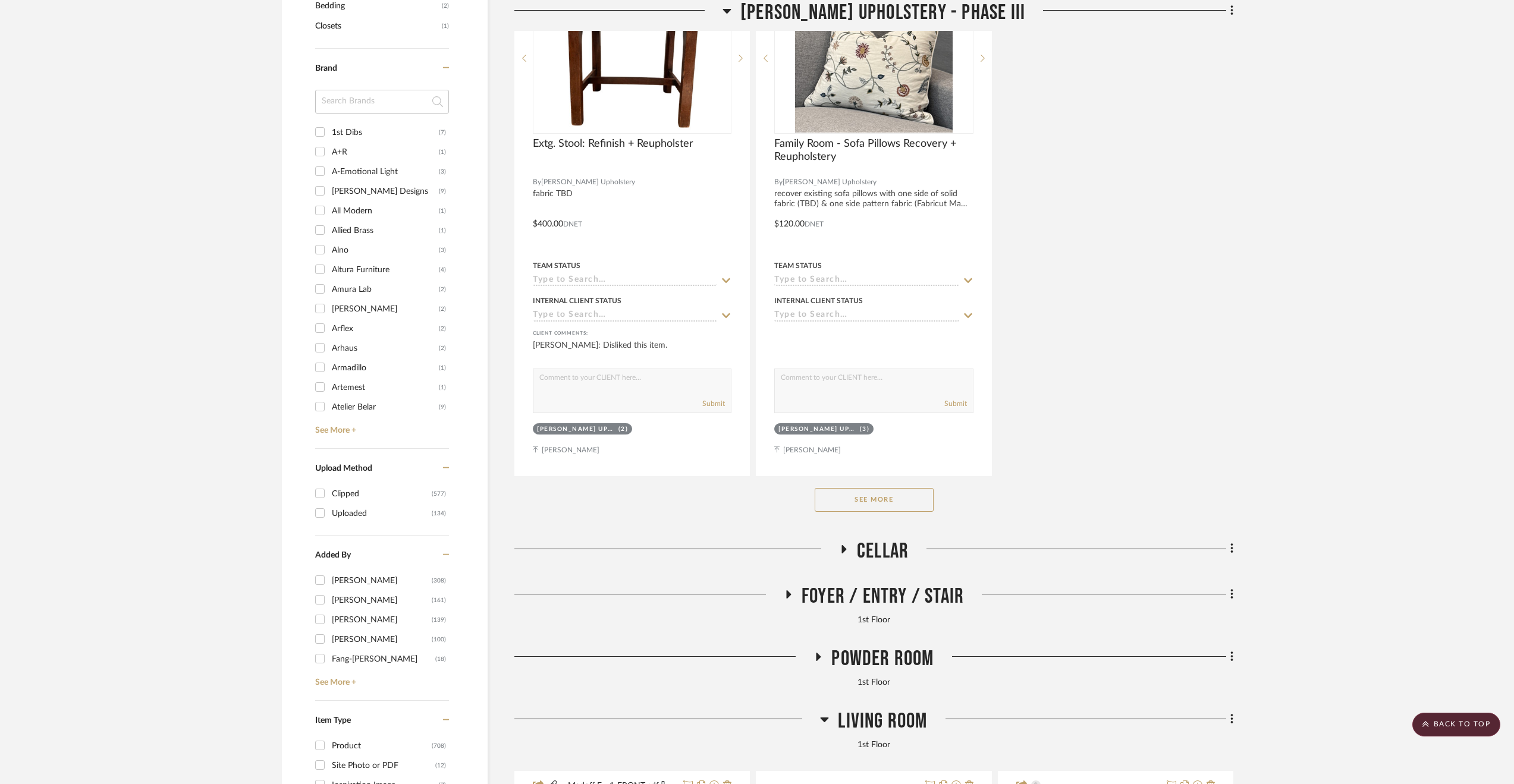
scroll to position [1724, 0]
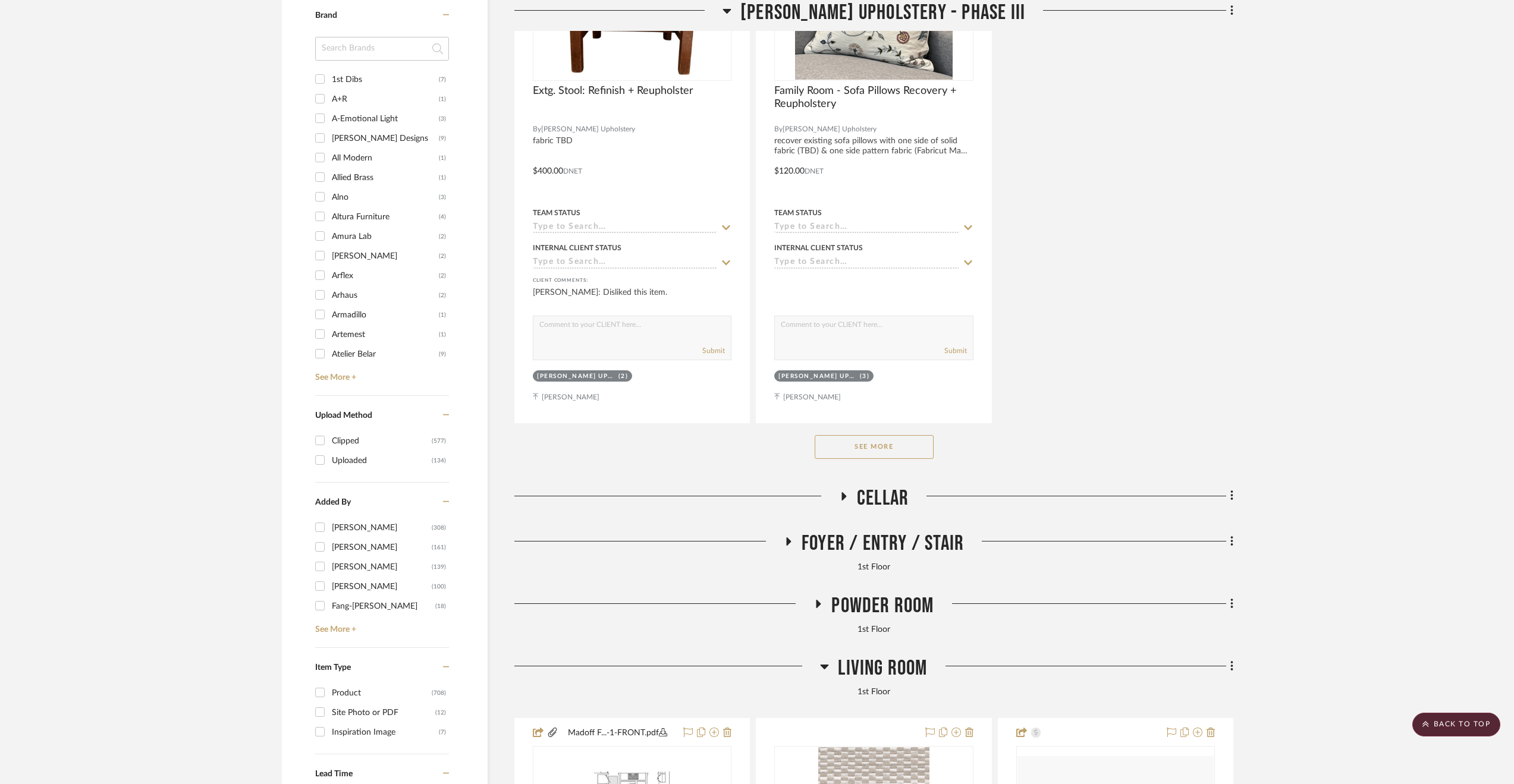
click at [876, 443] on button "See More" at bounding box center [874, 447] width 119 height 24
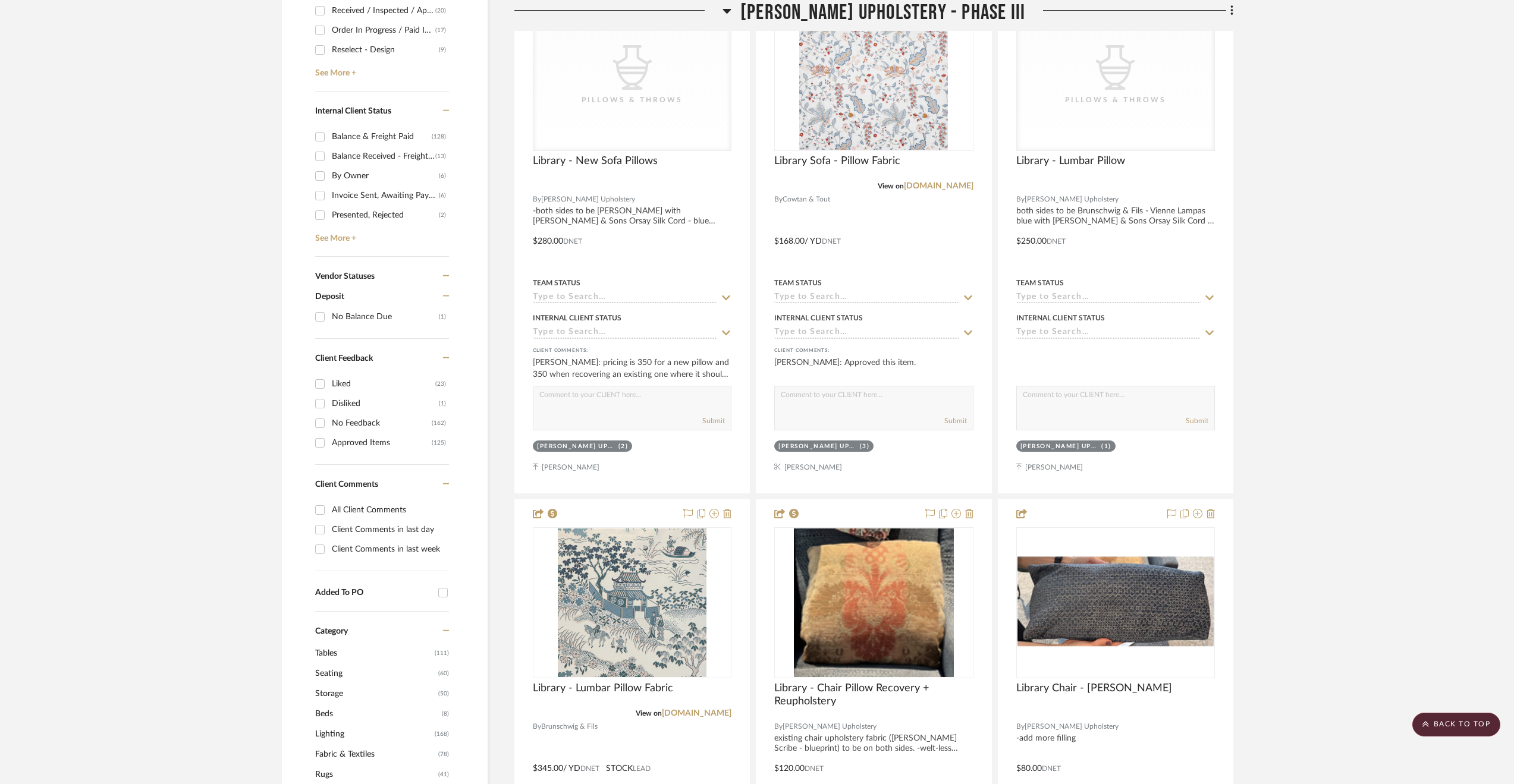
scroll to position [476, 0]
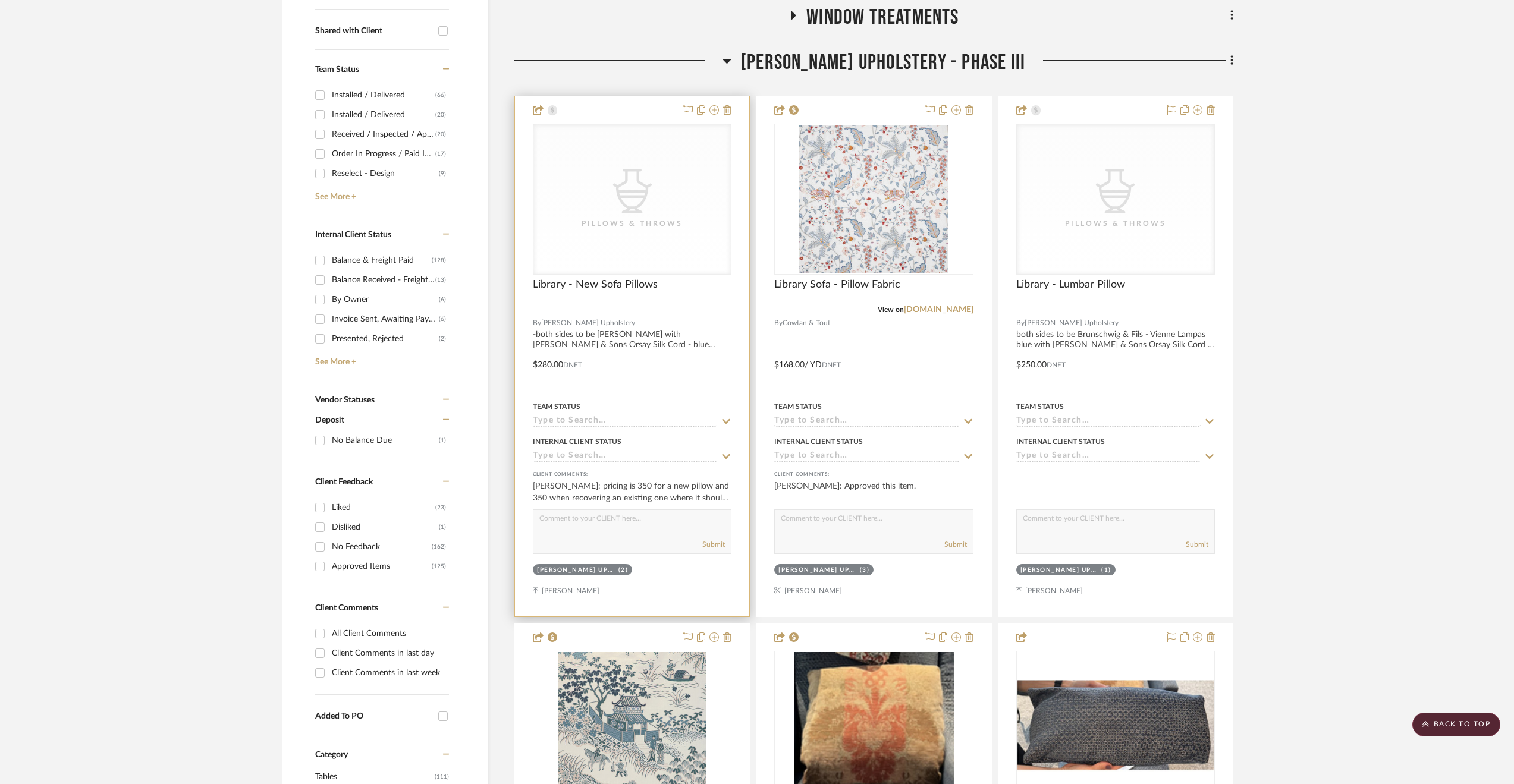
click at [683, 321] on div at bounding box center [632, 356] width 234 height 520
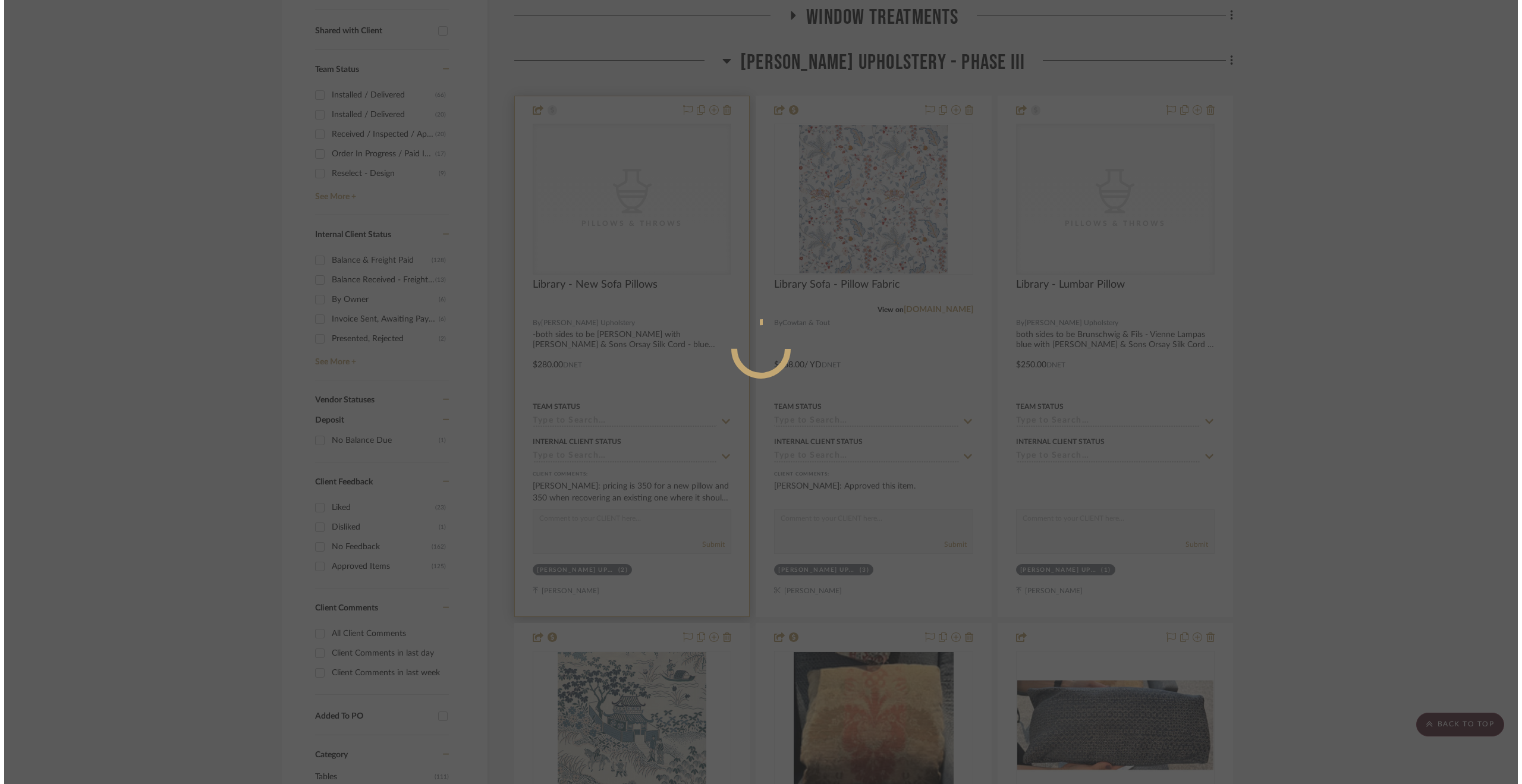
scroll to position [0, 0]
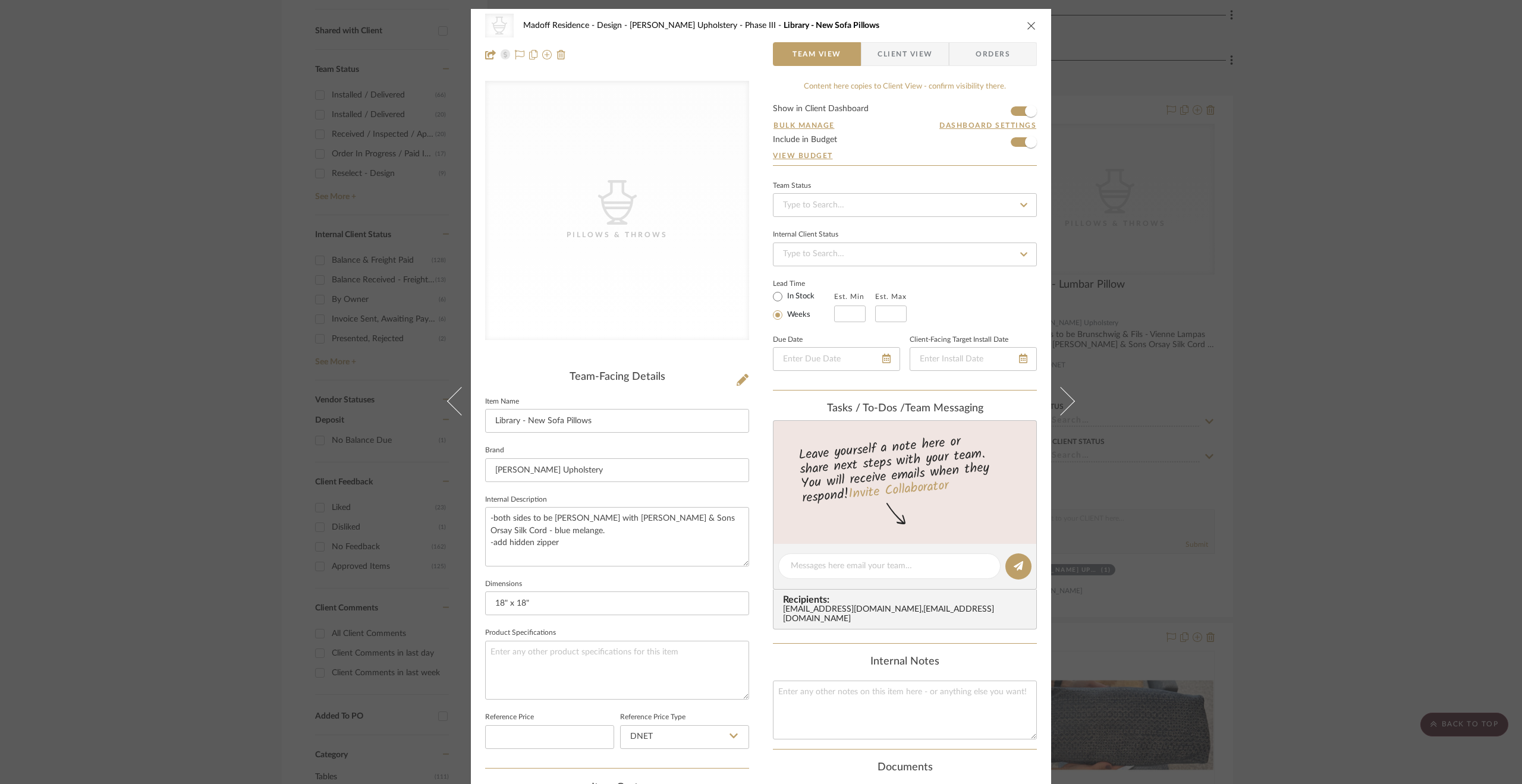
click at [1296, 332] on div "CategoryIconAccessories Created with Sketch. Pillows & Throws Madoff Residence …" at bounding box center [761, 392] width 1522 height 784
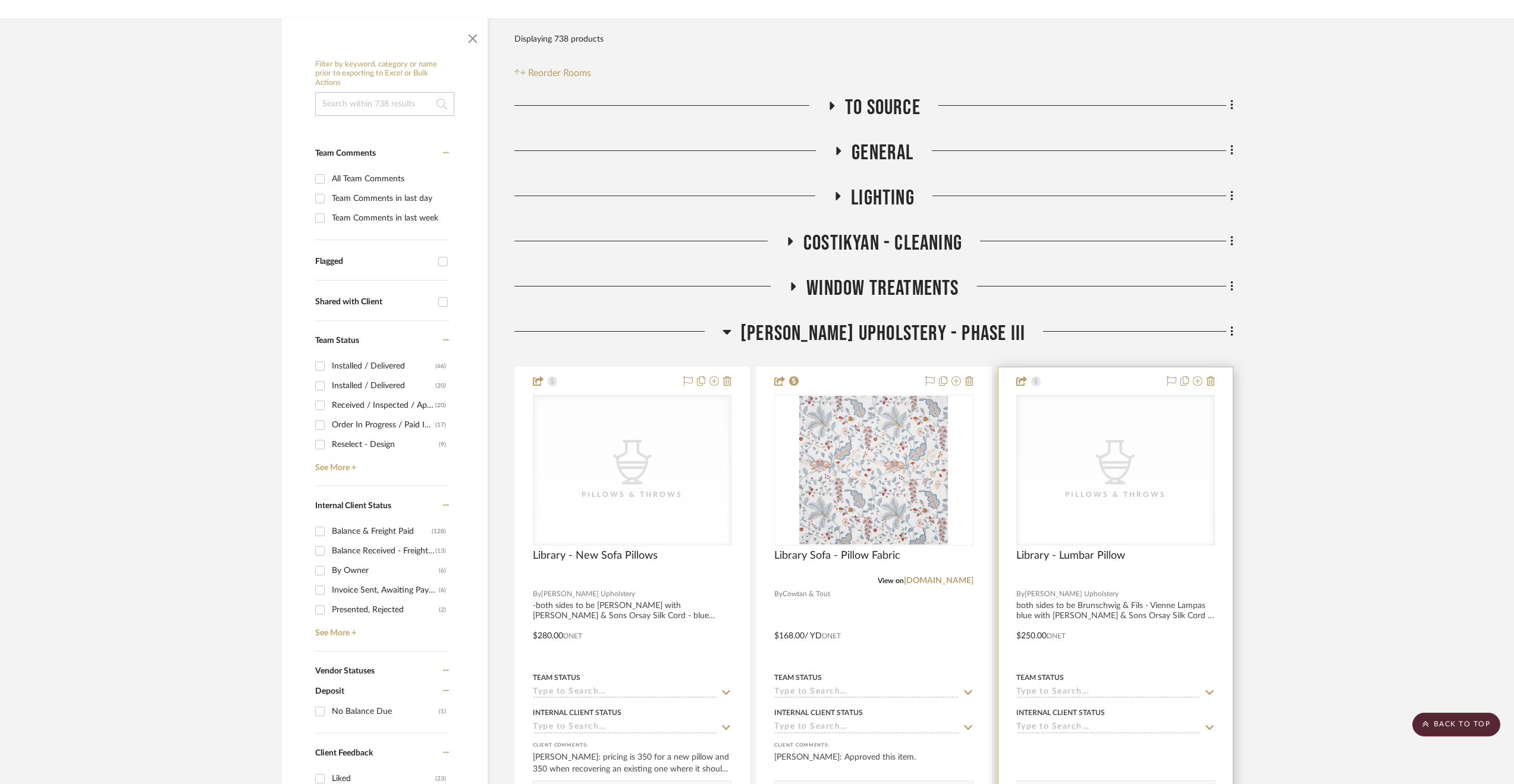
scroll to position [119, 0]
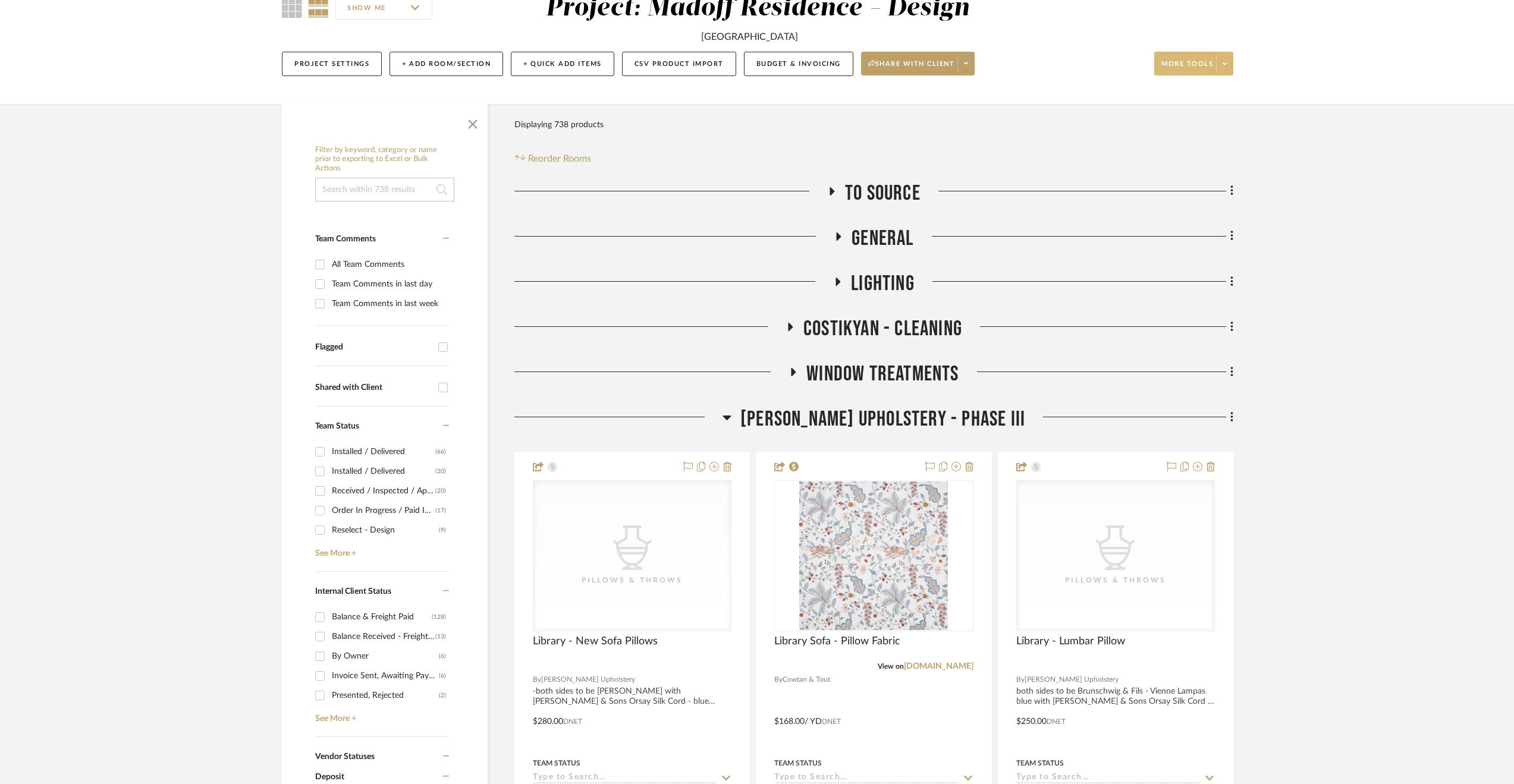
click at [1206, 65] on span "More tools" at bounding box center [1187, 68] width 52 height 17
click at [1296, 327] on div at bounding box center [757, 392] width 1514 height 784
click at [781, 68] on button "Budget & Invoicing" at bounding box center [799, 64] width 109 height 24
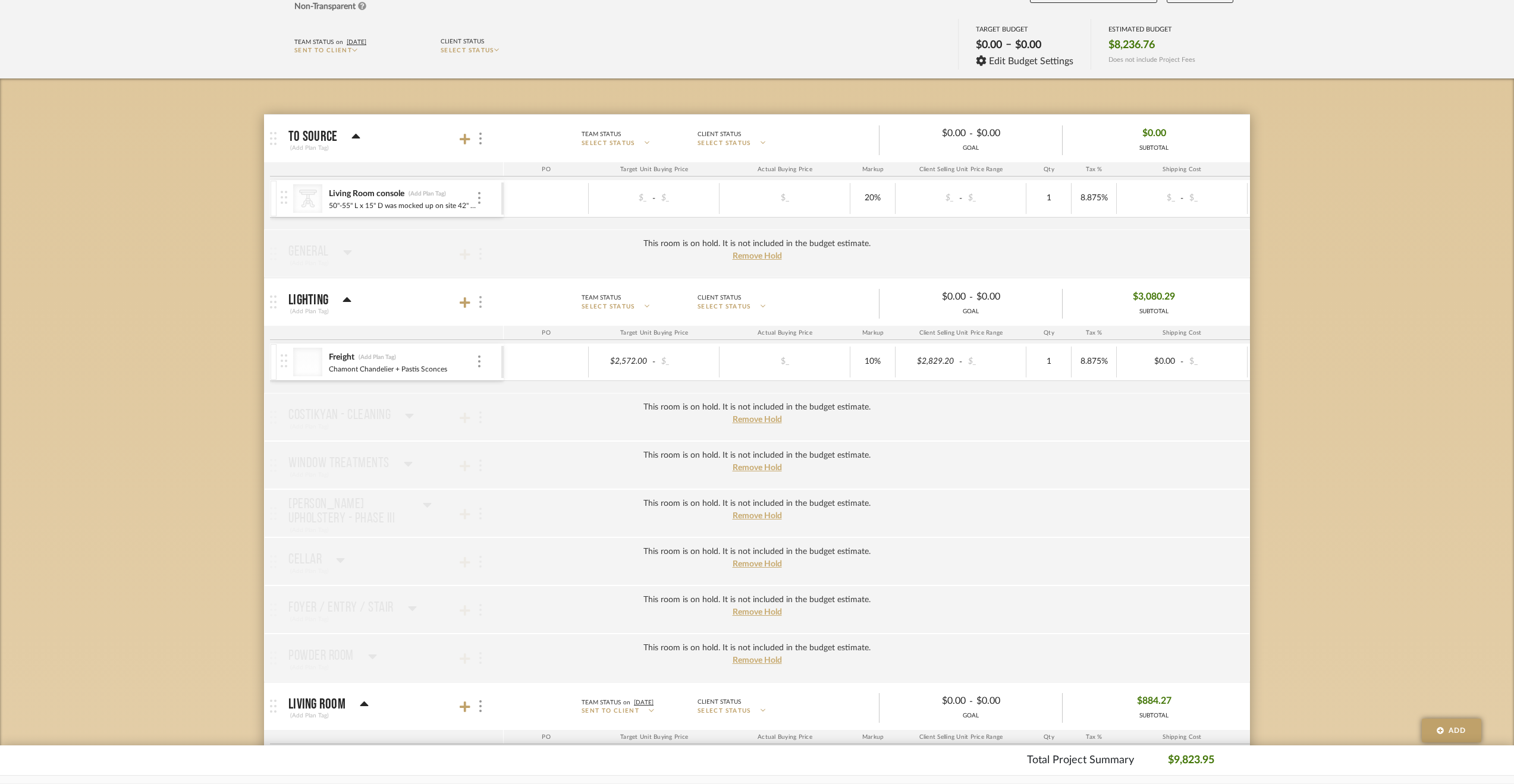
drag, startPoint x: 485, startPoint y: 289, endPoint x: 484, endPoint y: 296, distance: 7.1
click at [484, 289] on mat-panel-title "Lighting (Add Plan Tag)" at bounding box center [392, 302] width 209 height 29
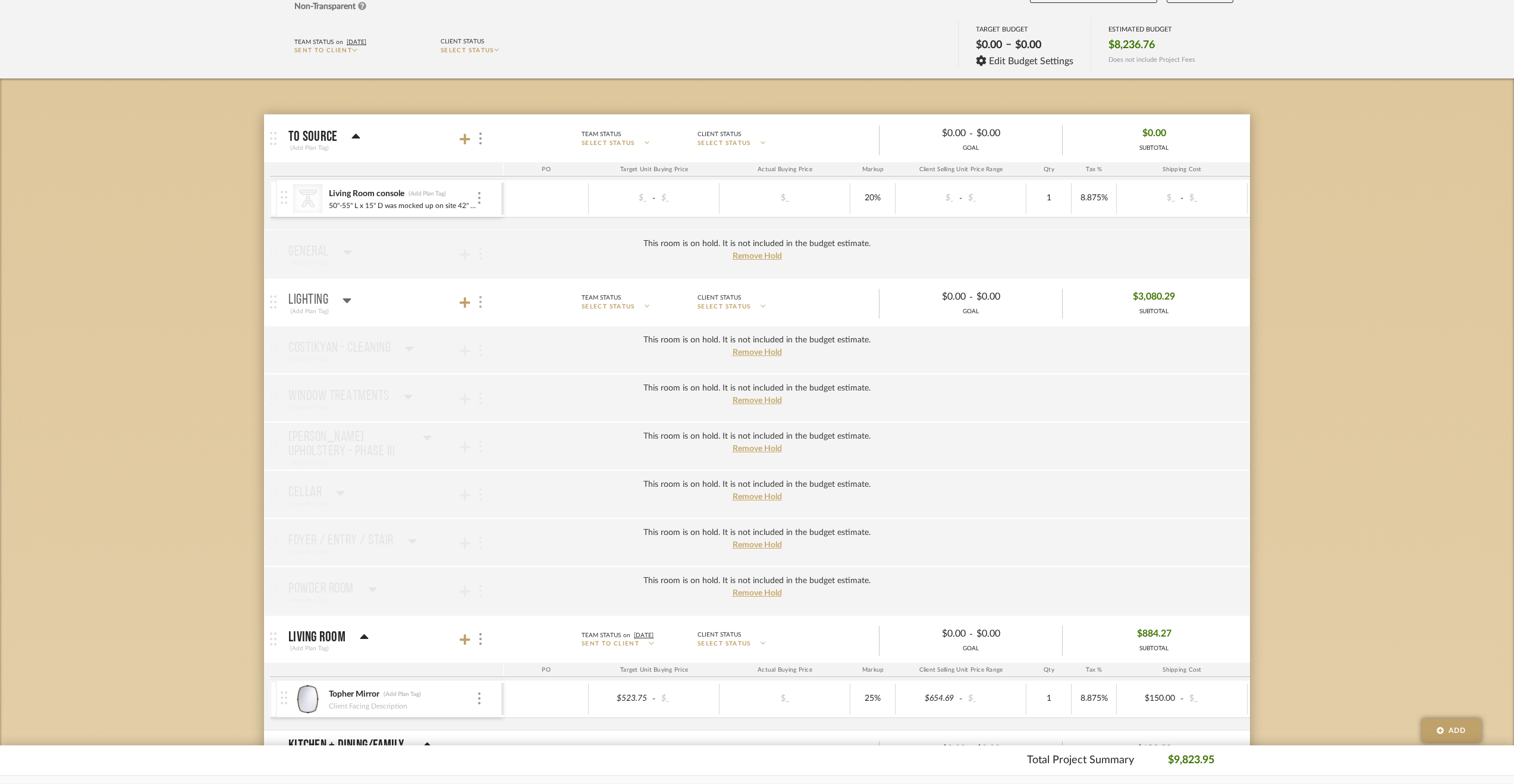
click at [480, 302] on img at bounding box center [480, 302] width 2 height 12
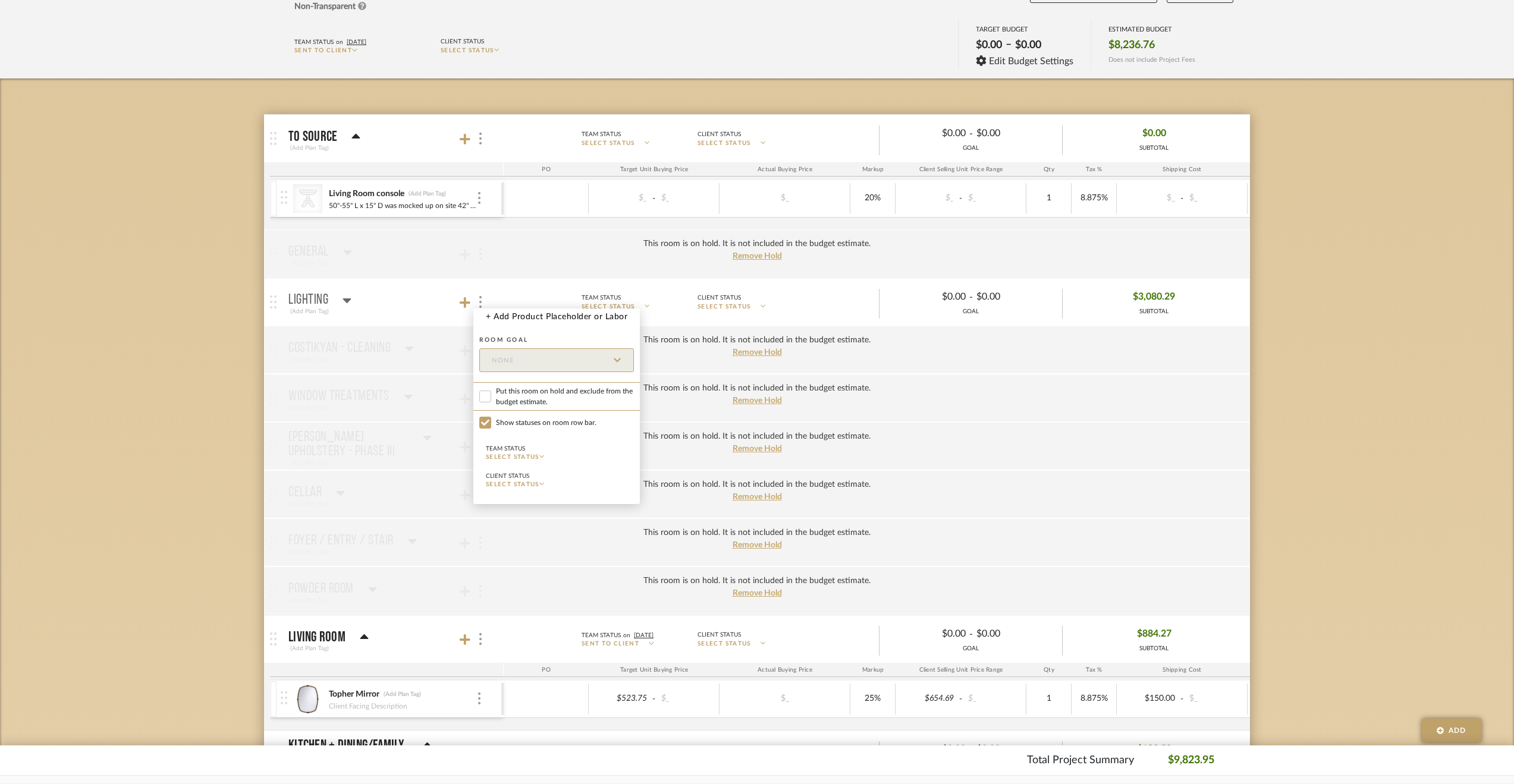
click at [531, 397] on span "Put this room on hold and exclude from the budget estimate." at bounding box center [564, 397] width 138 height 21
click at [491, 397] on input "Put this room on hold and exclude from the budget estimate." at bounding box center [486, 397] width 12 height 12
checkbox input "true"
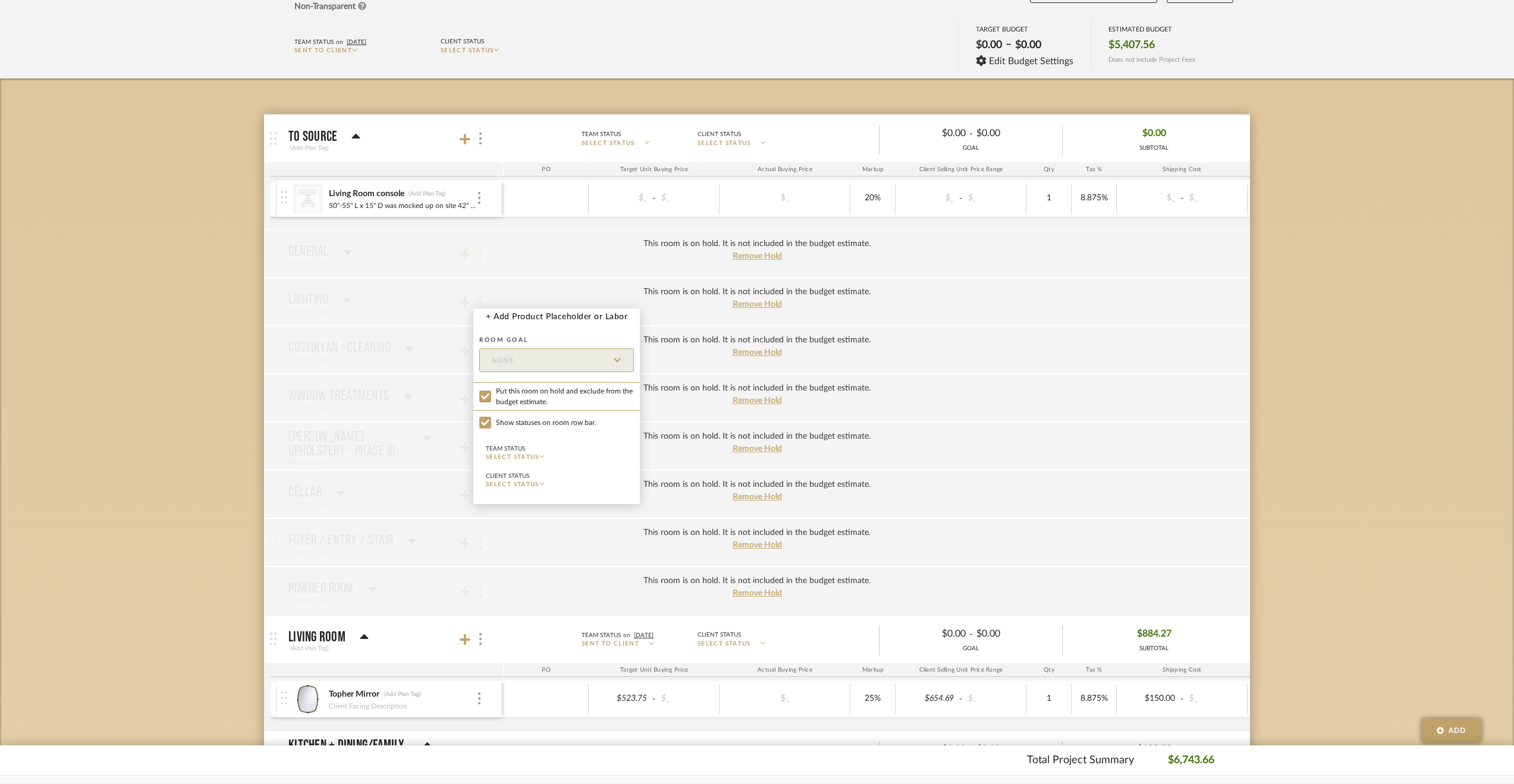
click at [483, 201] on div at bounding box center [757, 392] width 1514 height 784
click at [478, 198] on img at bounding box center [479, 198] width 2 height 12
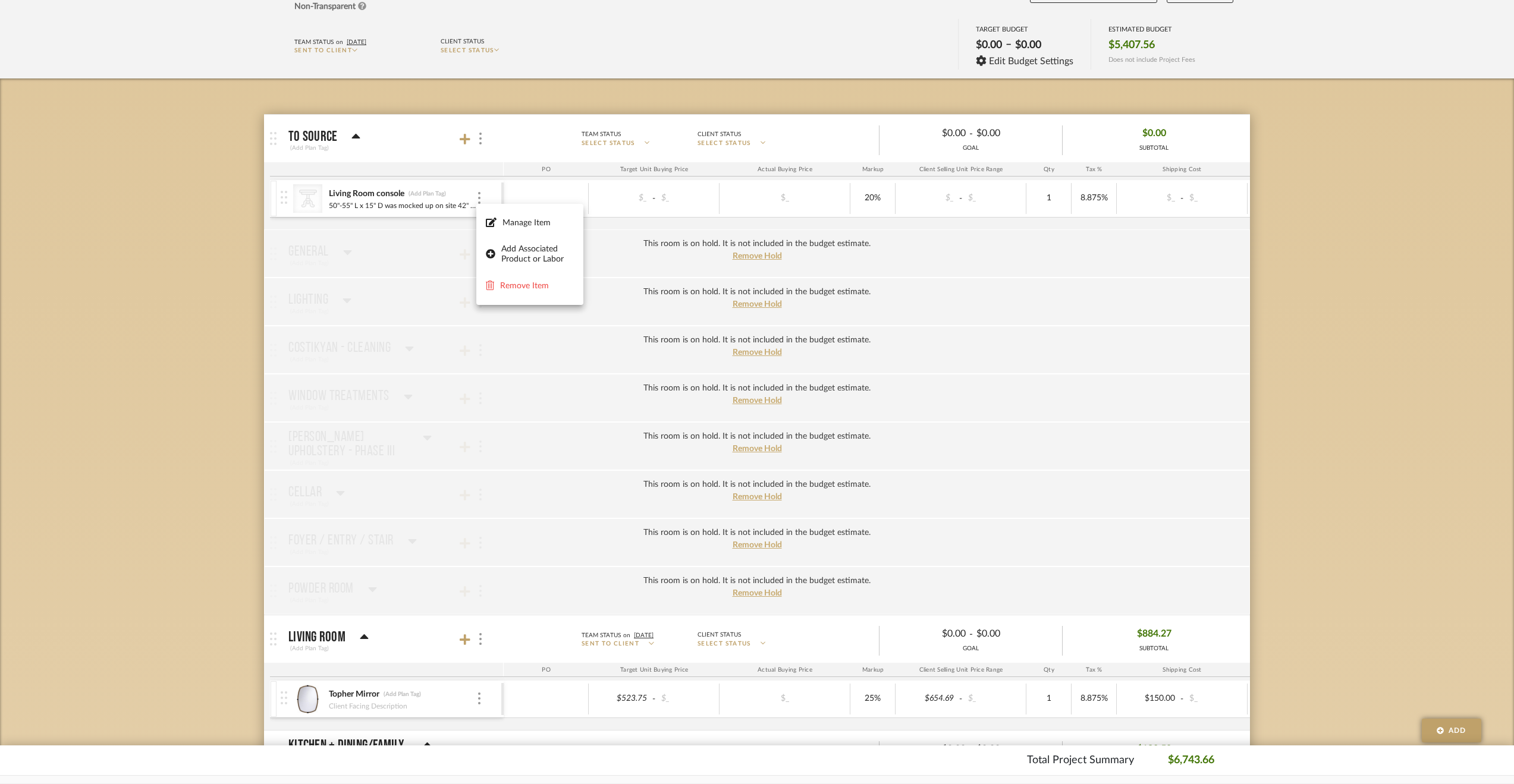
click at [476, 138] on div at bounding box center [757, 392] width 1514 height 784
click at [482, 138] on div at bounding box center [480, 138] width 12 height 16
click at [508, 239] on span "Put this room on hold and exclude from the budget estimate." at bounding box center [564, 233] width 138 height 21
click at [491, 239] on input "Put this room on hold and exclude from the budget estimate." at bounding box center [486, 234] width 12 height 12
checkbox input "true"
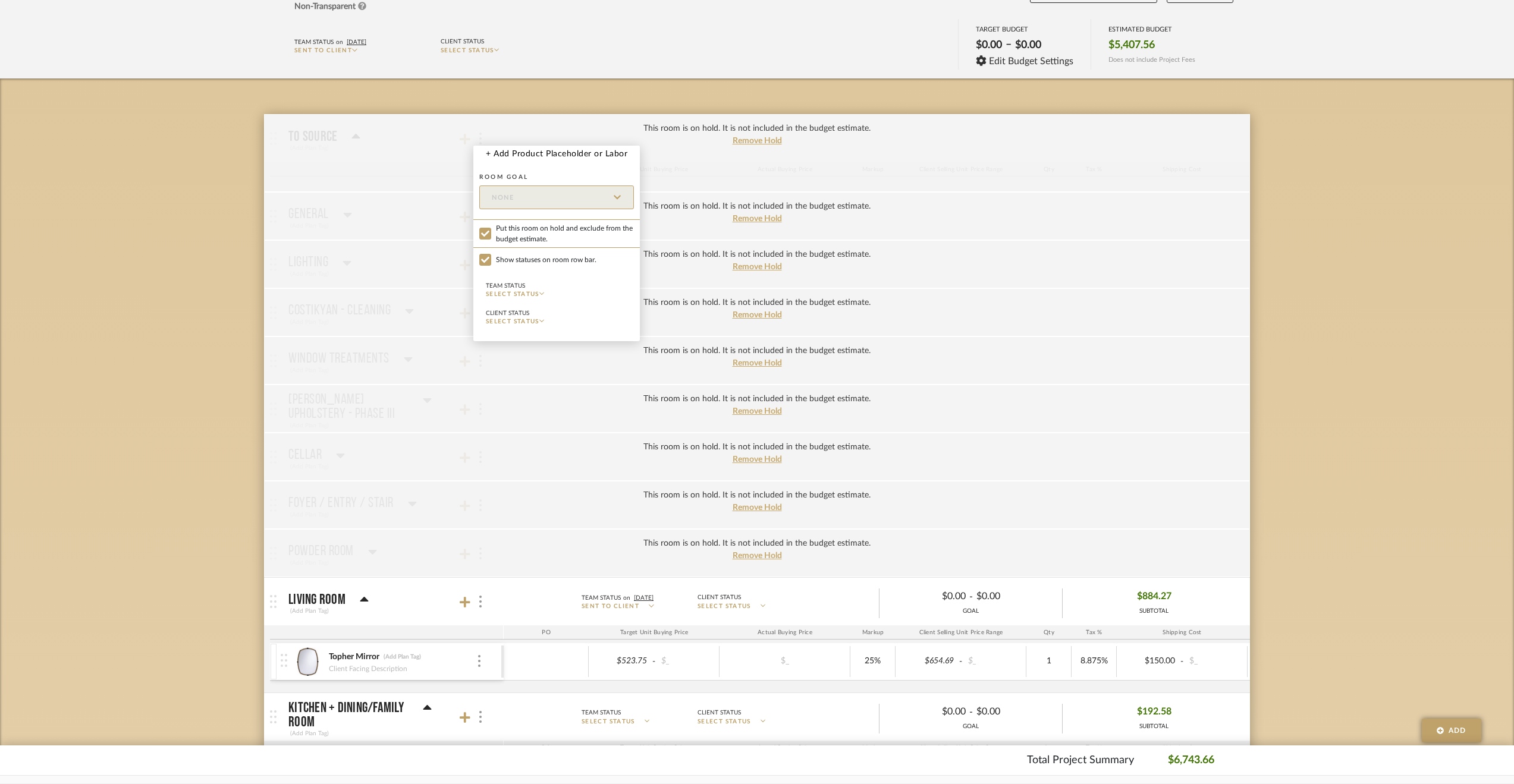
click at [157, 315] on div at bounding box center [757, 392] width 1514 height 784
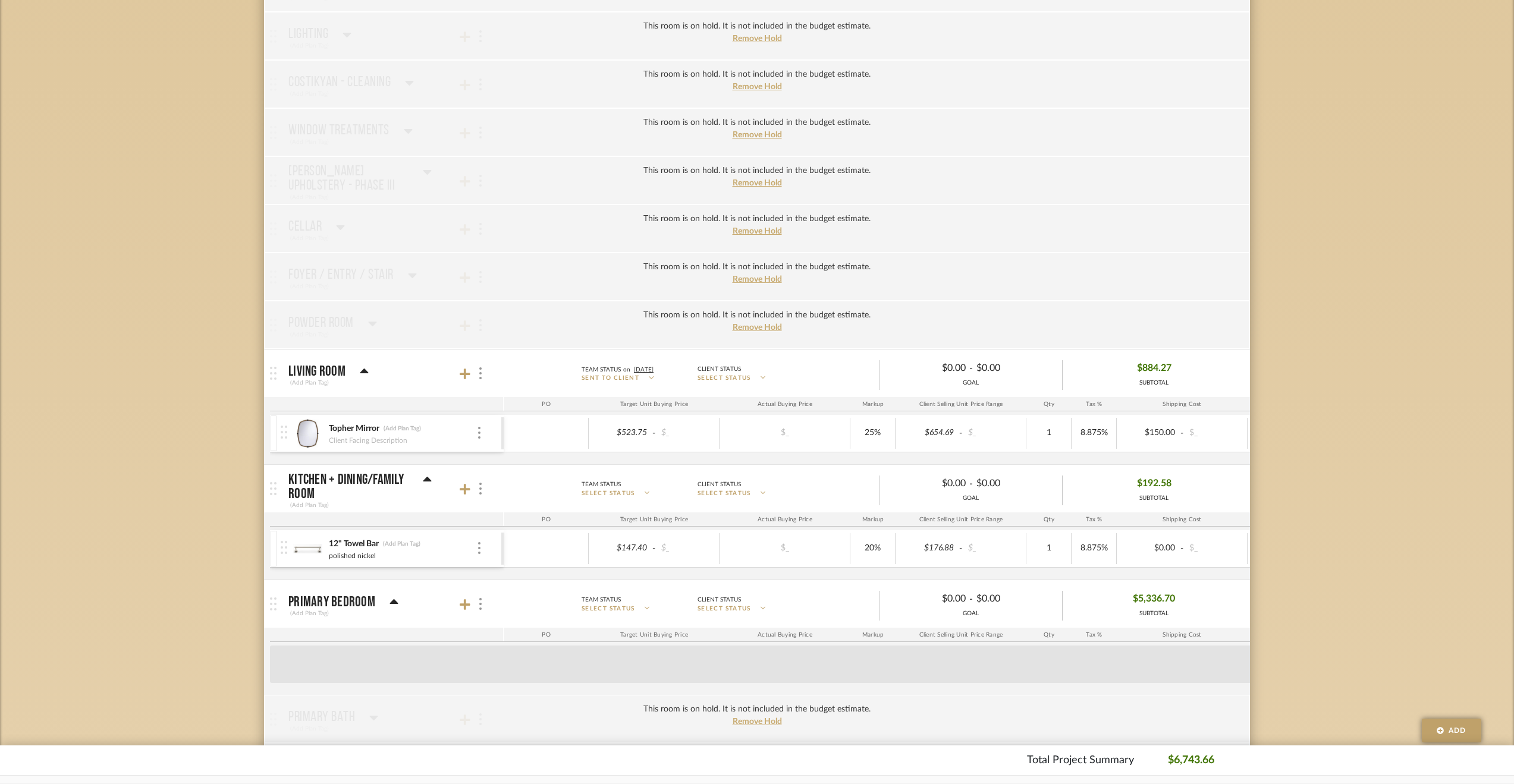
scroll to position [356, 0]
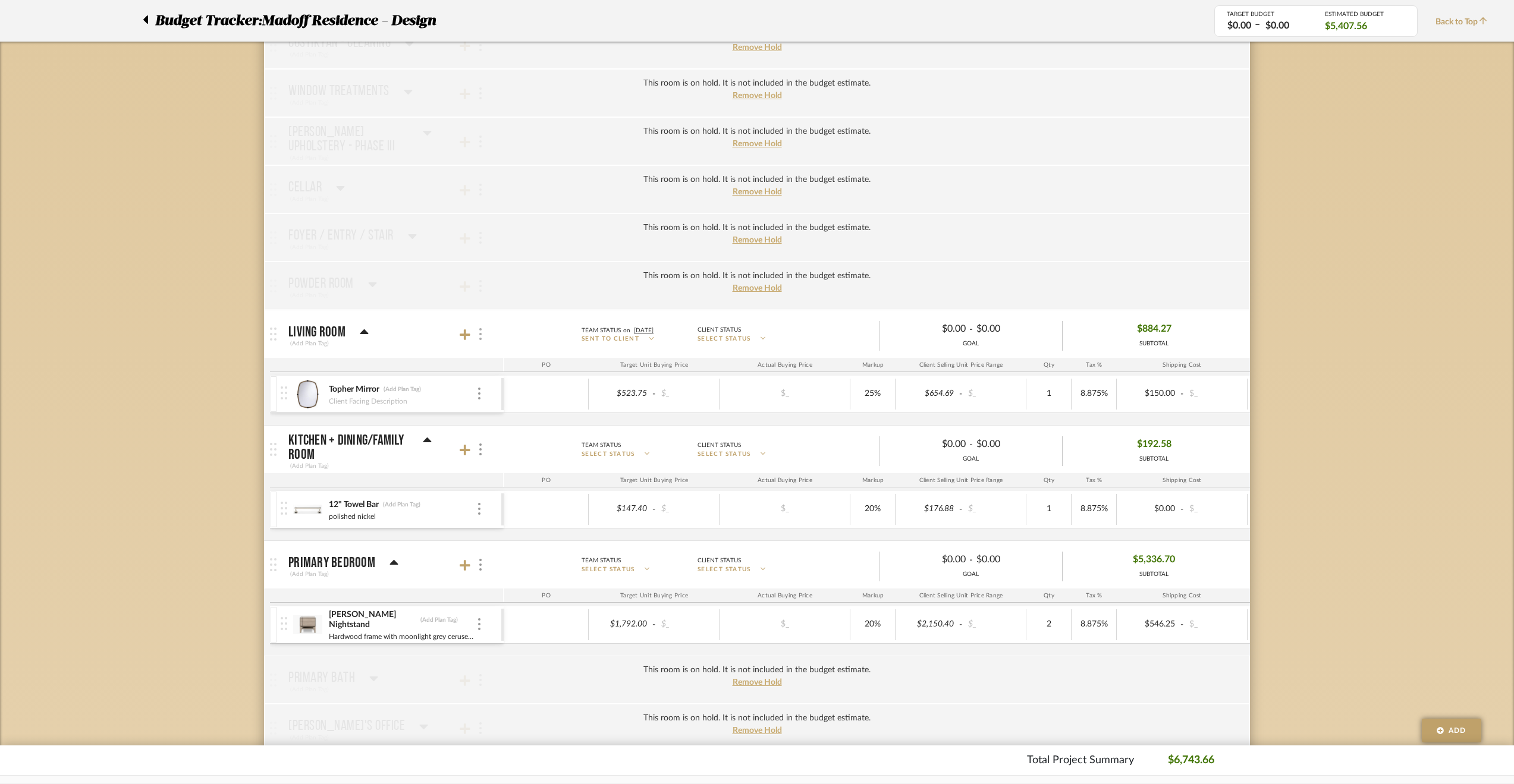
click at [484, 334] on div at bounding box center [480, 334] width 12 height 16
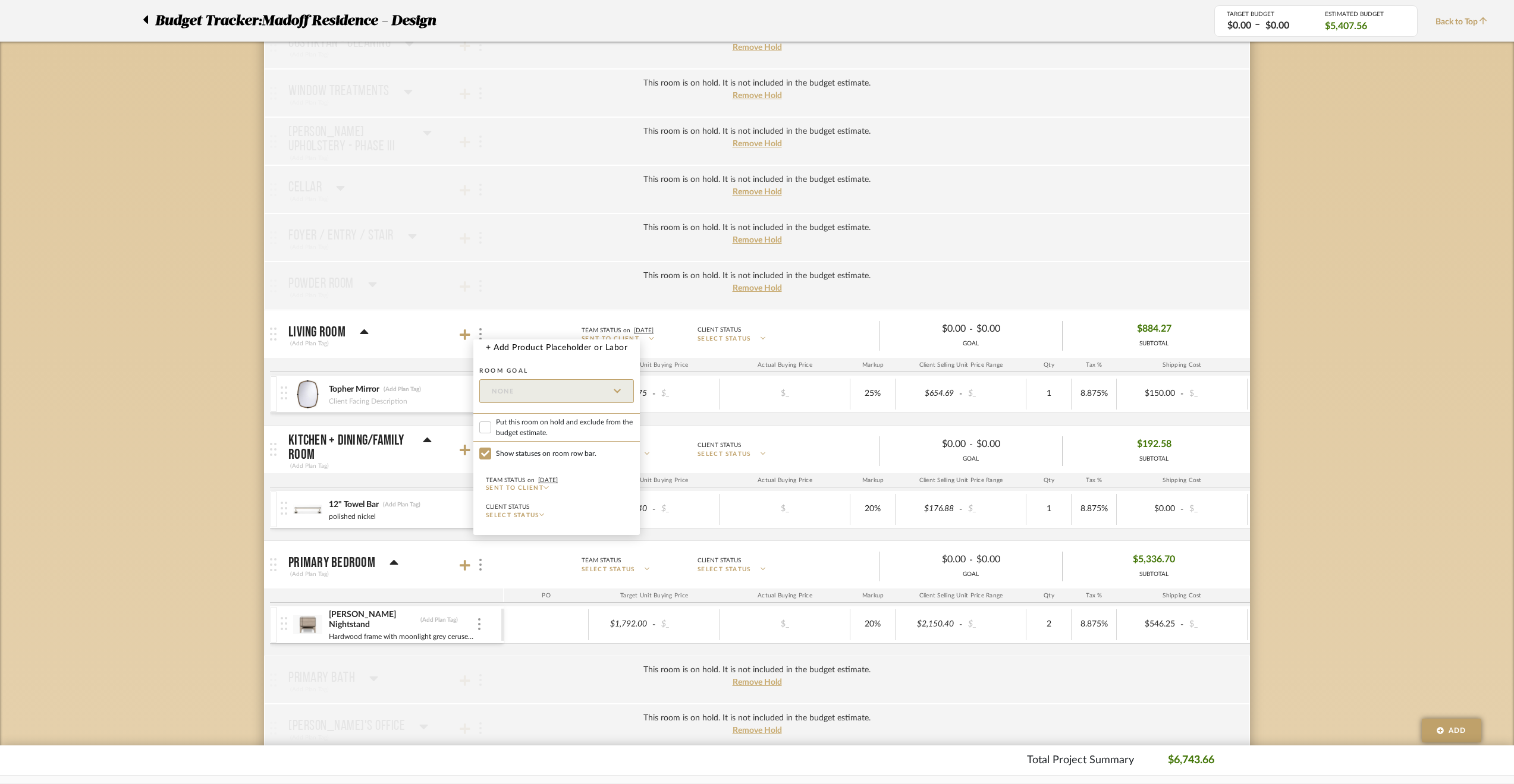
click at [538, 416] on span "Put this room on hold and exclude from the budget estimate." at bounding box center [564, 427] width 138 height 21
click at [491, 422] on input "Put this room on hold and exclude from the budget estimate." at bounding box center [486, 428] width 12 height 12
checkbox input "true"
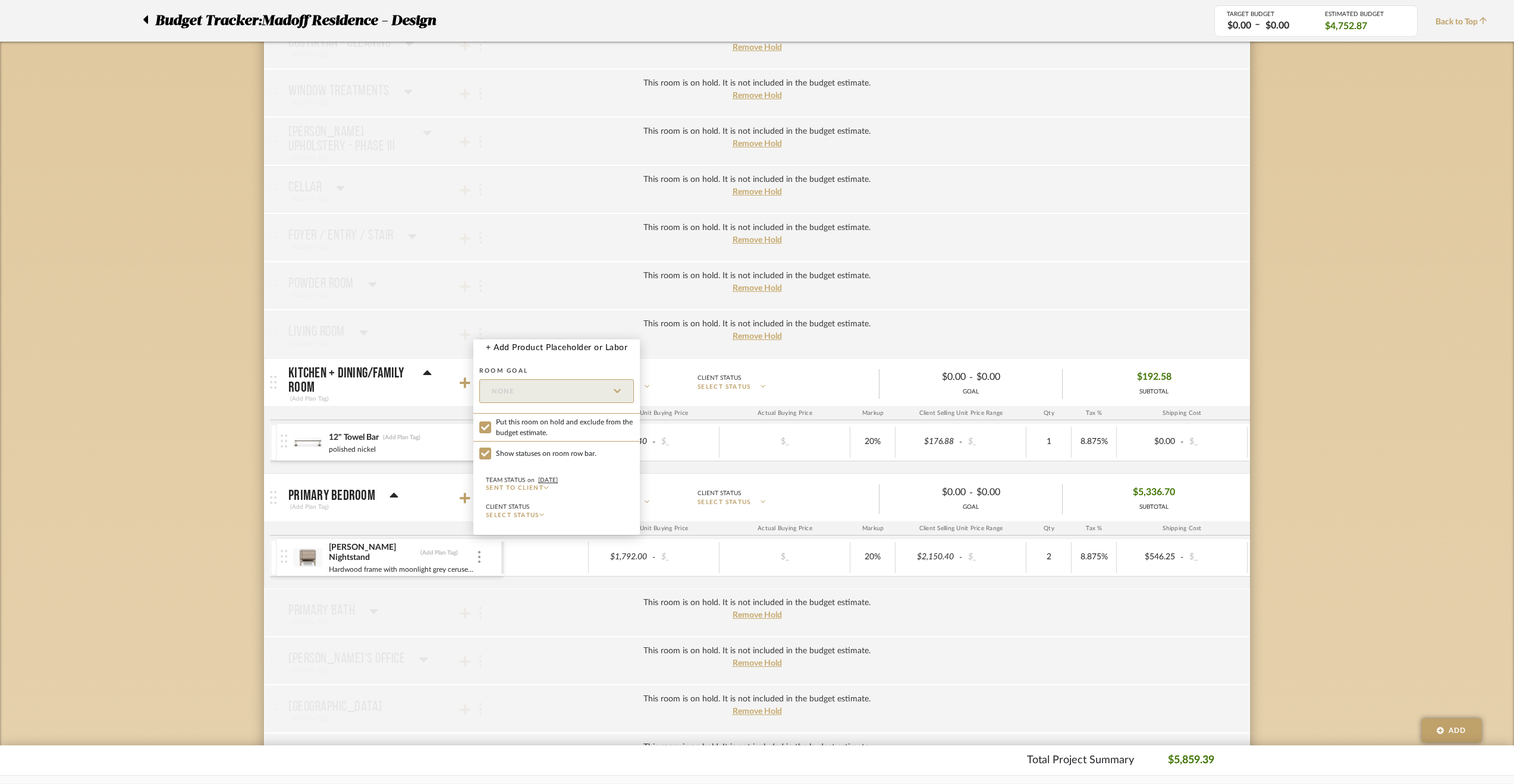
click at [201, 350] on div at bounding box center [757, 392] width 1514 height 784
click at [478, 382] on div at bounding box center [480, 382] width 12 height 16
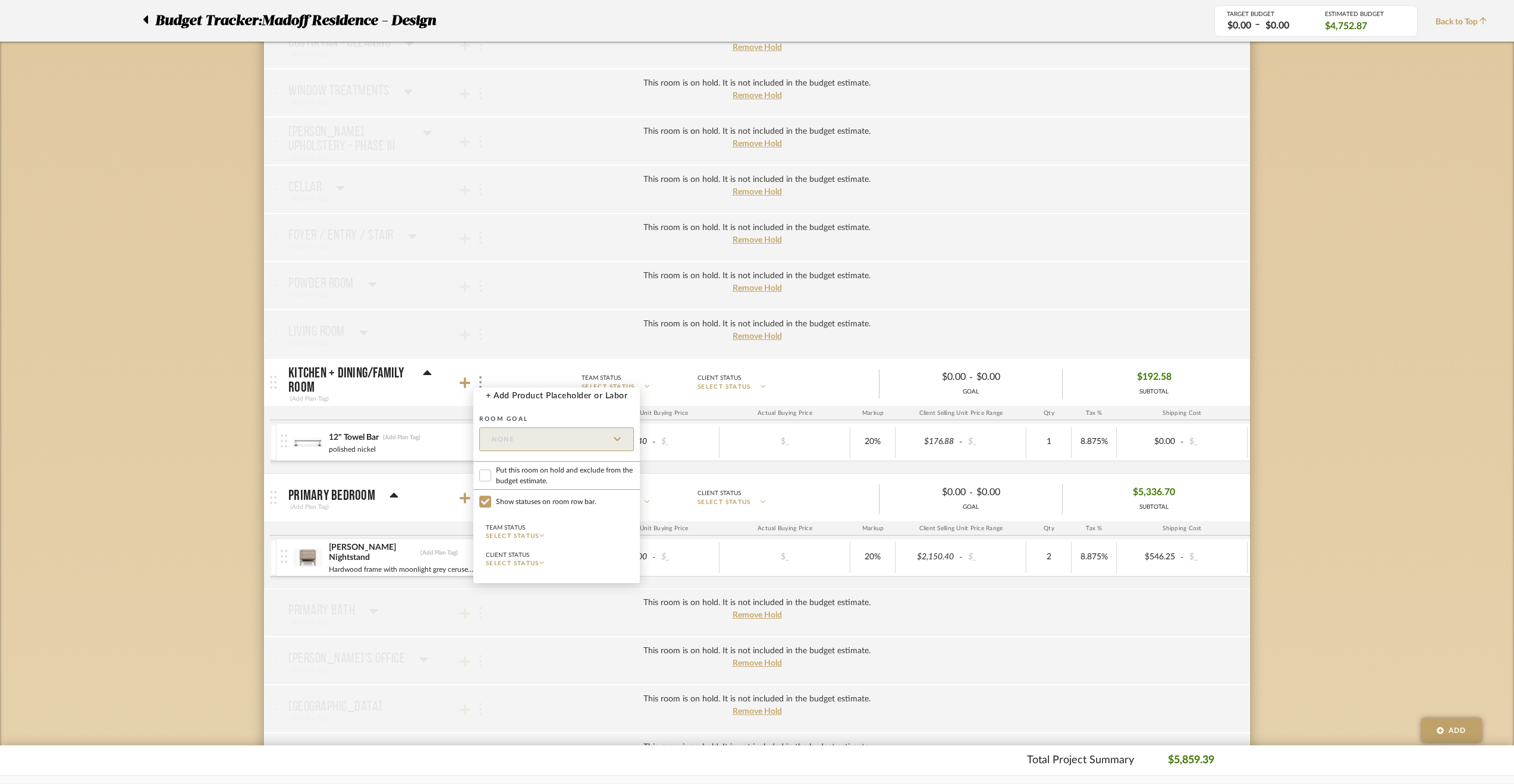
click at [548, 474] on span "Put this room on hold and exclude from the budget estimate." at bounding box center [564, 476] width 138 height 21
click at [491, 474] on input "Put this room on hold and exclude from the budget estimate." at bounding box center [486, 476] width 12 height 12
checkbox input "true"
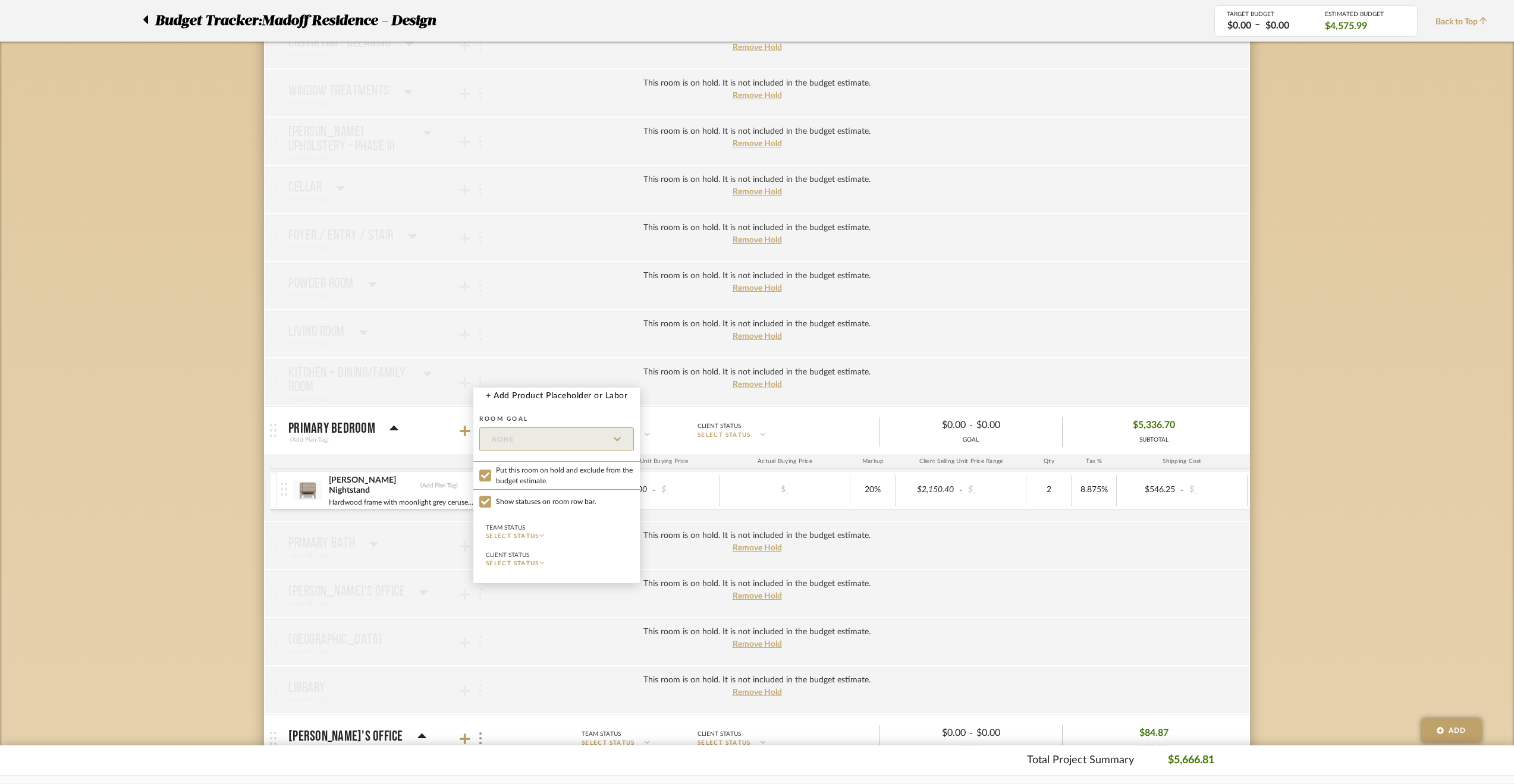
click at [168, 428] on div at bounding box center [757, 392] width 1514 height 784
click at [476, 430] on div at bounding box center [480, 430] width 12 height 16
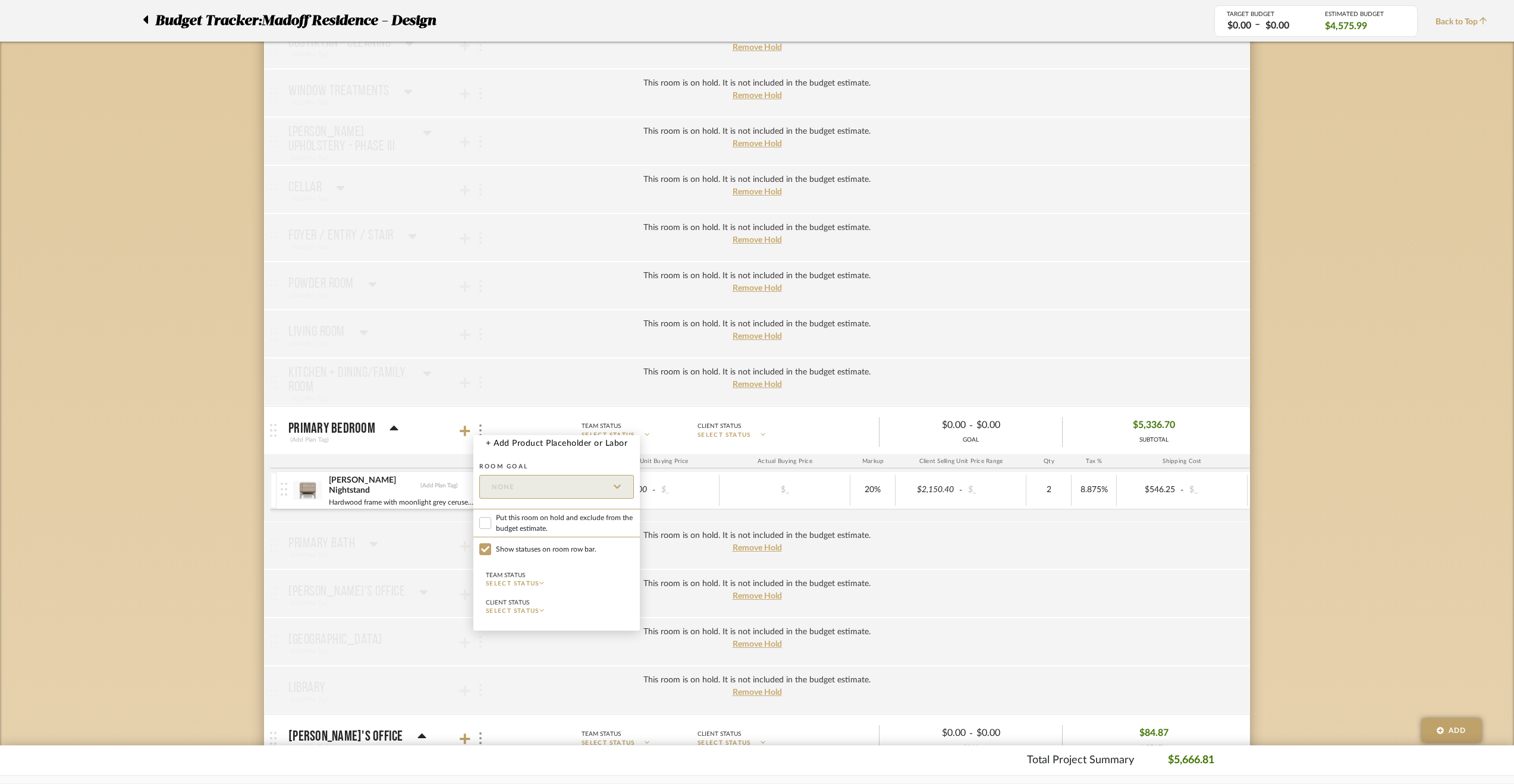
click at [497, 514] on span "Put this room on hold and exclude from the budget estimate." at bounding box center [564, 523] width 138 height 21
click at [491, 517] on input "Put this room on hold and exclude from the budget estimate." at bounding box center [486, 523] width 12 height 12
checkbox input "true"
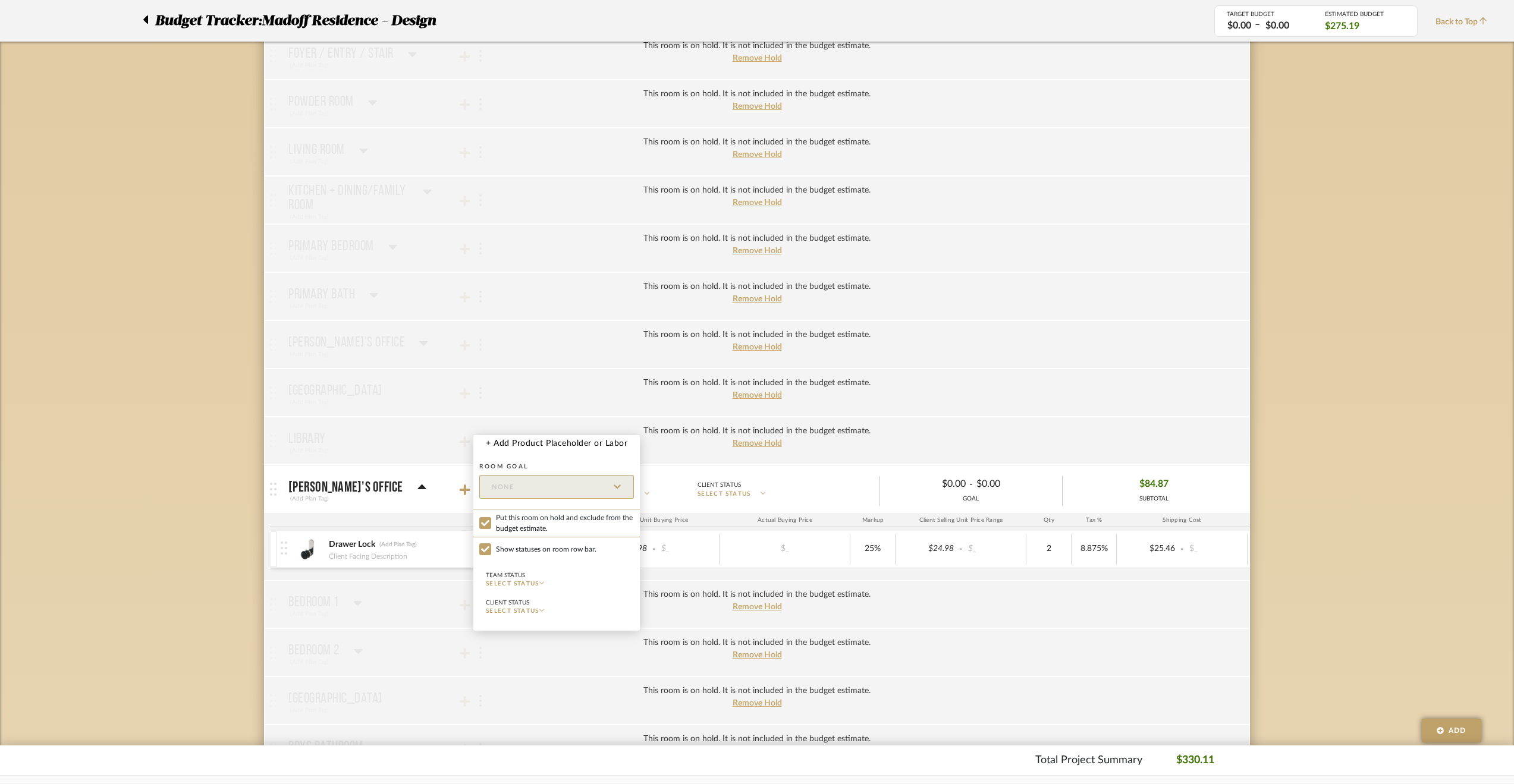
scroll to position [713, 0]
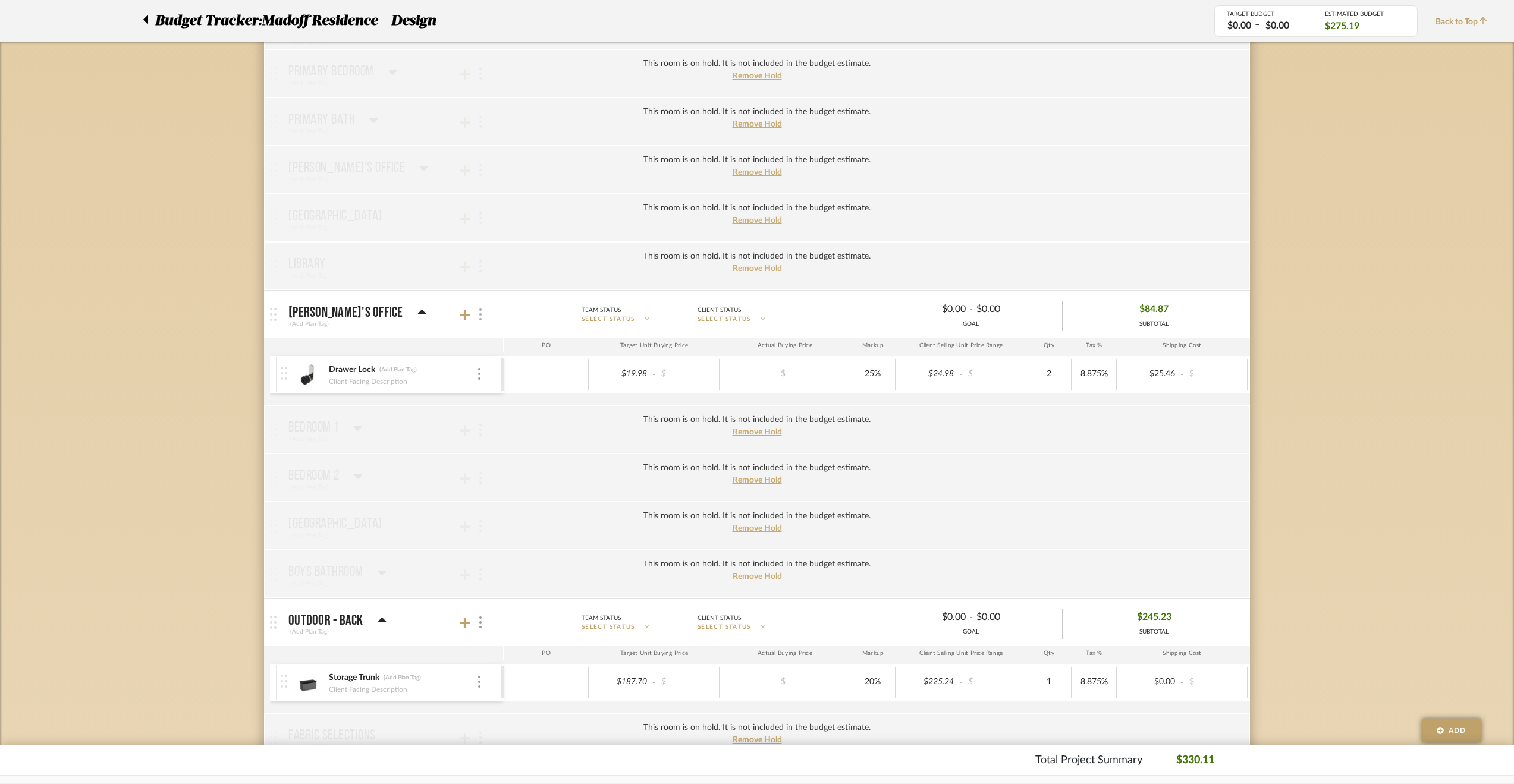
click at [480, 311] on img at bounding box center [480, 315] width 2 height 12
click at [503, 405] on span "Put this room on hold and exclude from the budget estimate." at bounding box center [564, 406] width 138 height 21
click at [491, 405] on input "Put this room on hold and exclude from the budget estimate." at bounding box center [486, 406] width 12 height 12
checkbox input "true"
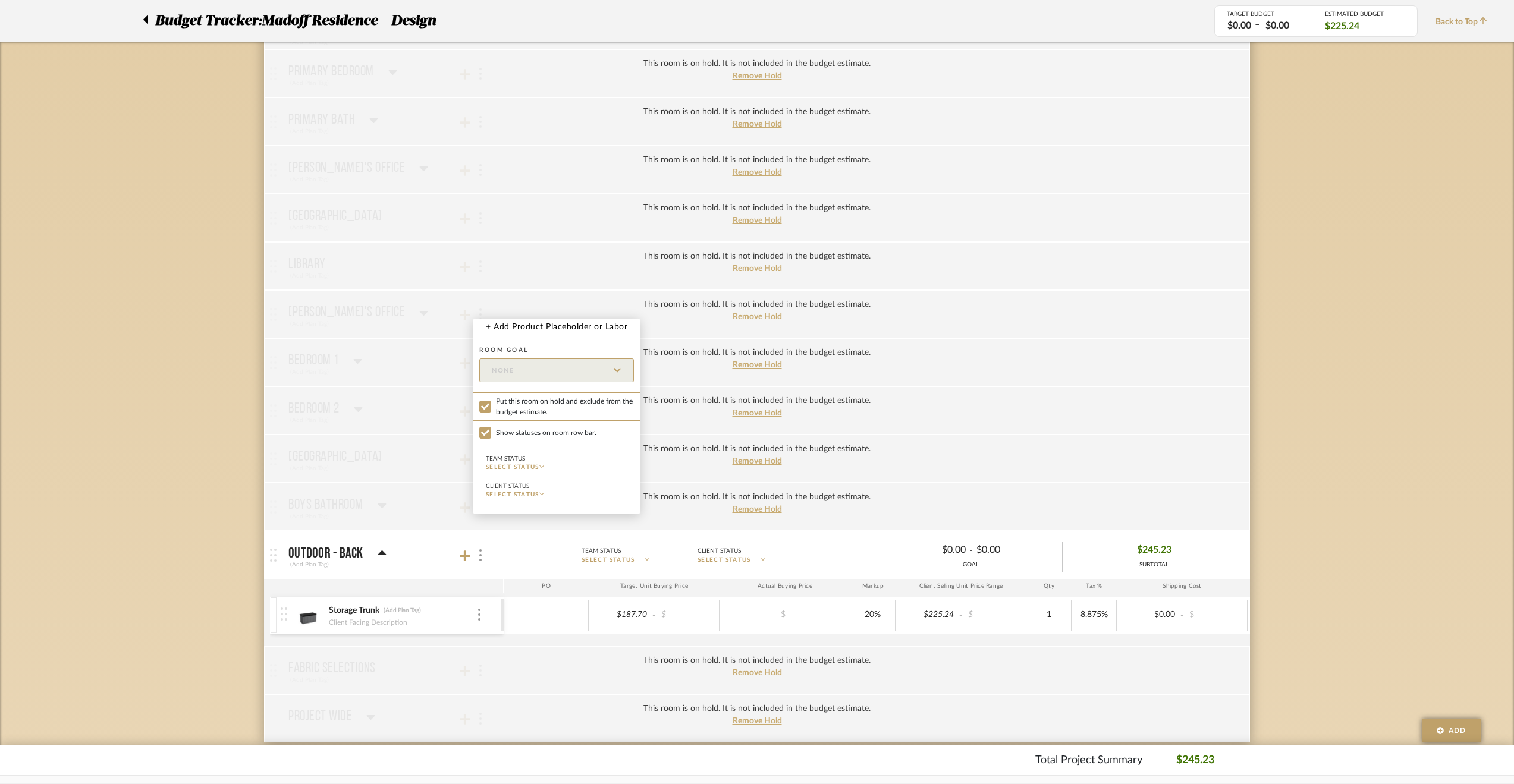
click at [188, 277] on div at bounding box center [757, 392] width 1514 height 784
click at [480, 551] on img at bounding box center [480, 555] width 2 height 12
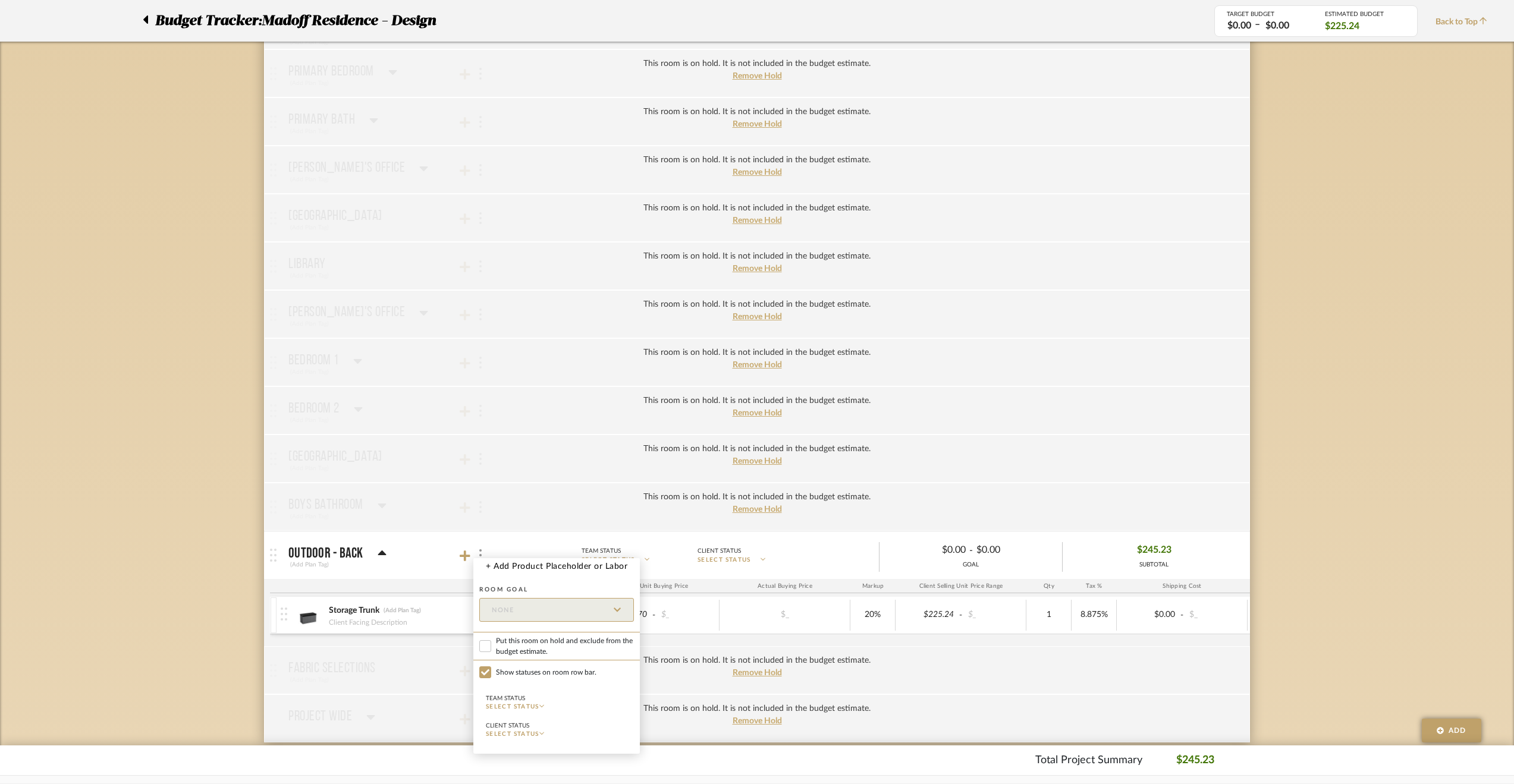
click at [515, 640] on span "Put this room on hold and exclude from the budget estimate." at bounding box center [564, 646] width 138 height 21
click at [491, 640] on input "Put this room on hold and exclude from the budget estimate." at bounding box center [486, 646] width 12 height 12
checkbox input "true"
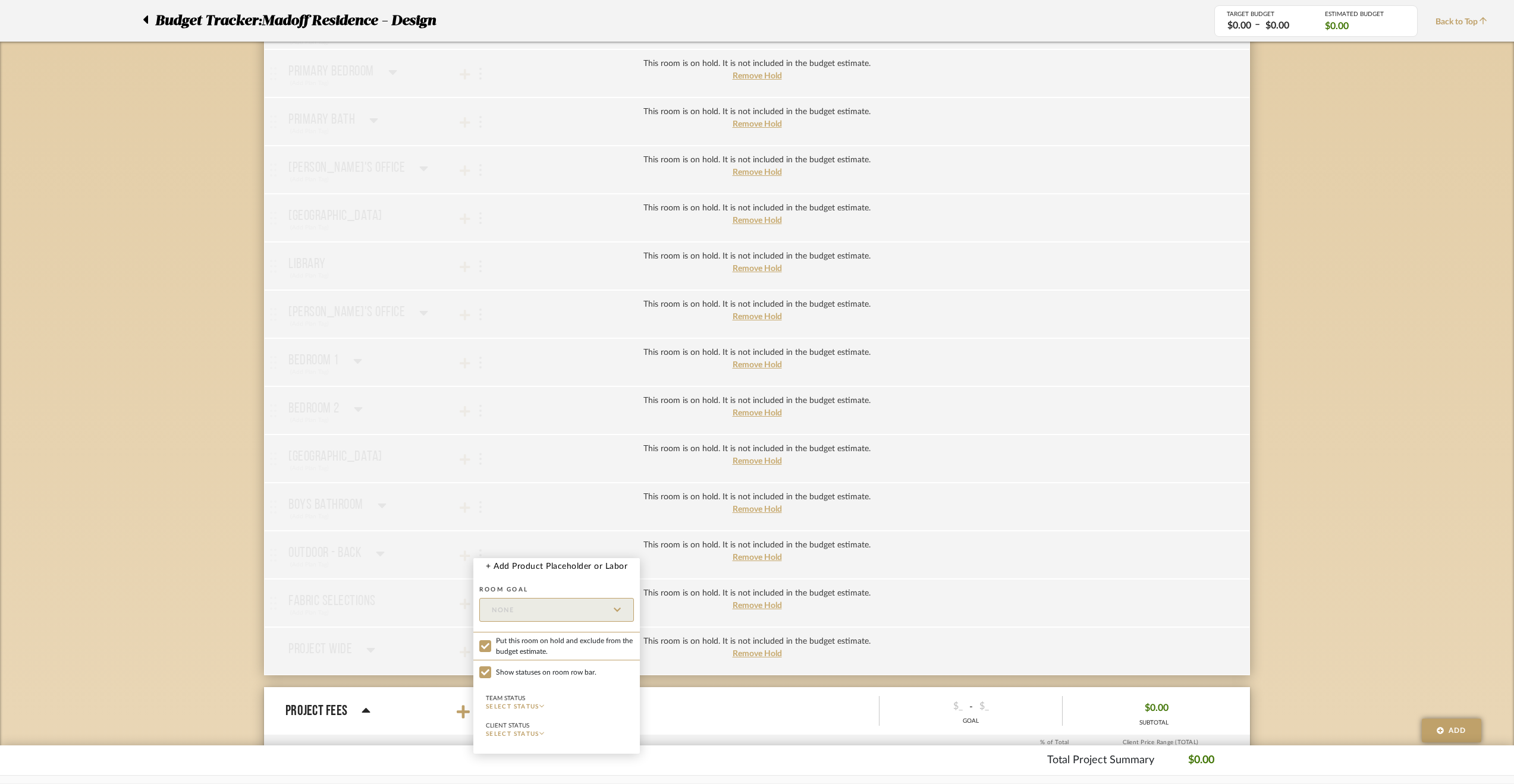
click at [152, 473] on div at bounding box center [757, 392] width 1514 height 784
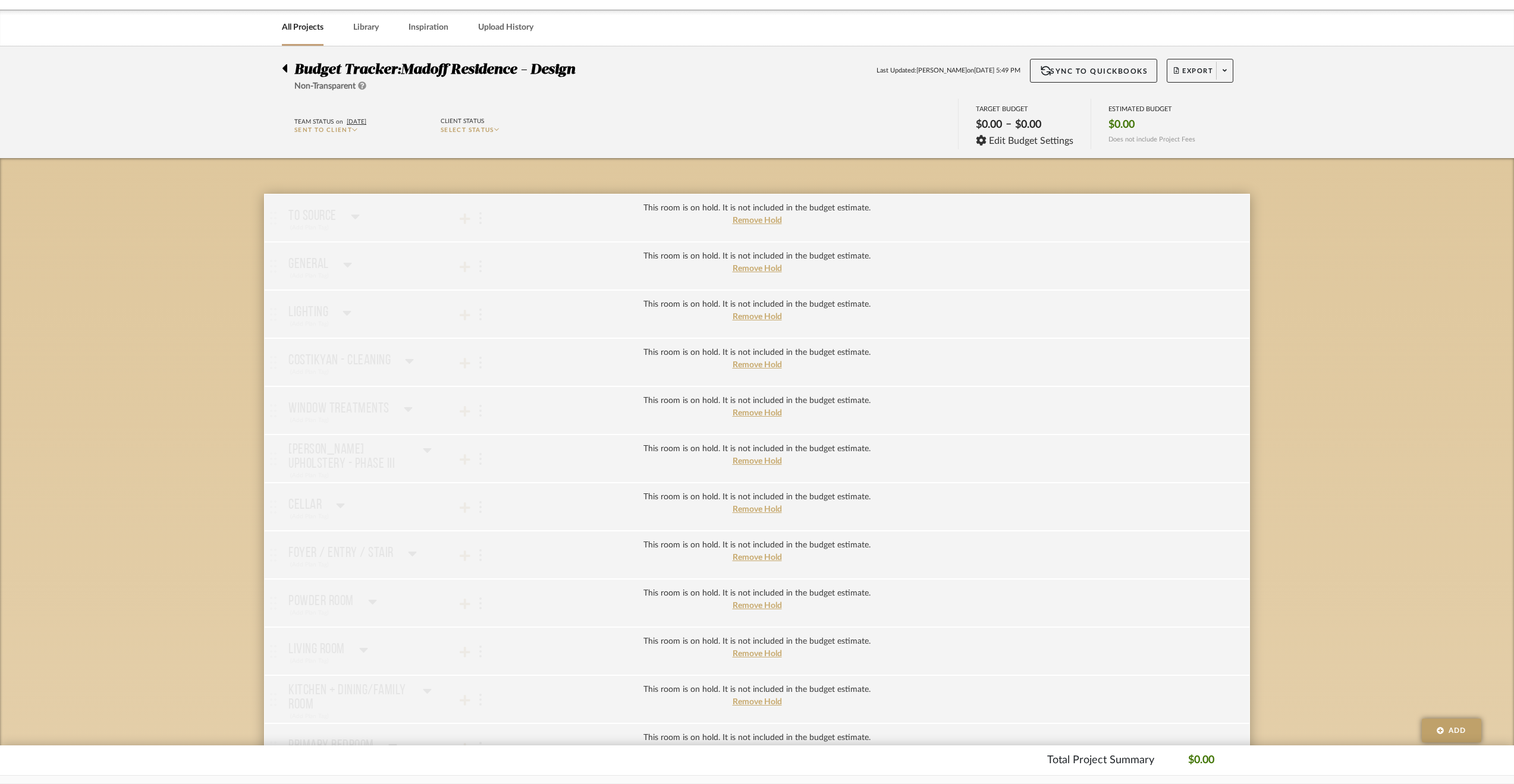
scroll to position [0, 0]
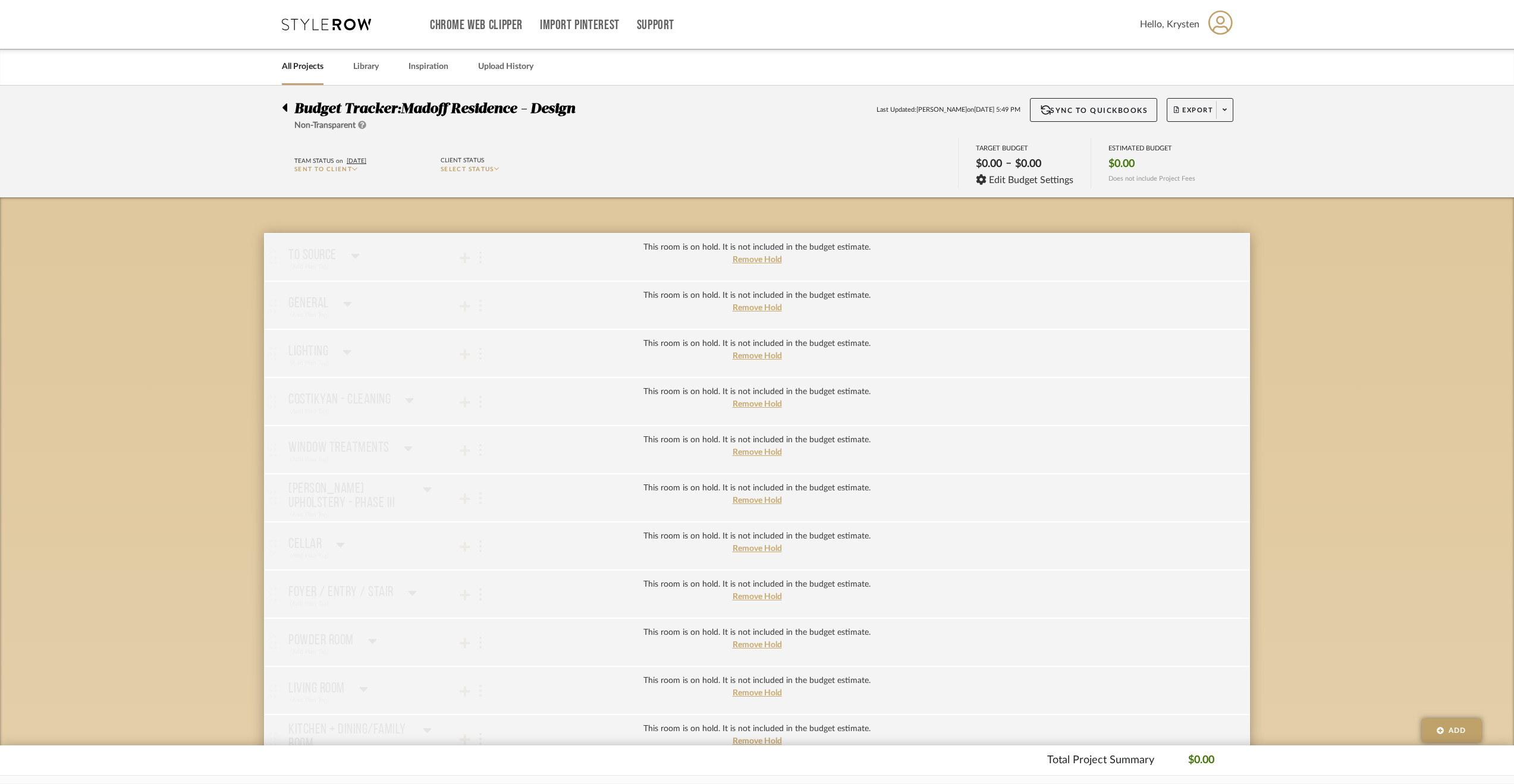
click at [289, 105] on div at bounding box center [288, 105] width 12 height 14
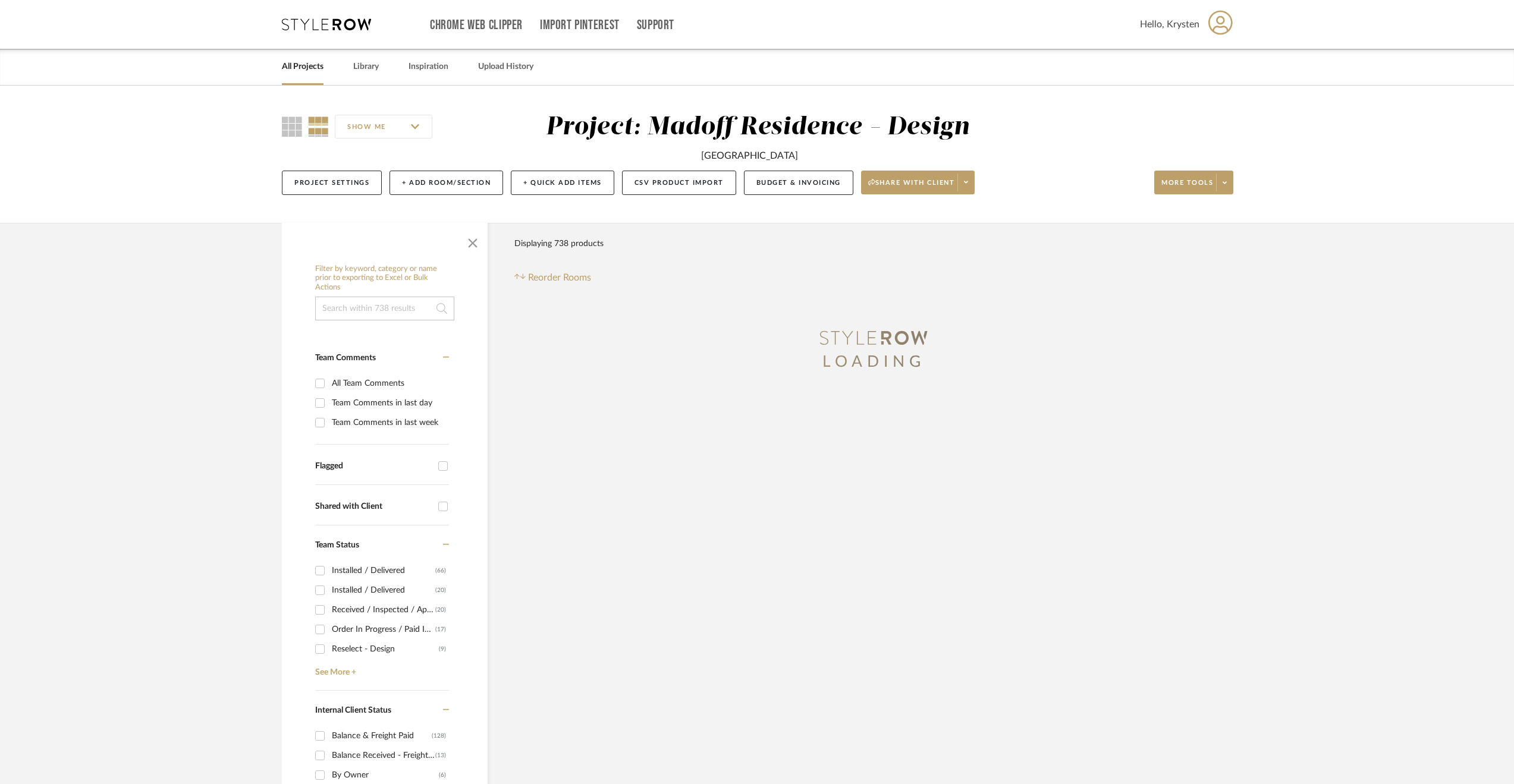
scroll to position [238, 0]
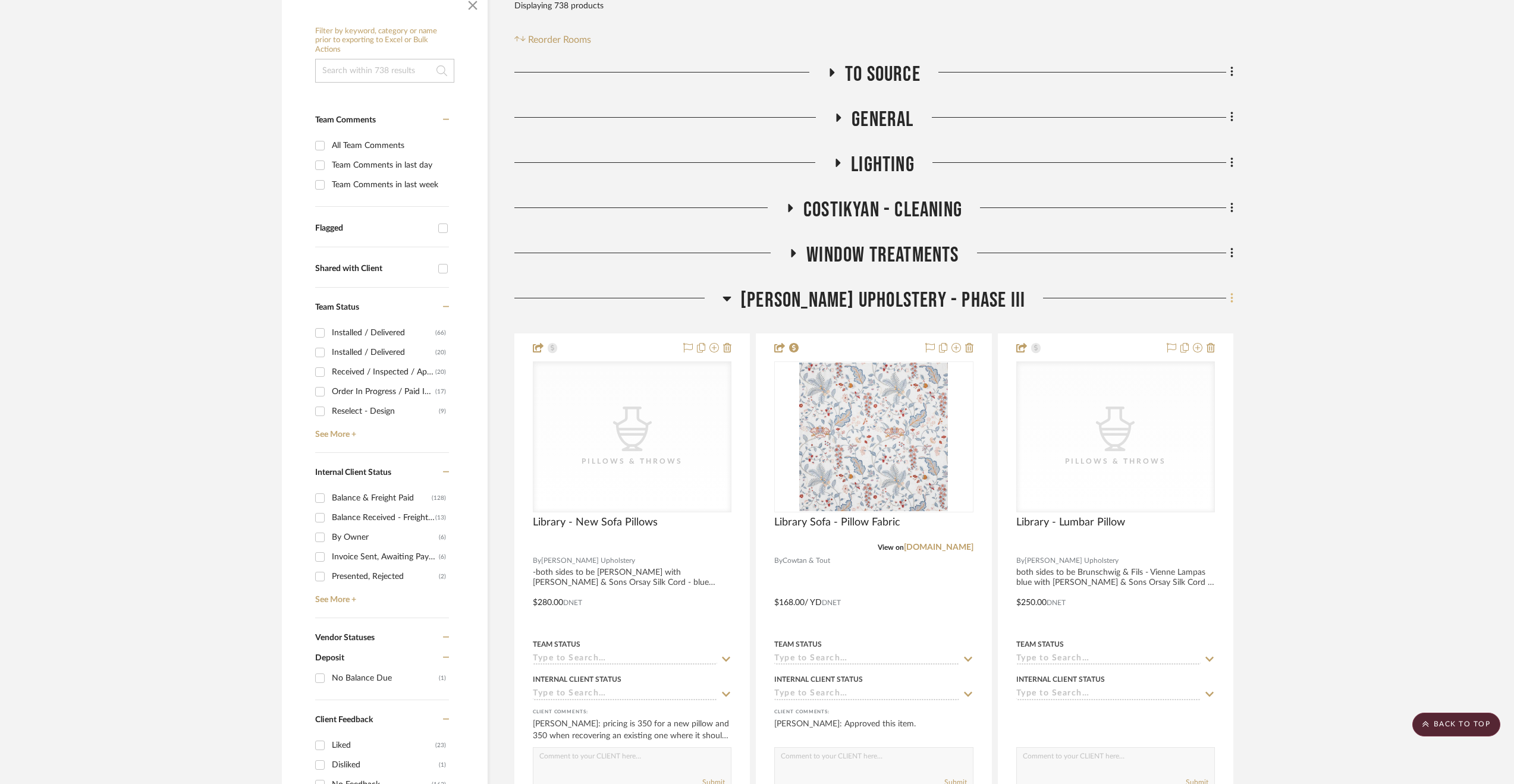
click at [1231, 299] on icon at bounding box center [1231, 298] width 2 height 10
click at [1198, 390] on button "Go To Budget" at bounding box center [1177, 383] width 112 height 30
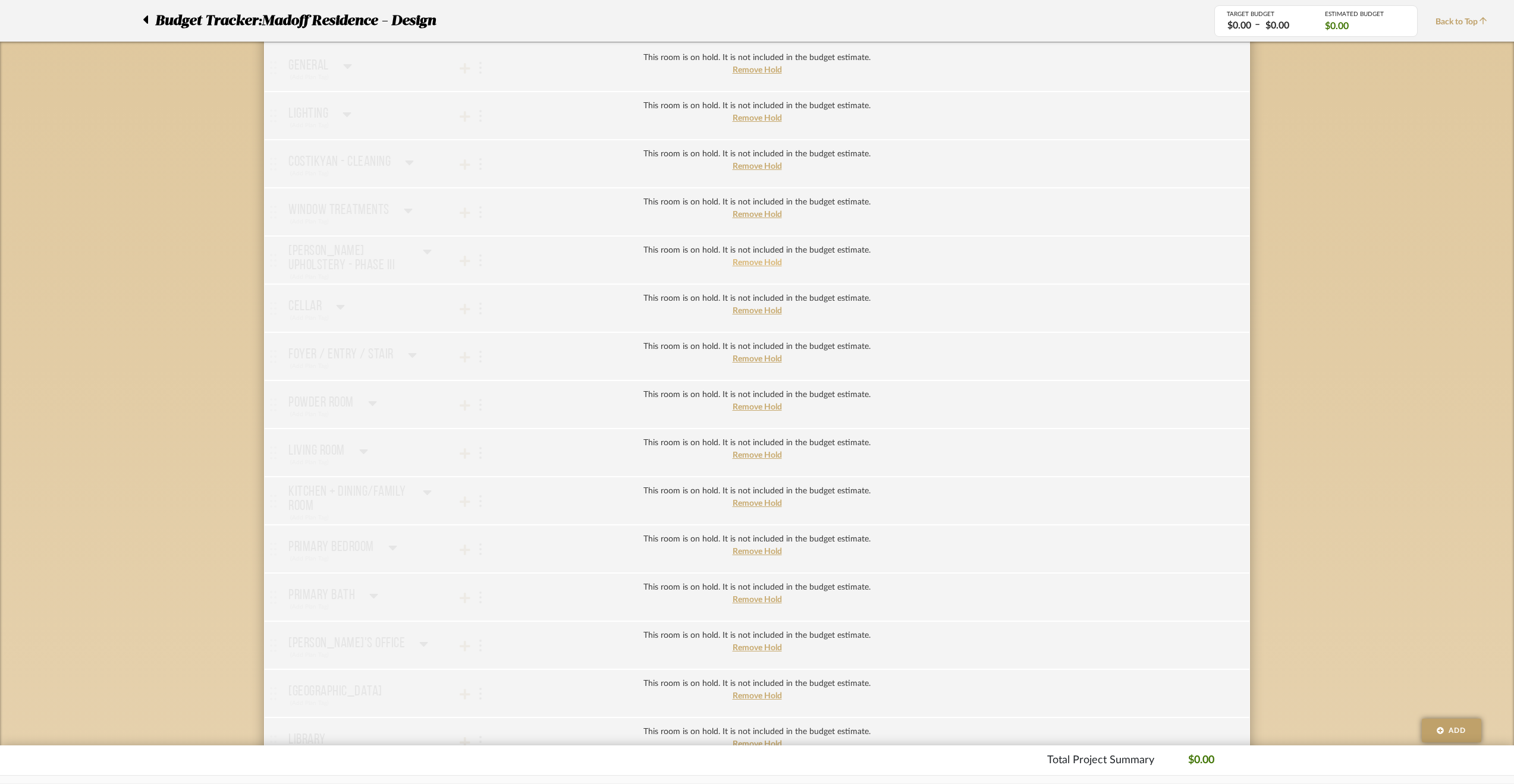
click at [747, 260] on span "Remove Hold" at bounding box center [757, 262] width 49 height 8
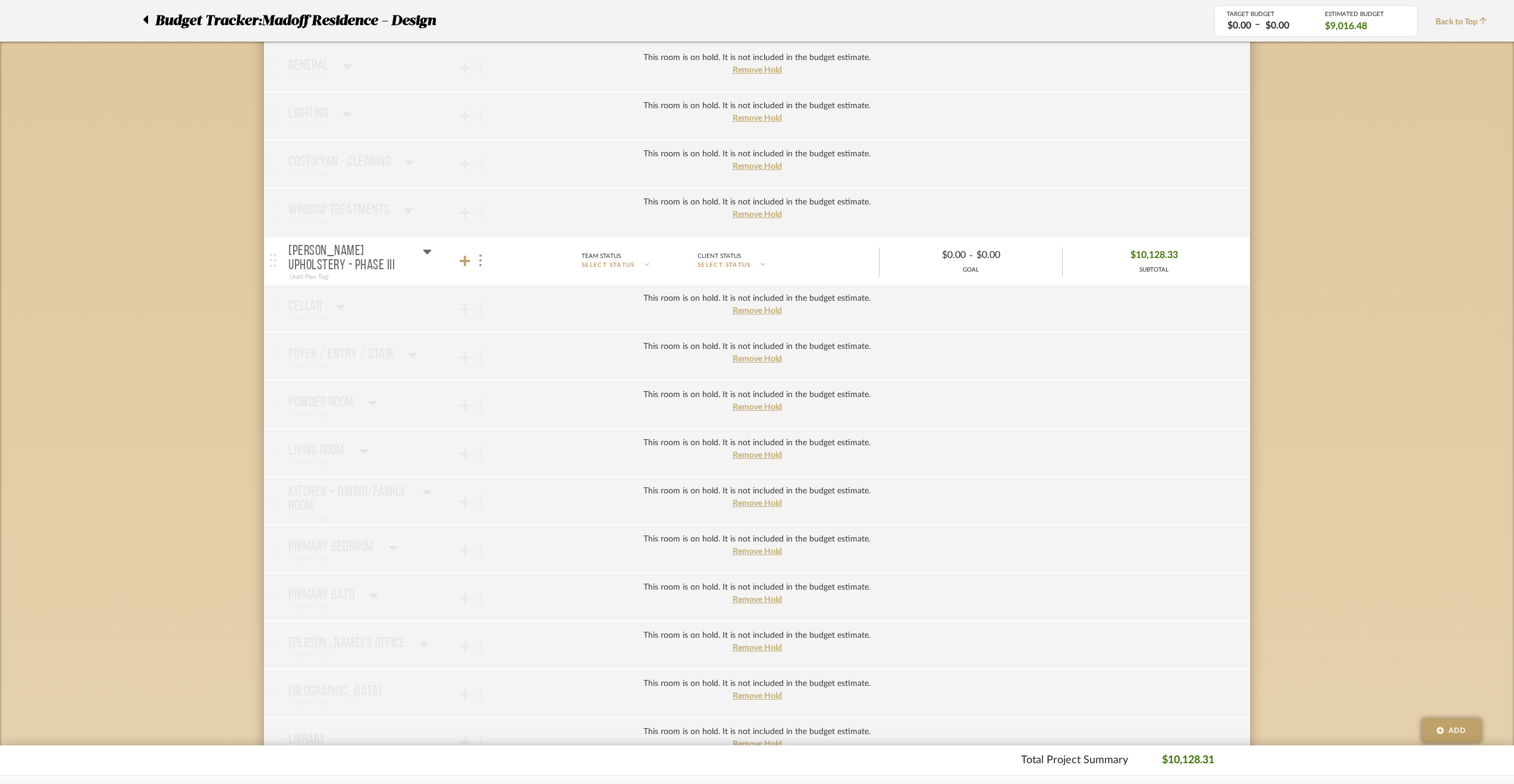
click at [436, 243] on mat-panel-title "[PERSON_NAME] Upholstery - Phase III (Add Plan Tag)" at bounding box center [392, 260] width 209 height 43
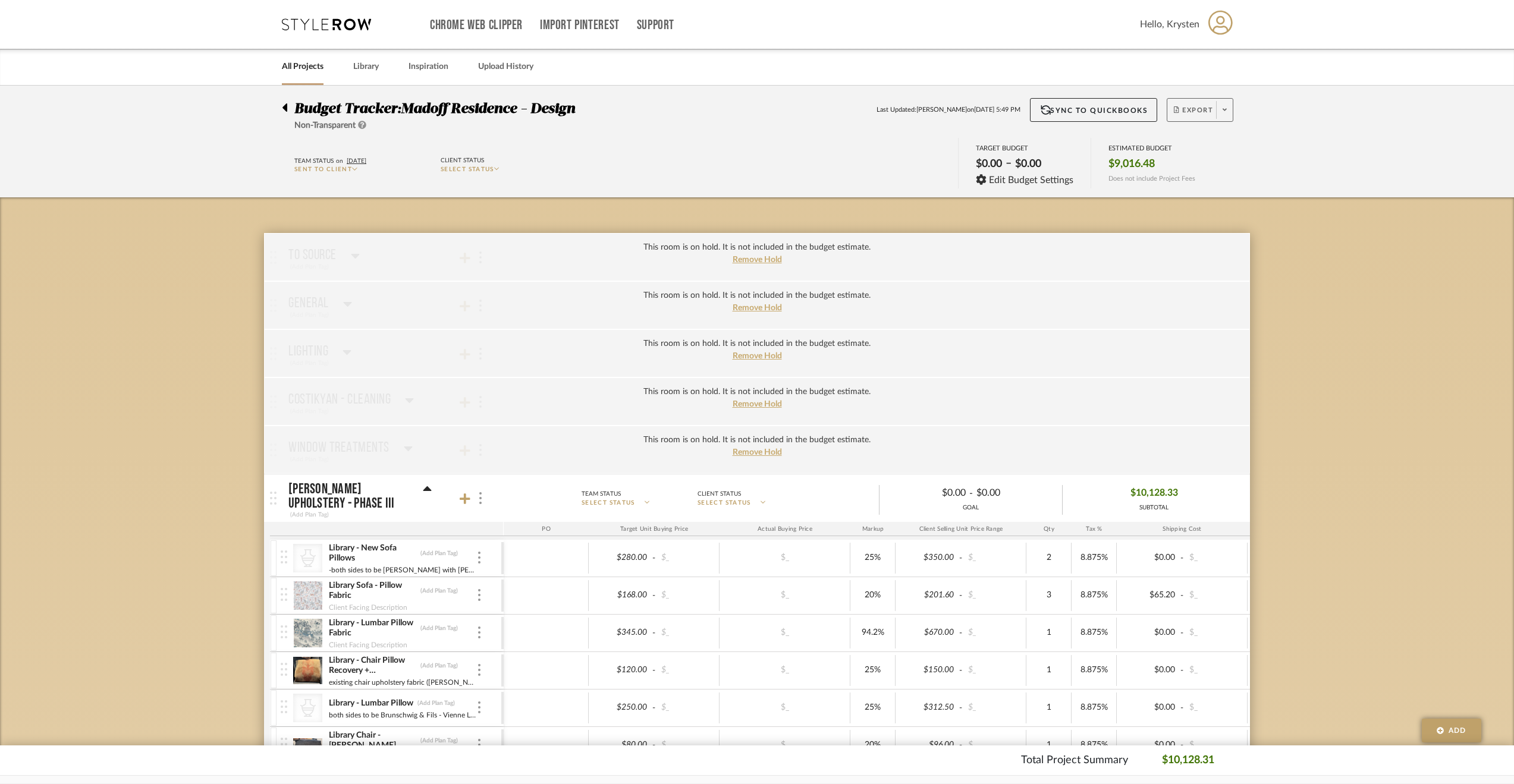
click at [1195, 114] on span "Export" at bounding box center [1193, 114] width 40 height 17
click at [1269, 139] on button "Export PDF" at bounding box center [1221, 144] width 113 height 29
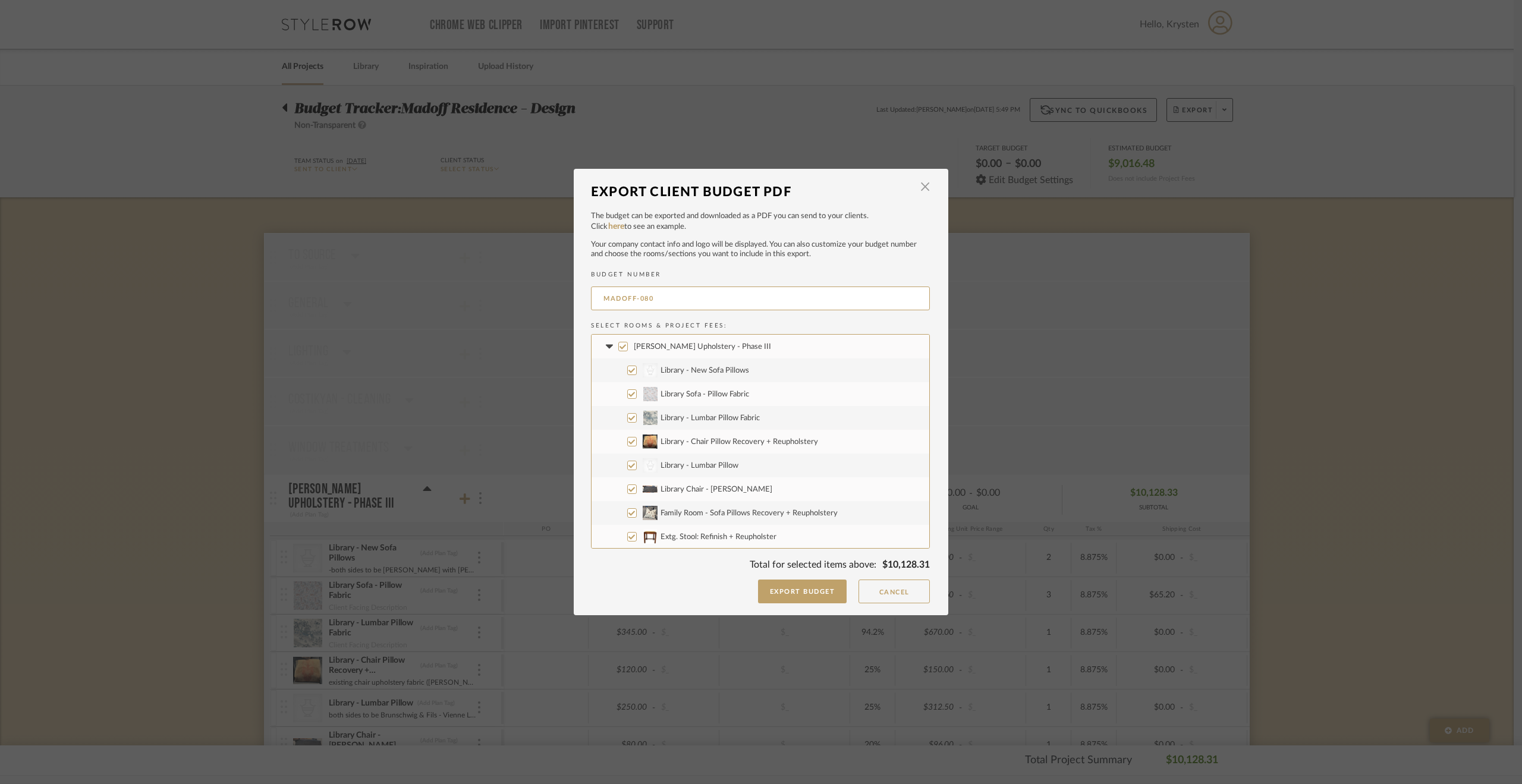
drag, startPoint x: 684, startPoint y: 302, endPoint x: 519, endPoint y: 339, distance: 169.1
click at [519, 339] on div "Export Client Budget PDF × The budget can be exported and downloaded as a PDF y…" at bounding box center [761, 392] width 1522 height 784
type input "P"
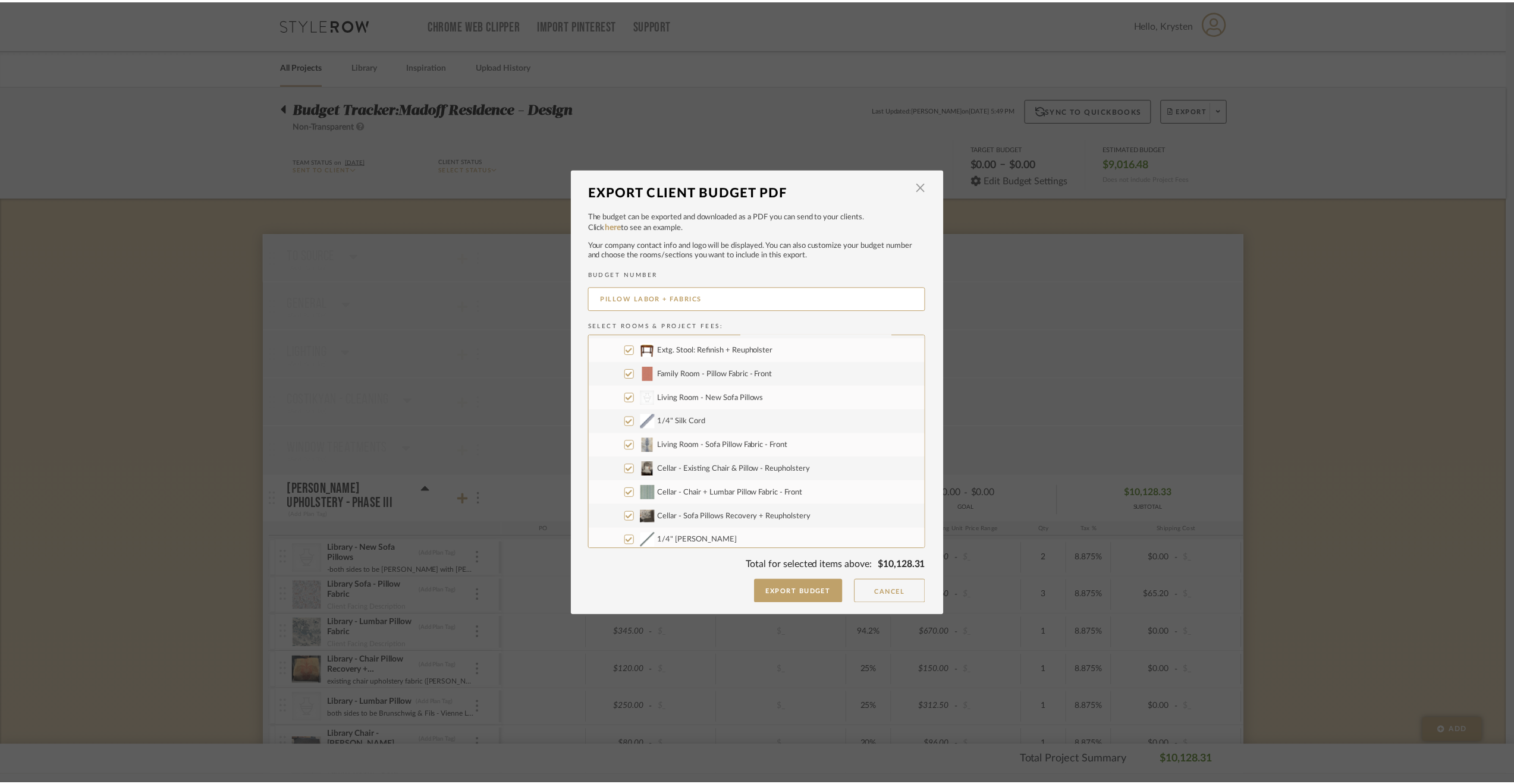
scroll to position [214, 0]
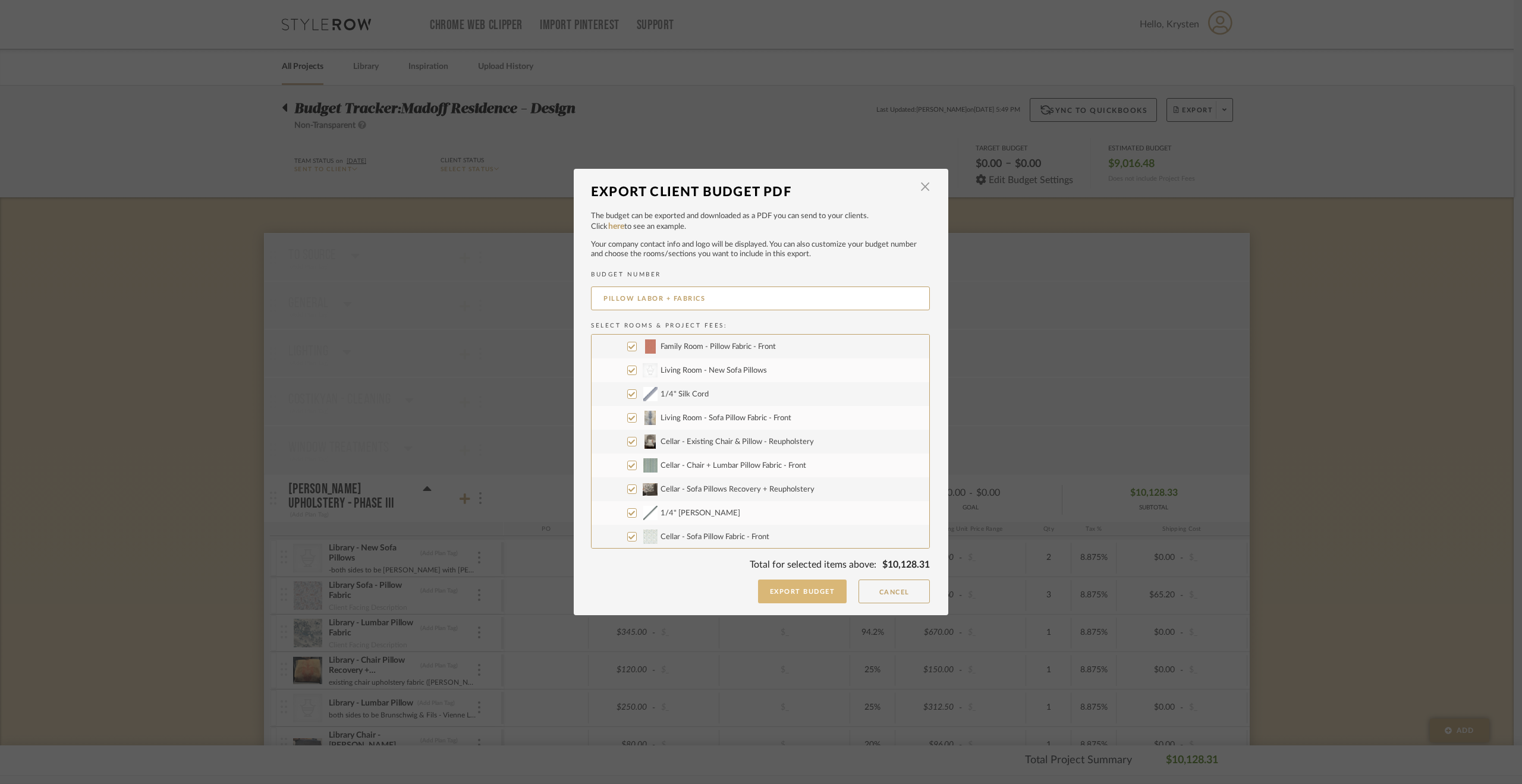
type input "PILLOW LABOR + FABRICS"
click at [810, 593] on button "Export Budget" at bounding box center [802, 591] width 89 height 24
